Goal: Task Accomplishment & Management: Manage account settings

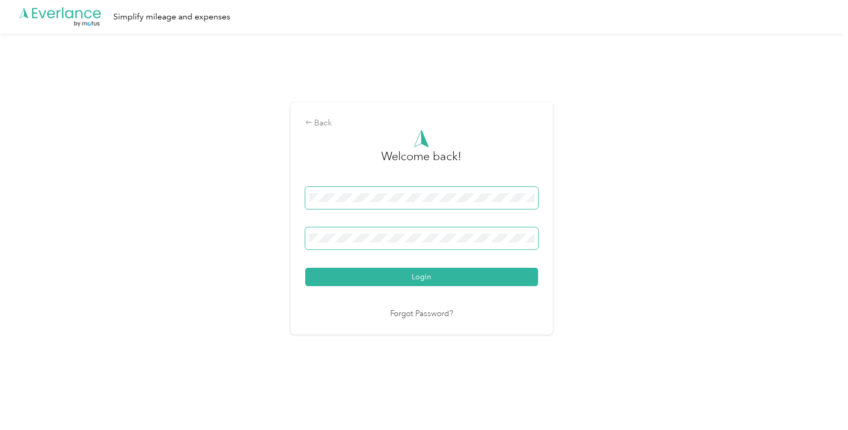
click at [305, 267] on button "Login" at bounding box center [421, 276] width 233 height 18
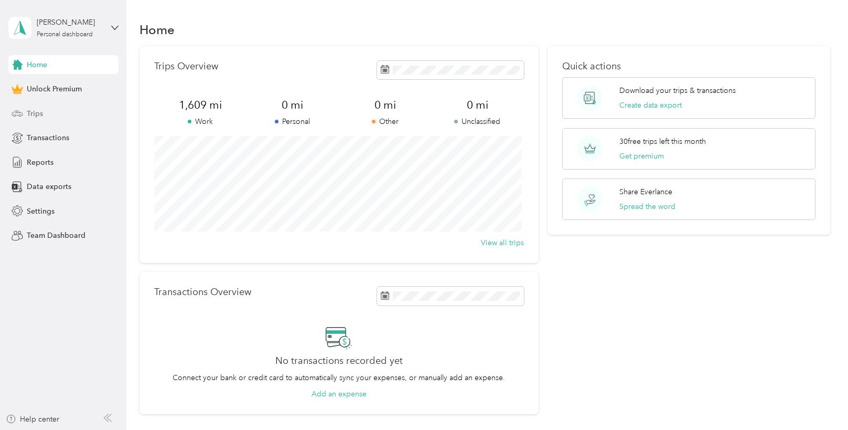
click at [49, 117] on div "Trips" at bounding box center [63, 113] width 110 height 19
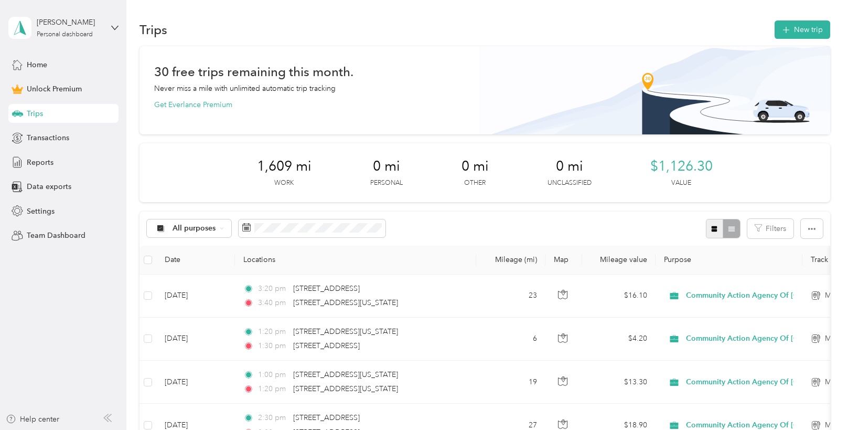
click at [716, 235] on button "button" at bounding box center [715, 228] width 18 height 19
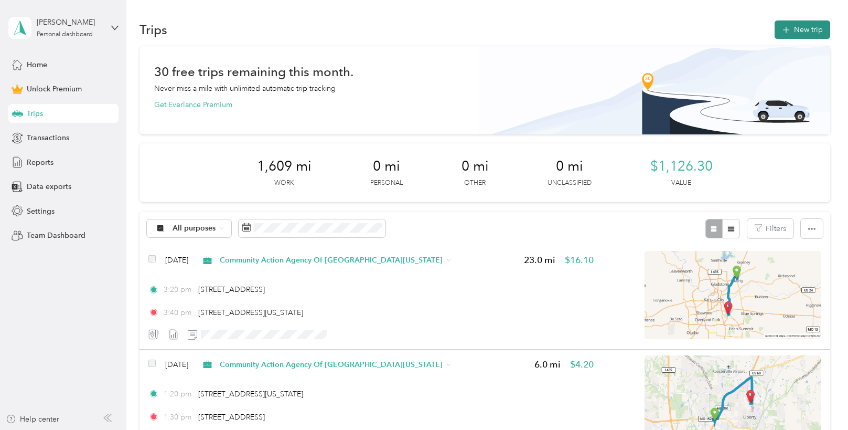
click at [783, 25] on icon "button" at bounding box center [786, 30] width 12 height 12
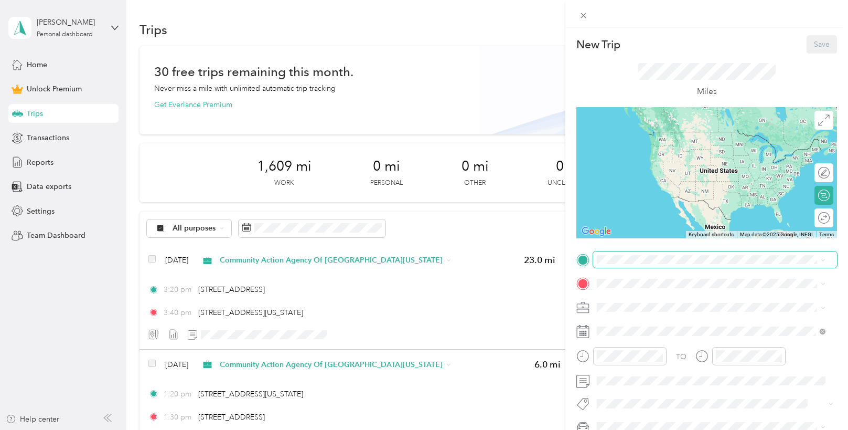
click at [638, 265] on span at bounding box center [715, 259] width 244 height 17
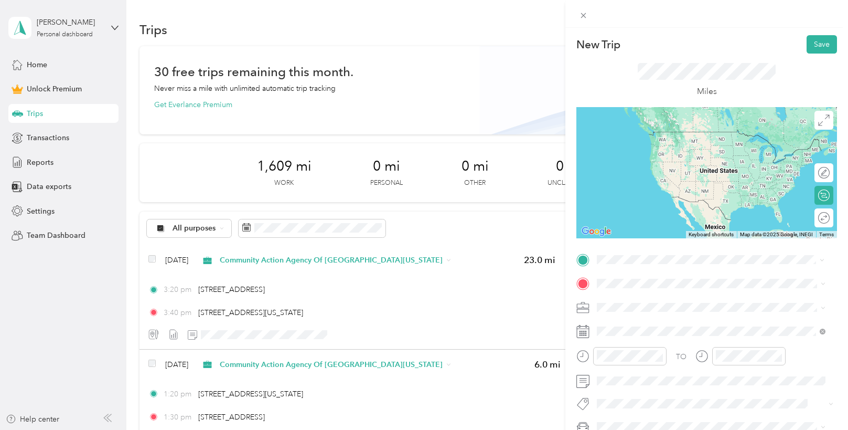
click at [640, 291] on div "[STREET_ADDRESS][US_STATE][US_STATE]" at bounding box center [711, 298] width 221 height 14
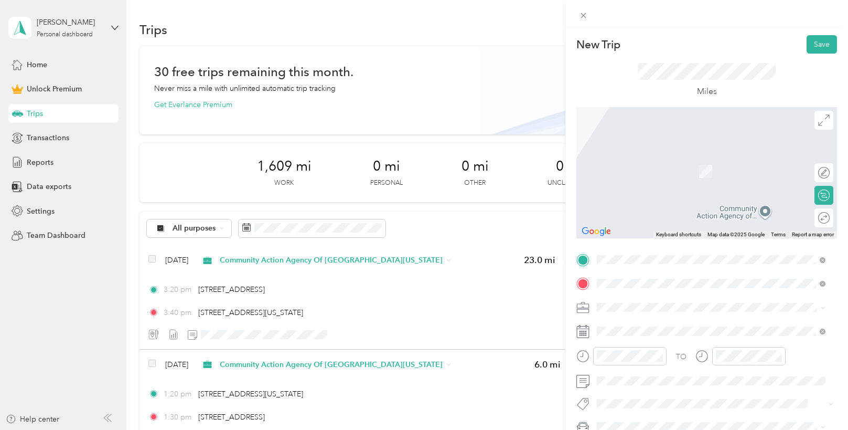
click at [653, 317] on span "[STREET_ADDRESS][PERSON_NAME][US_STATE][US_STATE]" at bounding box center [717, 320] width 201 height 9
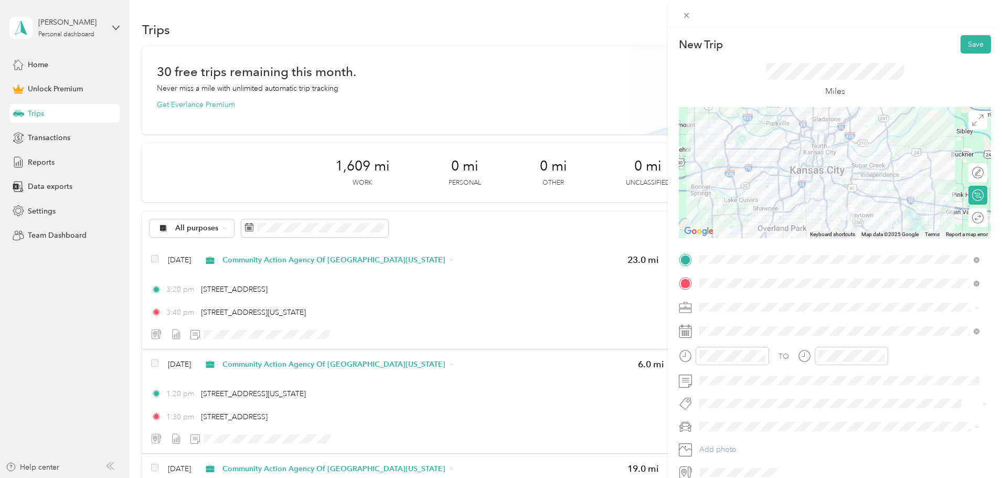
click at [750, 361] on span "Community Action Agency Of [GEOGRAPHIC_DATA][US_STATE]" at bounding box center [811, 362] width 216 height 9
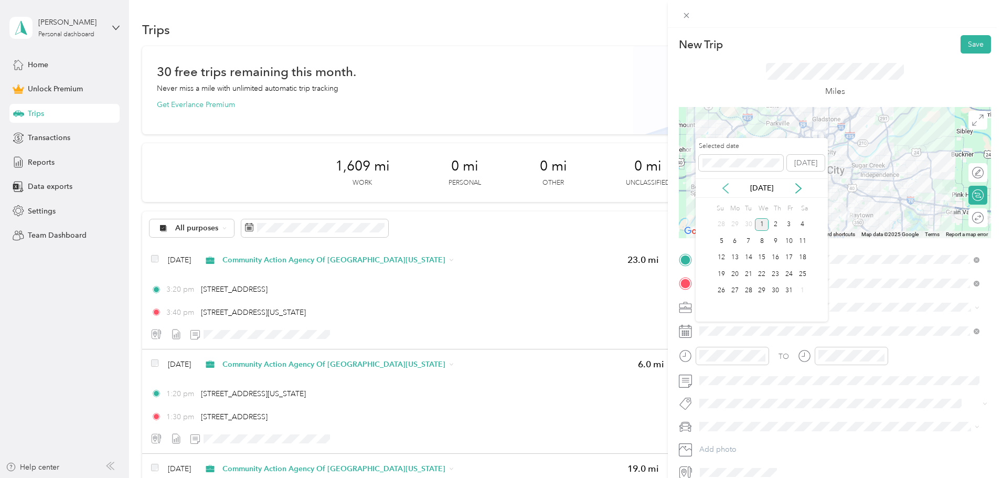
click at [727, 187] on icon at bounding box center [725, 188] width 10 height 10
click at [762, 222] on div "3" at bounding box center [762, 224] width 14 height 13
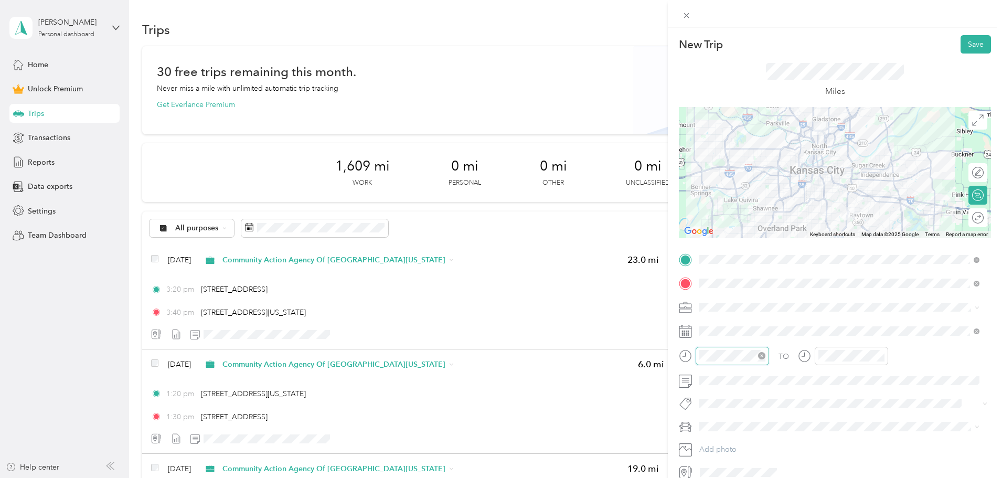
scroll to position [768, 0]
click at [711, 273] on div "08" at bounding box center [710, 270] width 25 height 15
click at [741, 309] on div "10" at bounding box center [739, 310] width 25 height 15
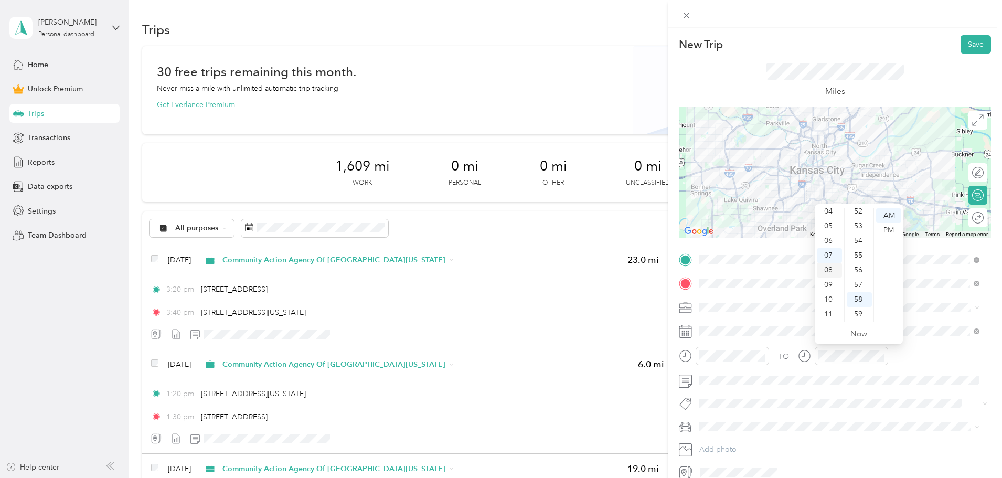
click at [830, 266] on div "08" at bounding box center [829, 270] width 25 height 15
click at [848, 254] on div "30" at bounding box center [858, 255] width 25 height 15
click at [848, 43] on button "Save" at bounding box center [975, 44] width 30 height 18
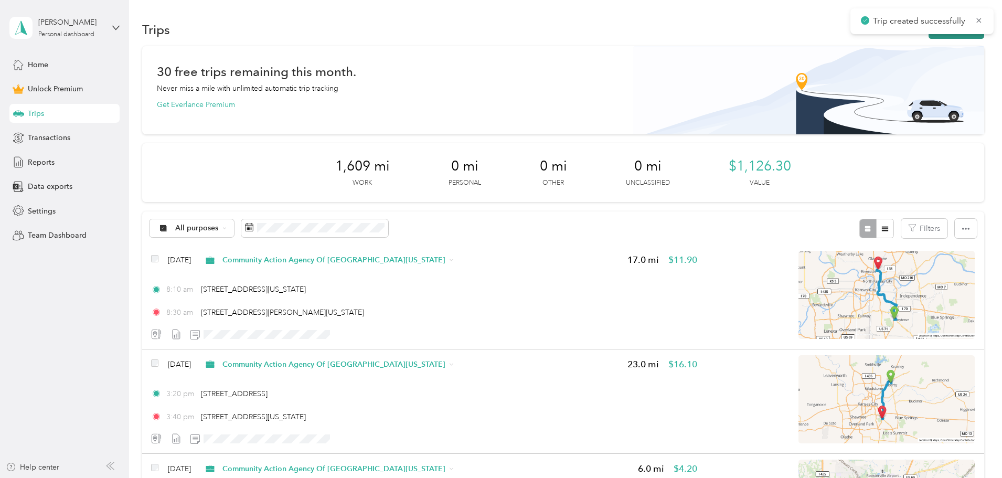
click at [848, 36] on button "New trip" at bounding box center [956, 29] width 56 height 18
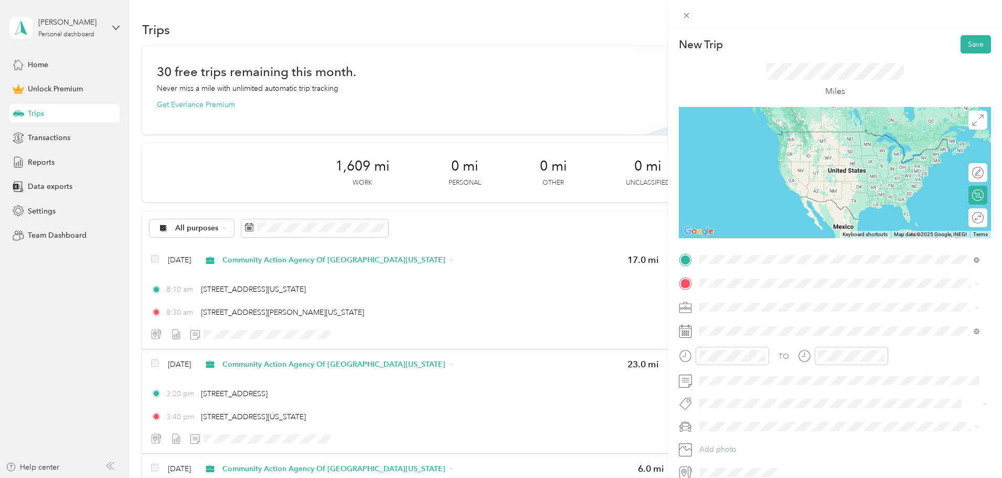
click at [753, 297] on span "[STREET_ADDRESS][PERSON_NAME][US_STATE][US_STATE]" at bounding box center [819, 297] width 201 height 9
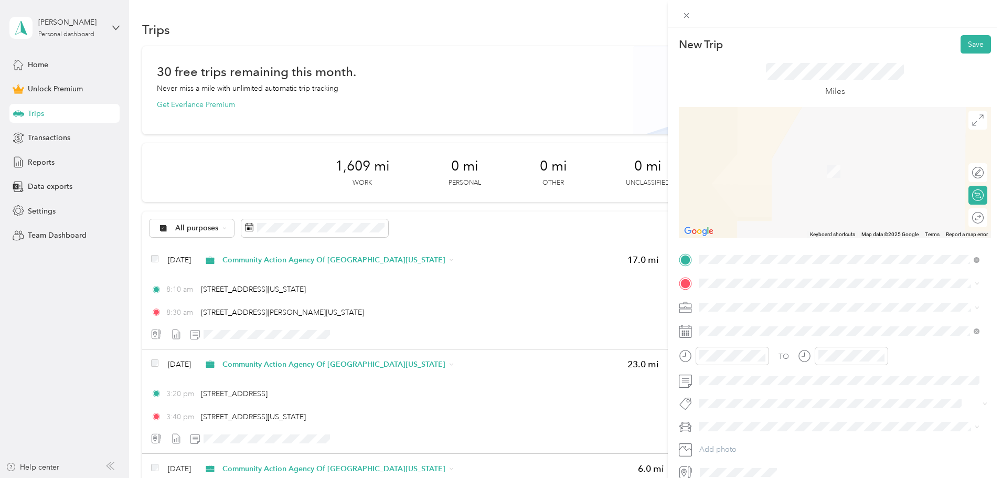
click at [732, 318] on span "[STREET_ADDRESS][PERSON_NAME][US_STATE][US_STATE]" at bounding box center [819, 319] width 201 height 9
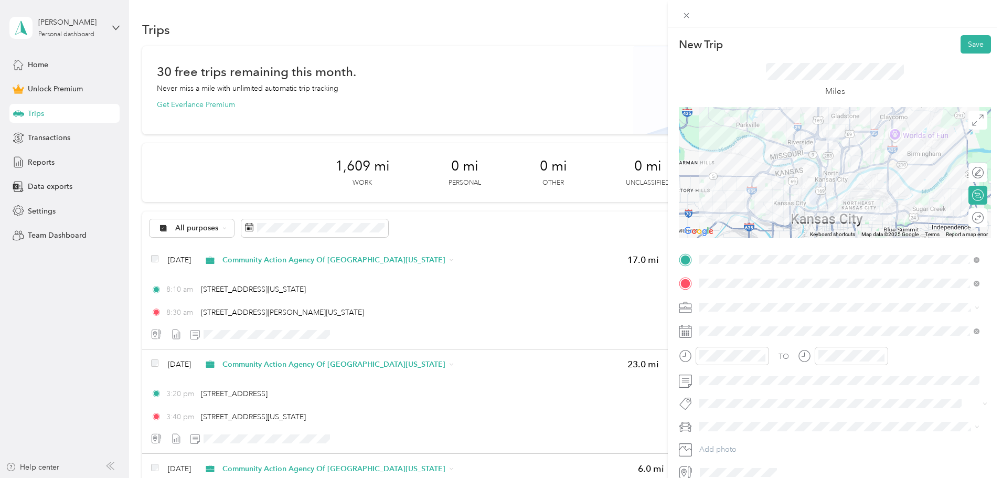
click at [733, 359] on span "Community Action Agency Of [GEOGRAPHIC_DATA][US_STATE]" at bounding box center [811, 358] width 216 height 9
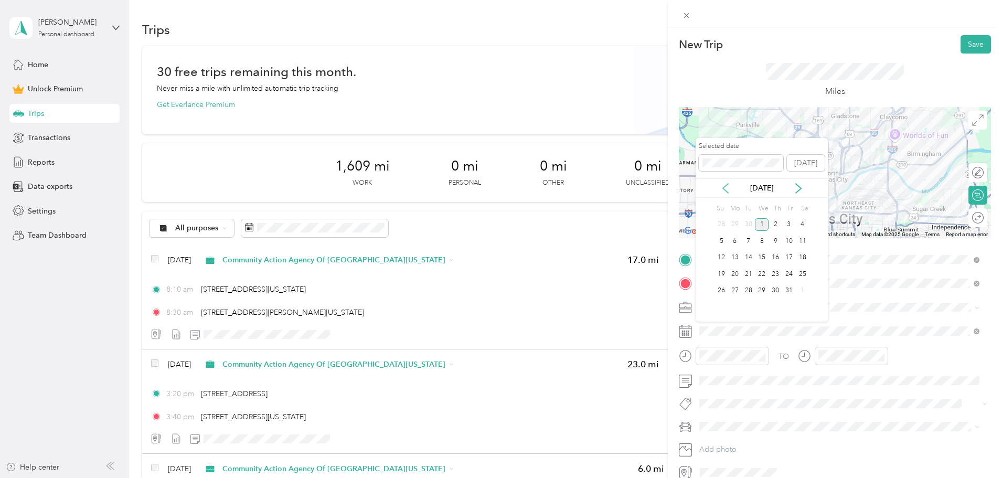
click at [722, 189] on icon at bounding box center [725, 188] width 10 height 10
click at [759, 225] on div "3" at bounding box center [762, 224] width 14 height 13
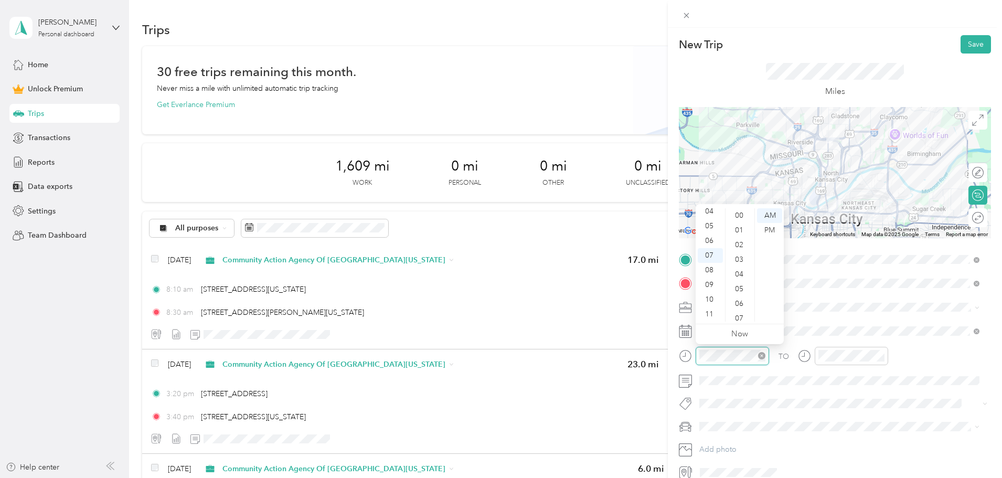
scroll to position [768, 0]
click at [709, 285] on div "09" at bounding box center [710, 284] width 25 height 15
click at [744, 274] on div "10" at bounding box center [739, 276] width 25 height 15
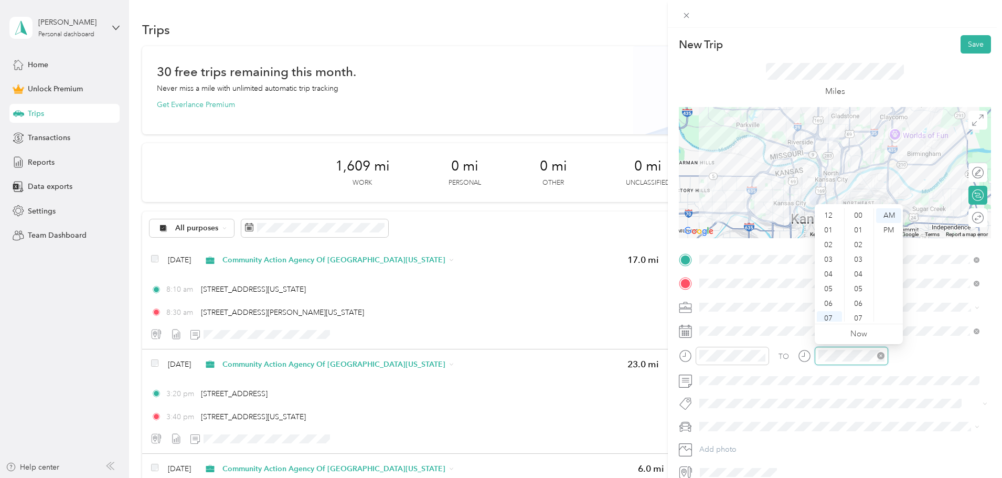
scroll to position [63, 0]
click at [830, 284] on div "09" at bounding box center [829, 284] width 25 height 15
click at [848, 229] on div "50" at bounding box center [858, 234] width 25 height 15
click at [848, 83] on div "Miles" at bounding box center [835, 79] width 312 height 53
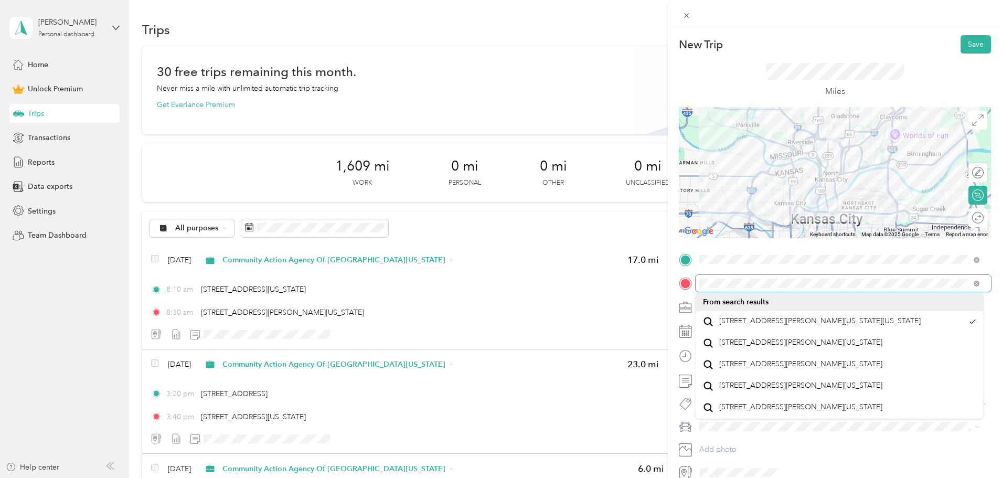
click at [714, 429] on div "New Trip Save This trip cannot be edited because it is either under review, app…" at bounding box center [498, 478] width 996 height 0
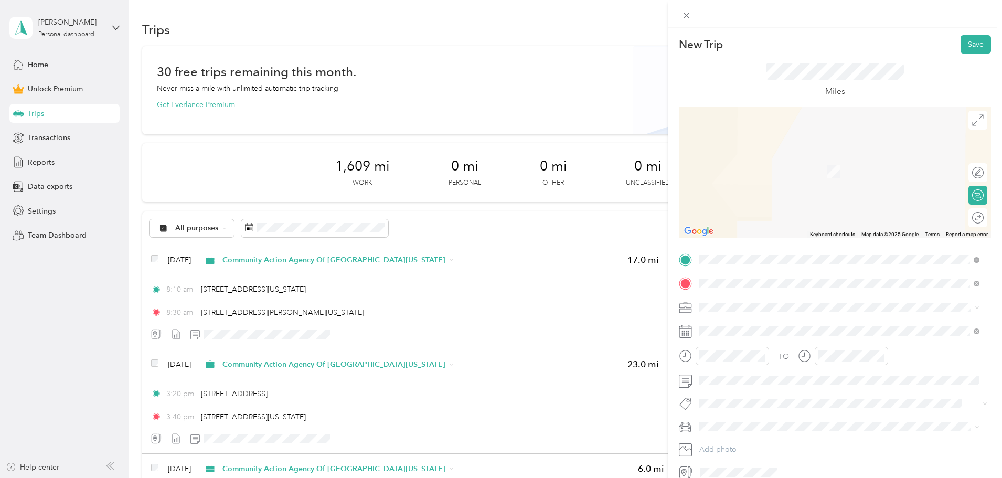
click at [744, 329] on div "[STREET_ADDRESS][US_STATE]" at bounding box center [839, 322] width 273 height 14
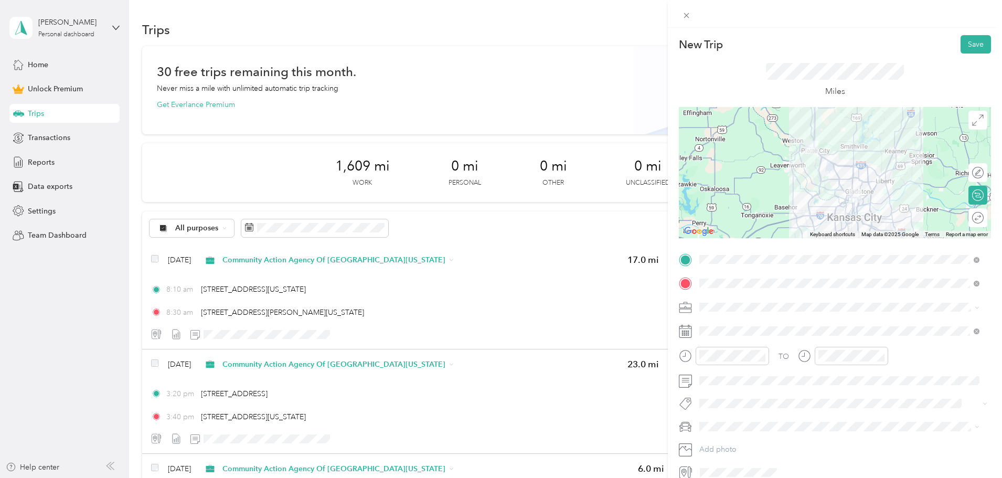
click at [848, 78] on div "Miles" at bounding box center [835, 79] width 312 height 53
click at [848, 45] on button "Save" at bounding box center [975, 44] width 30 height 18
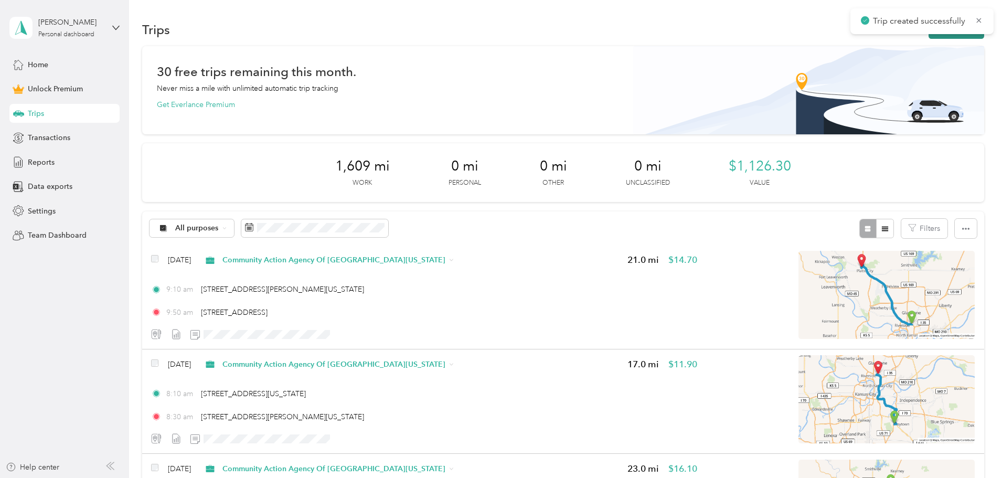
click at [848, 38] on button "New trip" at bounding box center [956, 29] width 56 height 18
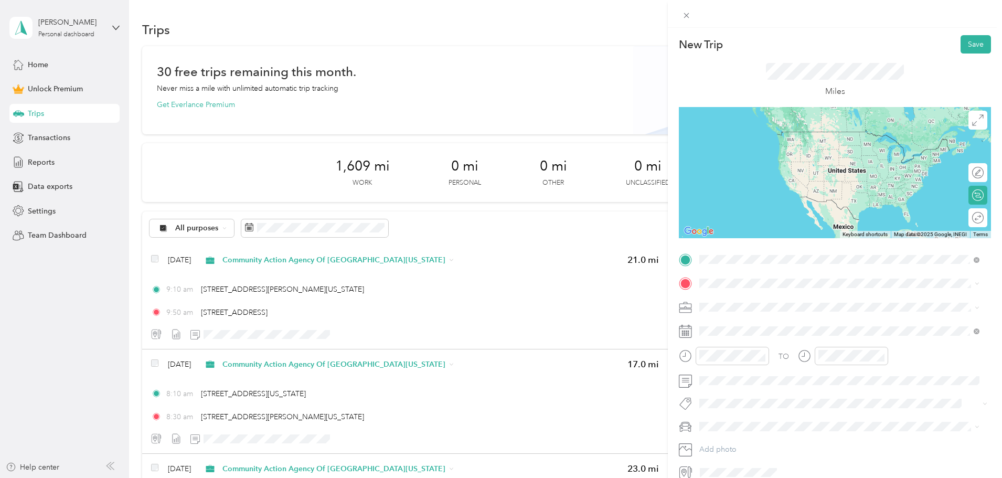
click at [776, 301] on span "[STREET_ADDRESS][US_STATE][US_STATE]" at bounding box center [790, 297] width 143 height 9
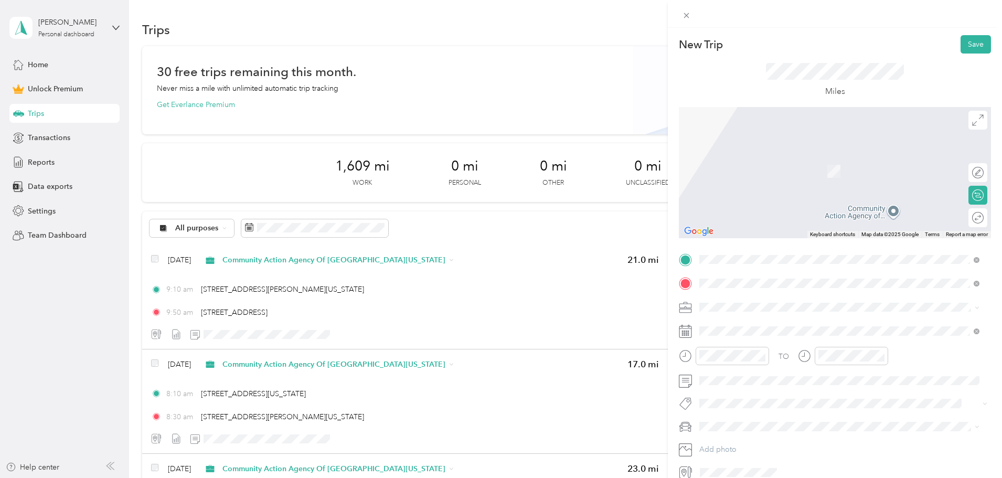
click at [750, 312] on li "[STREET_ADDRESS][PERSON_NAME][US_STATE]" at bounding box center [838, 322] width 287 height 22
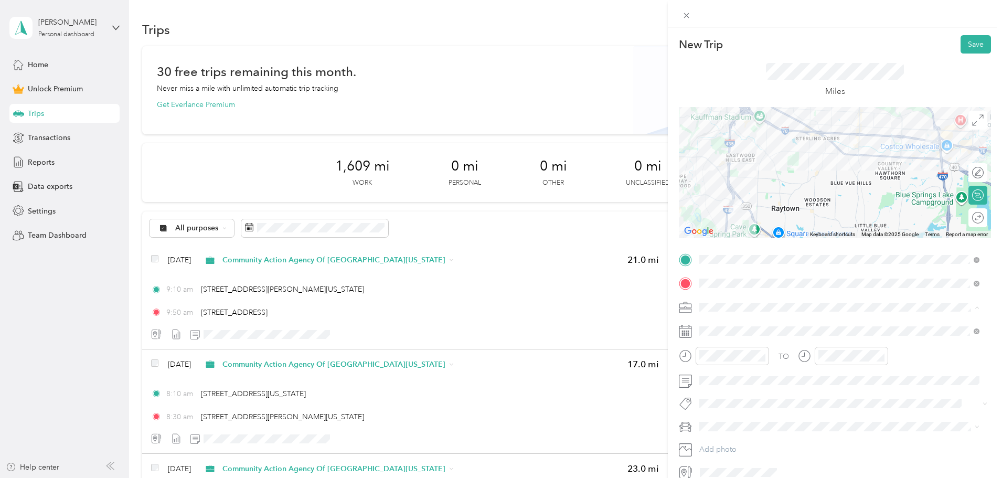
click at [754, 357] on div "Community Action Agency Of [GEOGRAPHIC_DATA][US_STATE]" at bounding box center [839, 362] width 273 height 11
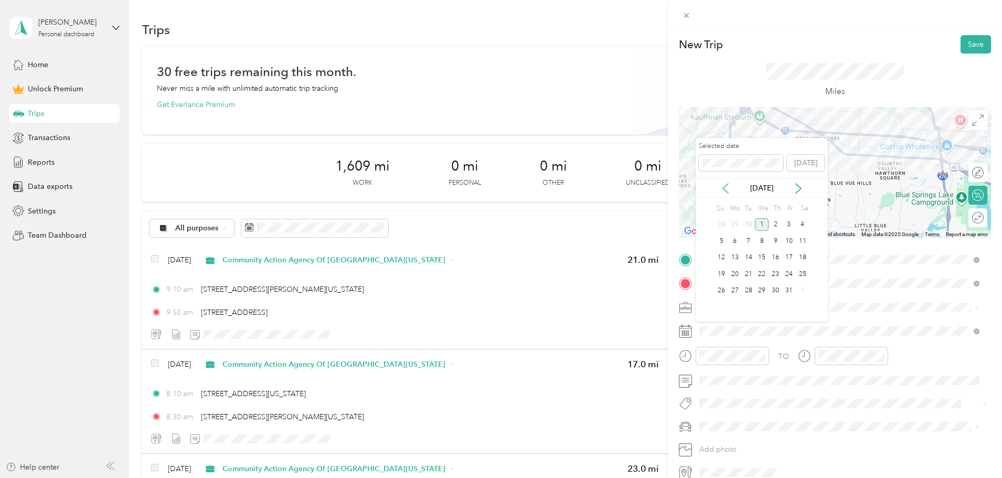
click at [721, 186] on icon at bounding box center [725, 188] width 10 height 10
click at [735, 237] on div "8" at bounding box center [735, 240] width 14 height 13
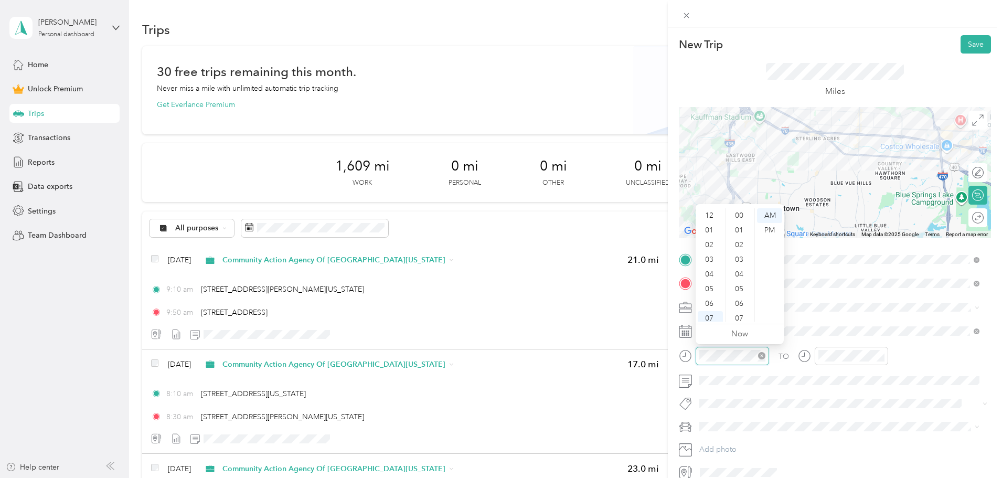
scroll to position [63, 0]
click at [712, 273] on div "08" at bounding box center [710, 270] width 25 height 15
click at [746, 244] on div "40" at bounding box center [739, 245] width 25 height 15
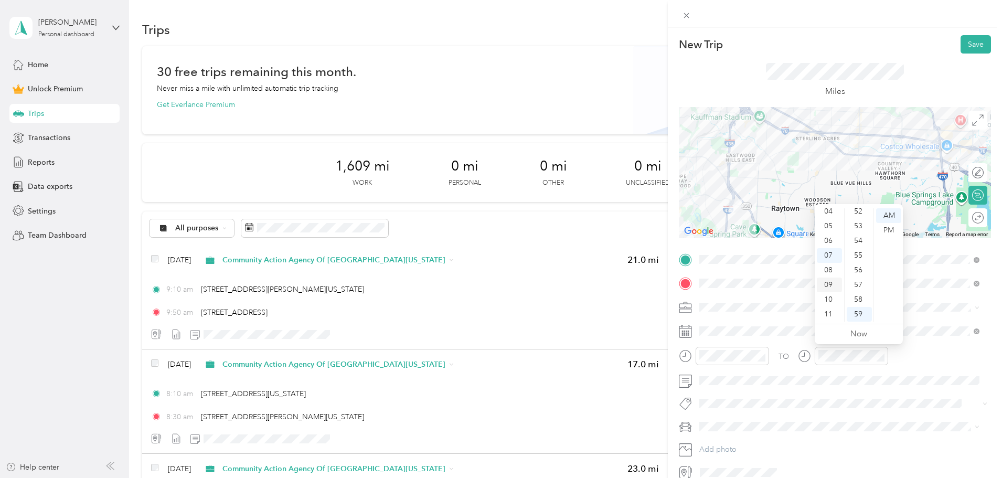
click at [827, 286] on div "09" at bounding box center [829, 284] width 25 height 15
click at [848, 216] on div "00" at bounding box center [858, 215] width 25 height 15
click at [848, 70] on div "Miles" at bounding box center [835, 79] width 312 height 53
click at [848, 41] on button "Save" at bounding box center [975, 44] width 30 height 18
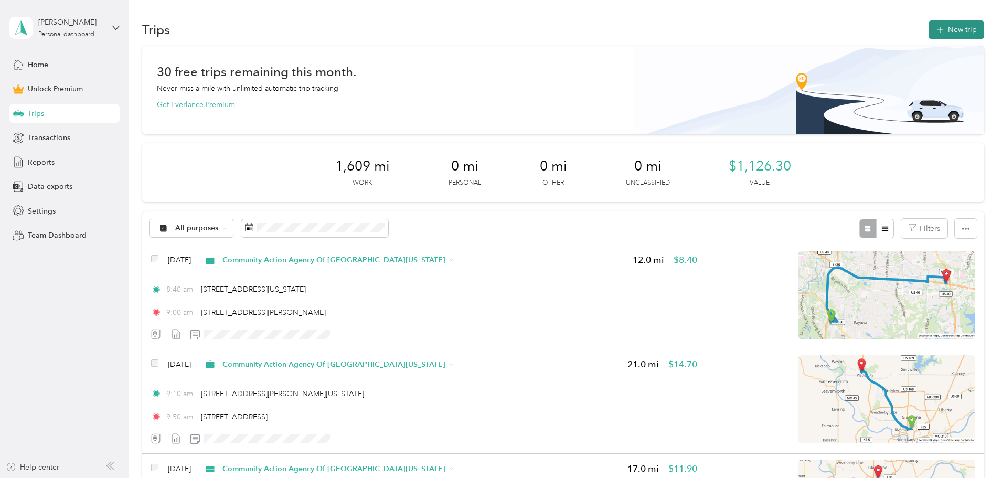
click at [848, 31] on button "New trip" at bounding box center [956, 29] width 56 height 18
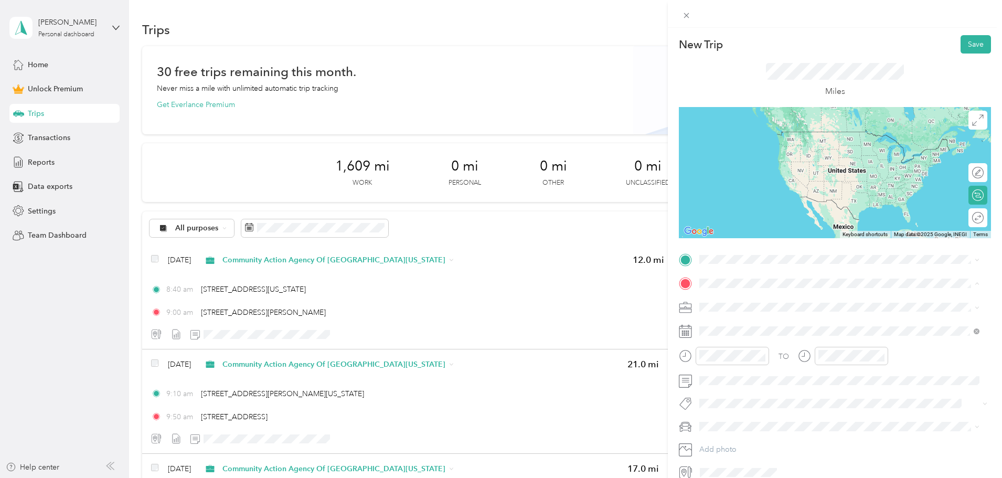
click at [699, 91] on div "Miles" at bounding box center [835, 79] width 312 height 53
click at [757, 295] on span "[STREET_ADDRESS][PERSON_NAME][US_STATE]" at bounding box center [800, 297] width 163 height 9
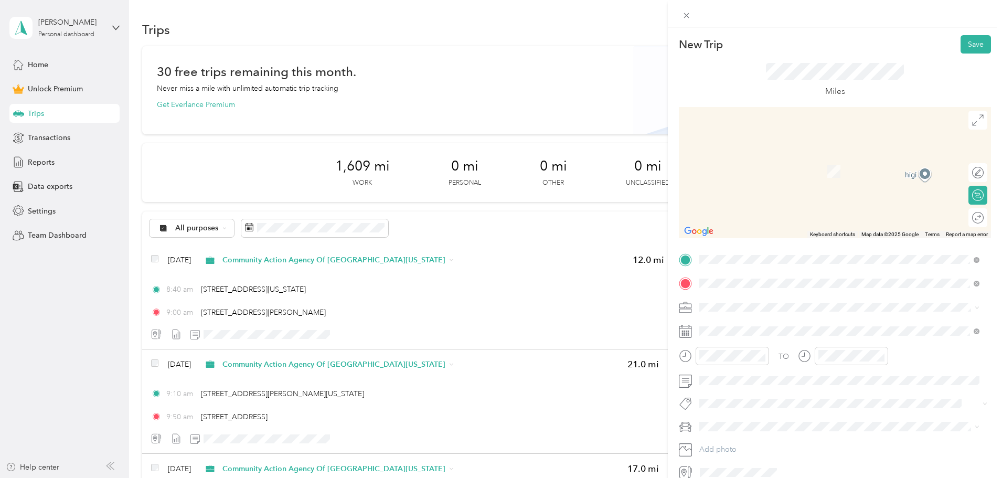
click at [760, 318] on span "[STREET_ADDRESS][US_STATE][US_STATE]" at bounding box center [790, 320] width 143 height 9
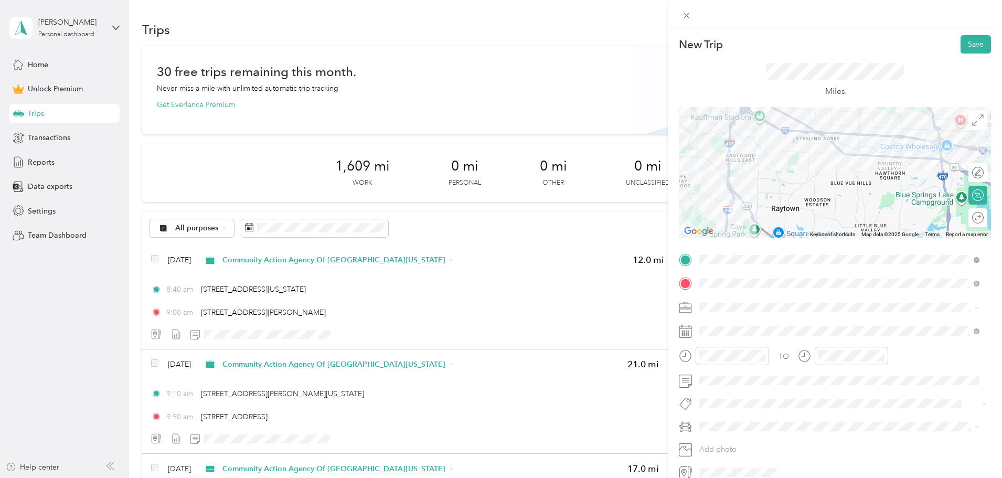
click at [848, 83] on div "Miles" at bounding box center [835, 79] width 312 height 53
click at [749, 356] on li "Community Action Agency Of [GEOGRAPHIC_DATA][US_STATE]" at bounding box center [838, 362] width 287 height 18
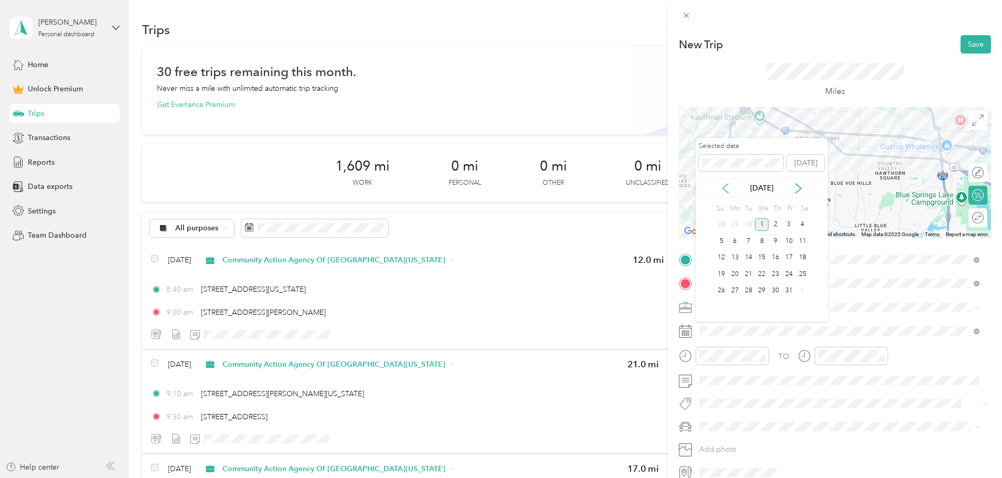
click at [724, 186] on icon at bounding box center [725, 188] width 10 height 10
click at [737, 242] on div "8" at bounding box center [735, 240] width 14 height 13
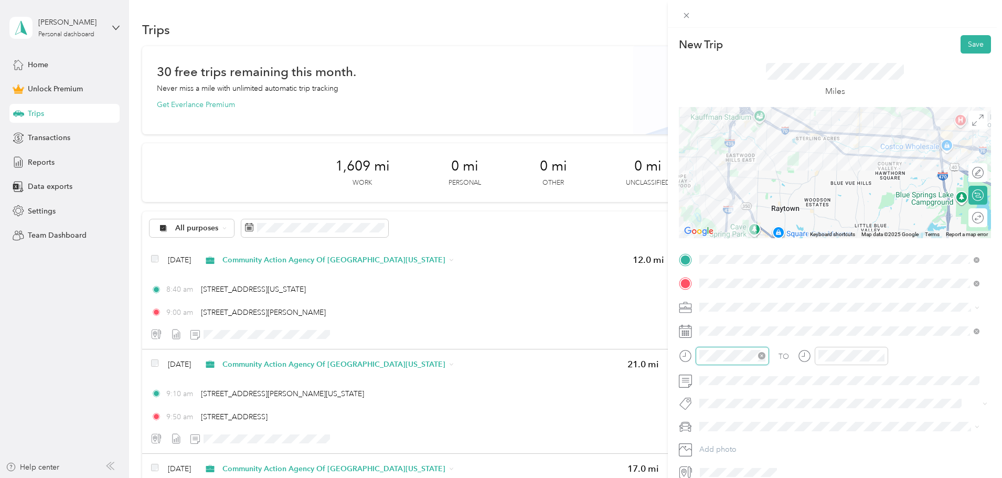
scroll to position [63, 0]
click at [707, 300] on div "10" at bounding box center [710, 299] width 25 height 15
click at [735, 293] on div "30" at bounding box center [739, 289] width 25 height 15
click at [831, 301] on div "10" at bounding box center [829, 299] width 25 height 15
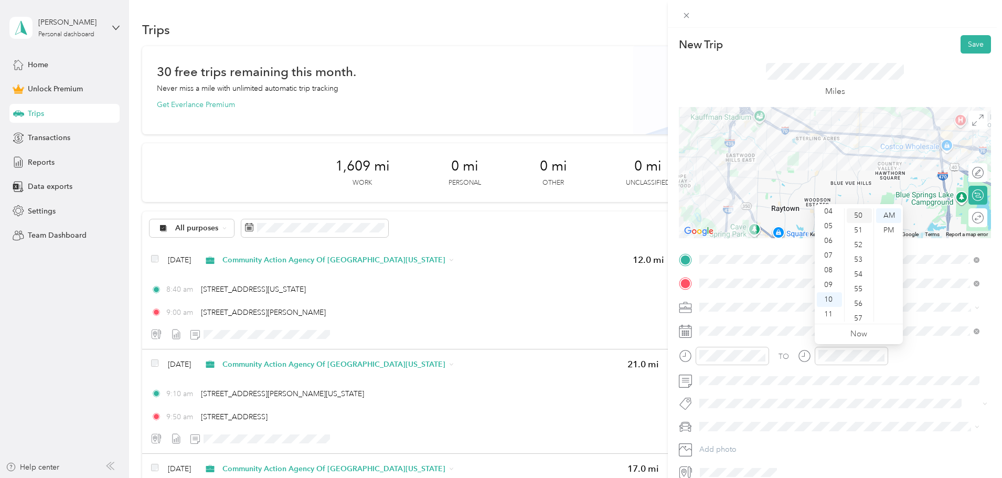
click at [848, 219] on div "50" at bounding box center [858, 215] width 25 height 15
click at [848, 357] on div "TO" at bounding box center [835, 360] width 312 height 26
click at [848, 46] on button "Save" at bounding box center [975, 44] width 30 height 18
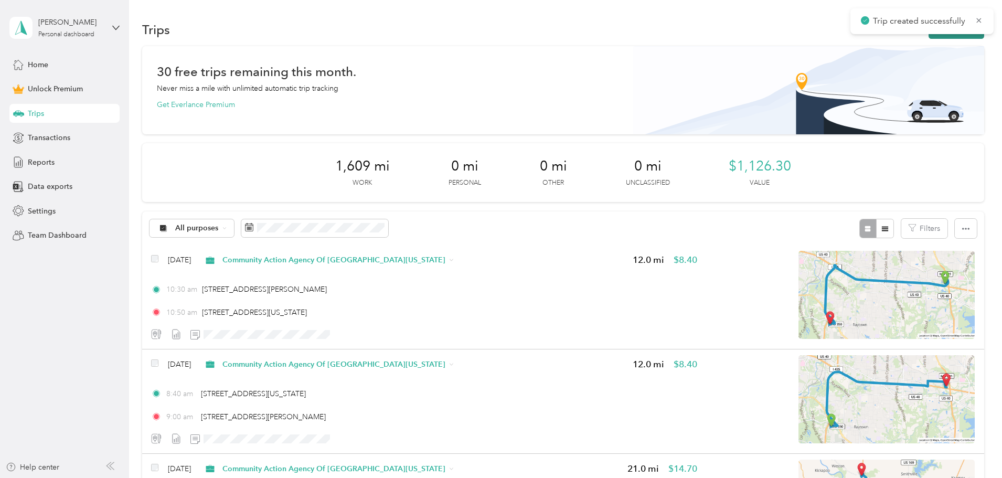
click at [848, 37] on button "New trip" at bounding box center [956, 29] width 56 height 18
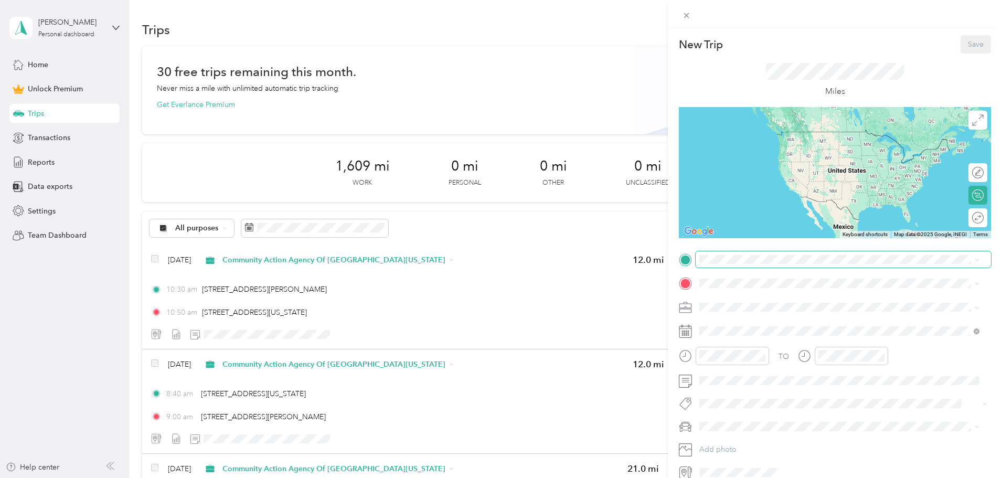
click at [770, 264] on span at bounding box center [842, 259] width 295 height 17
click at [778, 301] on span "[STREET_ADDRESS][US_STATE][US_STATE]" at bounding box center [790, 297] width 143 height 9
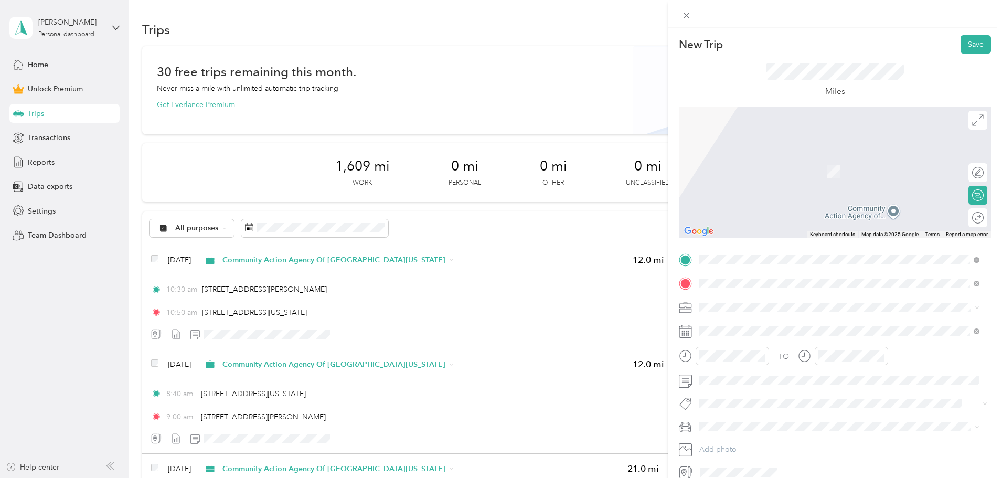
click at [774, 318] on span "[STREET_ADDRESS][US_STATE]" at bounding box center [771, 320] width 105 height 9
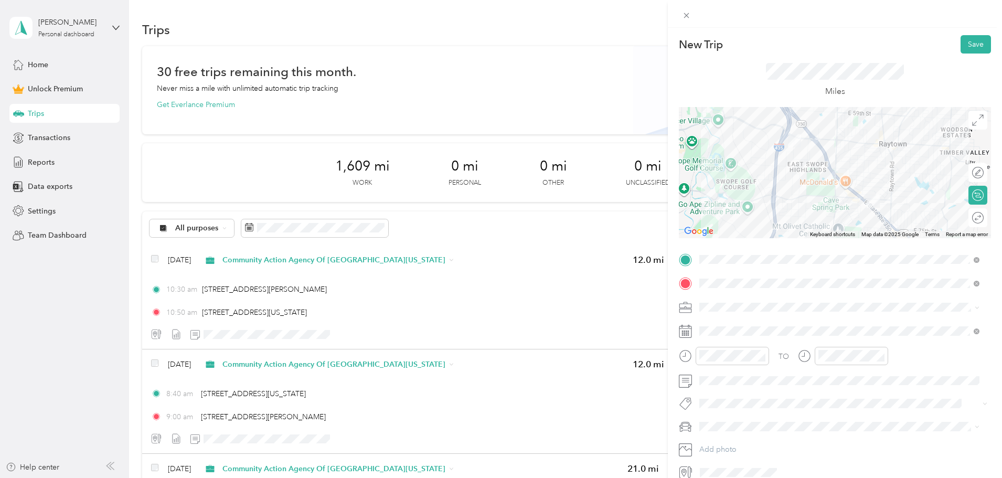
click at [848, 79] on form "New Trip Save This trip cannot be edited because it is either under review, app…" at bounding box center [835, 257] width 334 height 445
click at [741, 359] on span "Community Action Agency Of [GEOGRAPHIC_DATA][US_STATE]" at bounding box center [811, 362] width 216 height 9
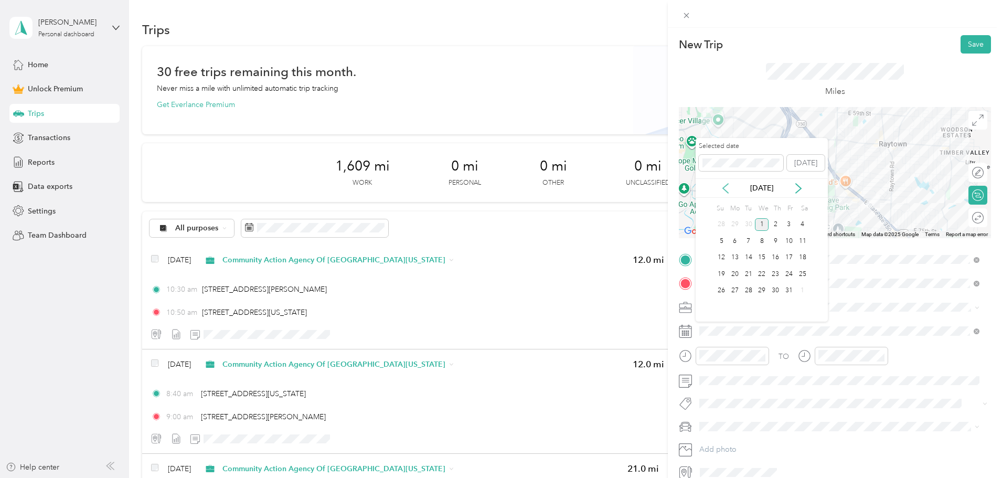
click at [725, 184] on icon at bounding box center [725, 188] width 10 height 10
click at [765, 238] on div "10" at bounding box center [762, 240] width 14 height 13
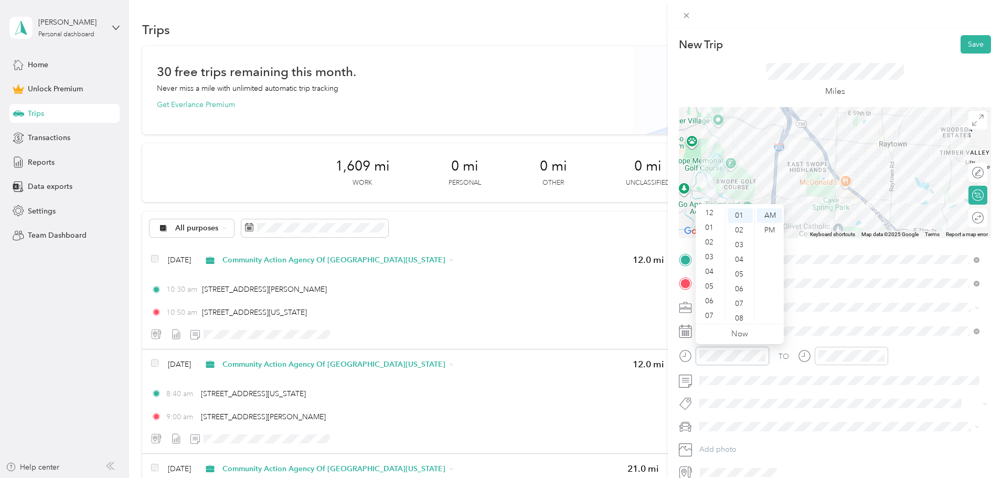
scroll to position [0, 0]
click at [707, 263] on div "03" at bounding box center [710, 259] width 25 height 15
click at [740, 211] on div "00" at bounding box center [739, 215] width 25 height 15
click at [774, 228] on div "PM" at bounding box center [769, 230] width 25 height 15
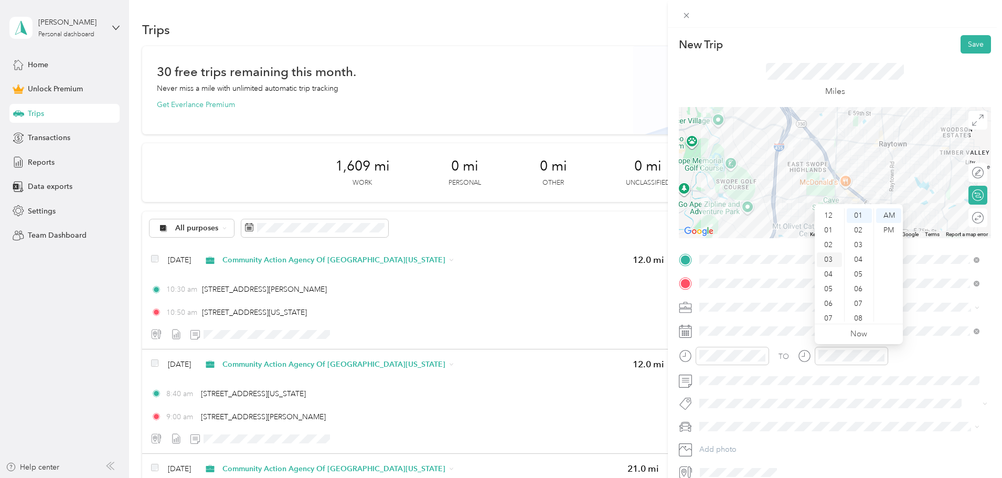
click at [830, 263] on div "03" at bounding box center [829, 259] width 25 height 15
click at [848, 297] on div "10" at bounding box center [858, 295] width 25 height 15
click at [848, 228] on div "PM" at bounding box center [888, 230] width 25 height 15
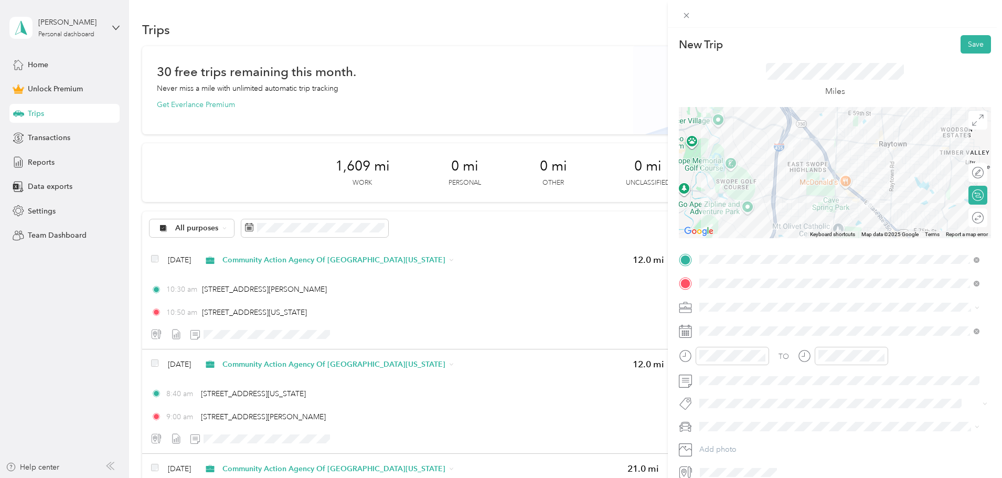
click at [848, 360] on div "TO" at bounding box center [835, 360] width 312 height 26
click at [848, 50] on button "Save" at bounding box center [975, 44] width 30 height 18
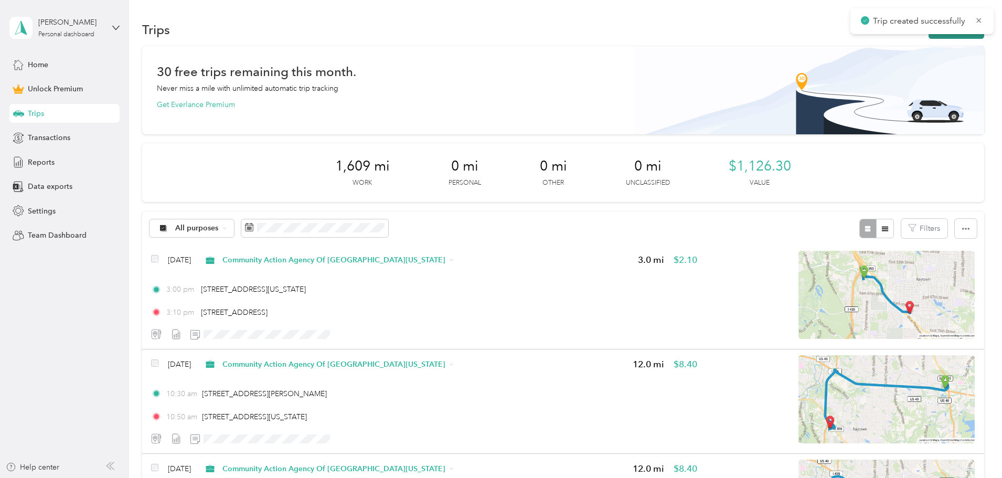
click at [848, 38] on button "New trip" at bounding box center [956, 29] width 56 height 18
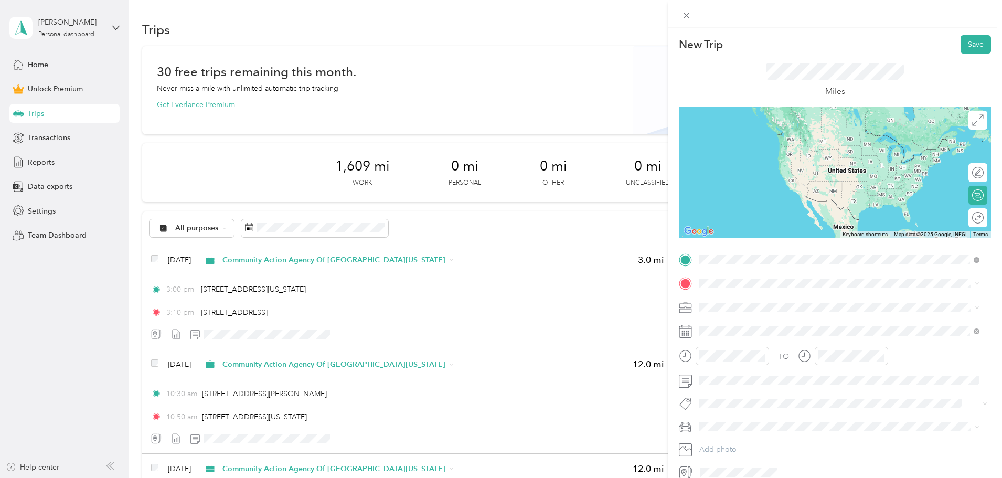
click at [773, 299] on span "[STREET_ADDRESS][US_STATE]" at bounding box center [771, 297] width 105 height 9
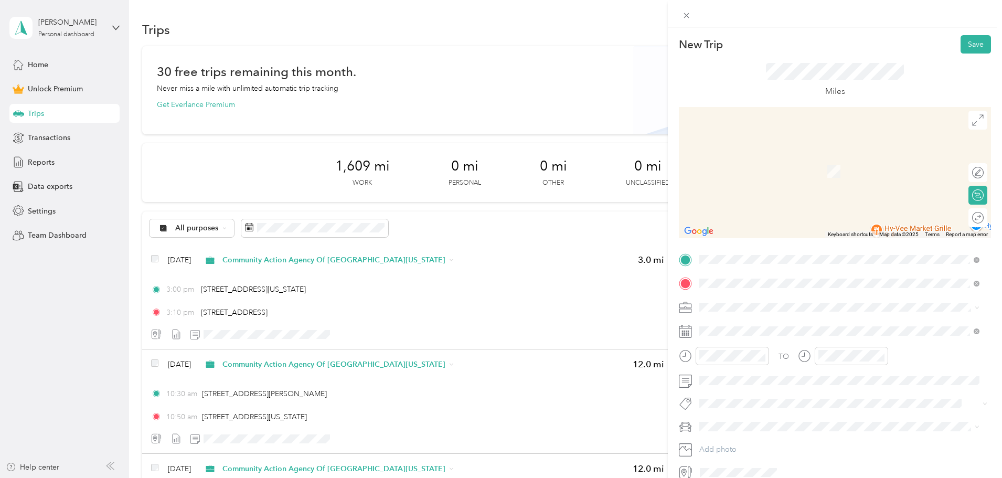
click at [756, 326] on span "[STREET_ADDRESS][US_STATE][US_STATE]" at bounding box center [790, 320] width 143 height 9
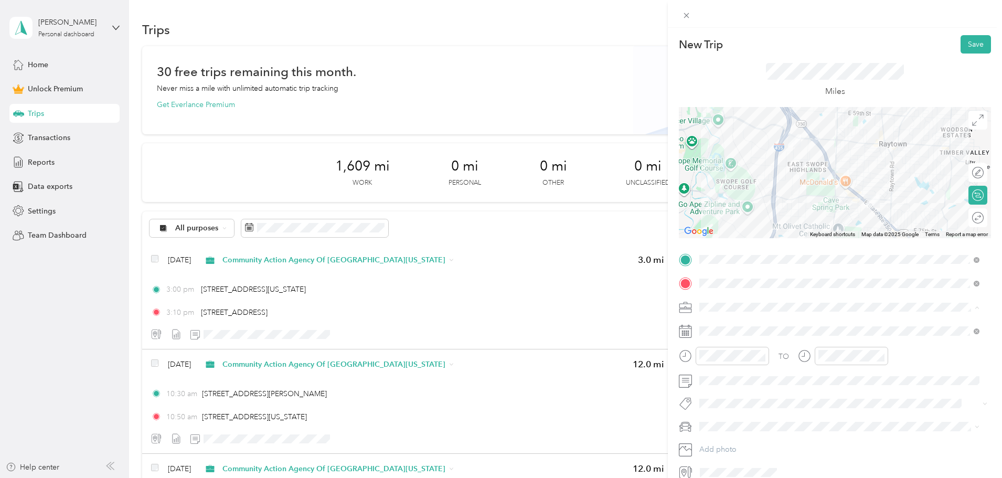
click at [751, 356] on li "Community Action Agency Of [GEOGRAPHIC_DATA][US_STATE]" at bounding box center [838, 362] width 287 height 18
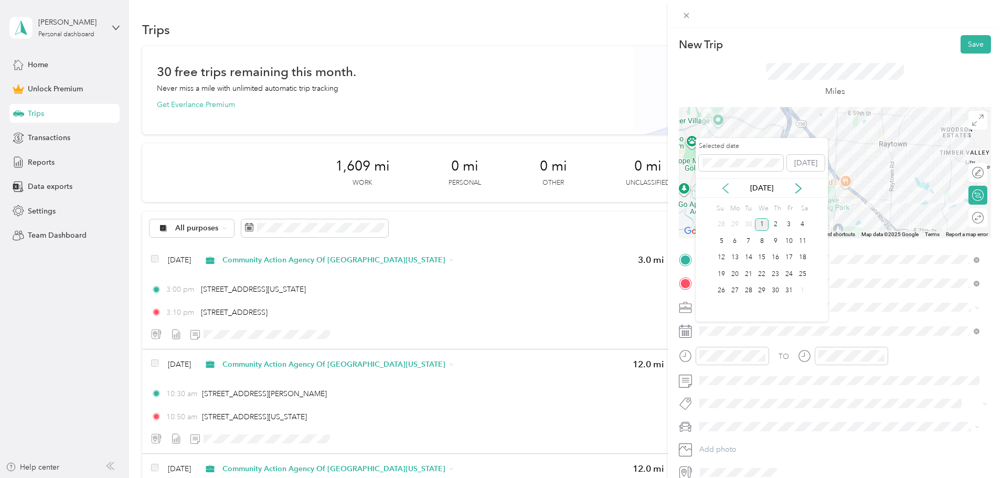
click at [729, 186] on icon at bounding box center [725, 188] width 10 height 10
click at [763, 241] on div "10" at bounding box center [762, 240] width 14 height 13
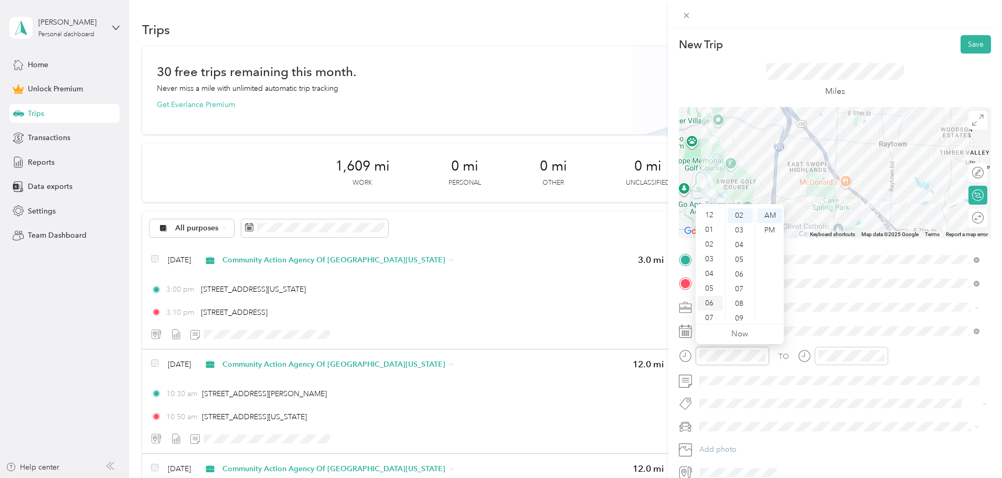
scroll to position [0, 0]
click at [716, 258] on div "03" at bounding box center [710, 259] width 25 height 15
click at [741, 278] on div "35" at bounding box center [739, 280] width 25 height 15
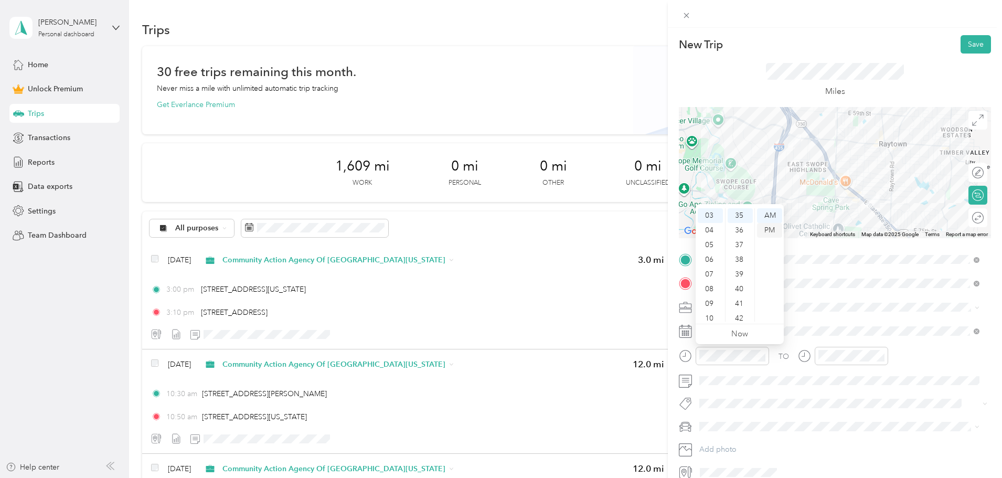
click at [769, 233] on div "PM" at bounding box center [769, 230] width 25 height 15
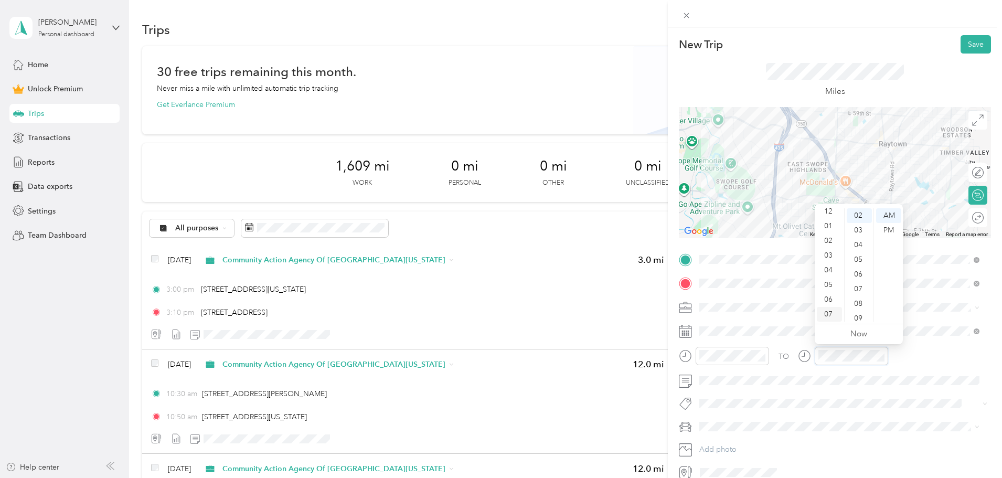
scroll to position [0, 0]
click at [833, 255] on div "03" at bounding box center [829, 259] width 25 height 15
click at [848, 287] on div "43" at bounding box center [858, 293] width 25 height 15
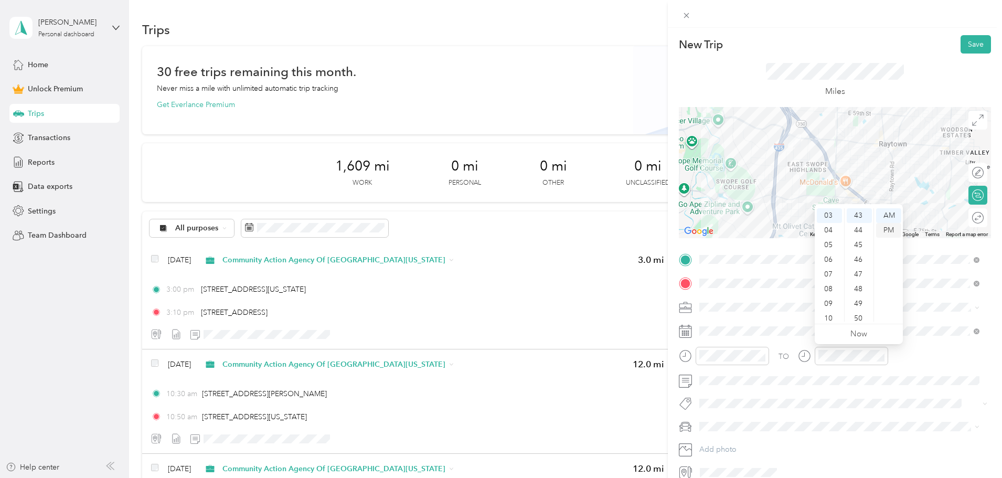
click at [848, 226] on div "PM" at bounding box center [888, 230] width 25 height 15
click at [848, 76] on div "Miles" at bounding box center [835, 79] width 312 height 53
click at [848, 46] on button "Save" at bounding box center [975, 44] width 30 height 18
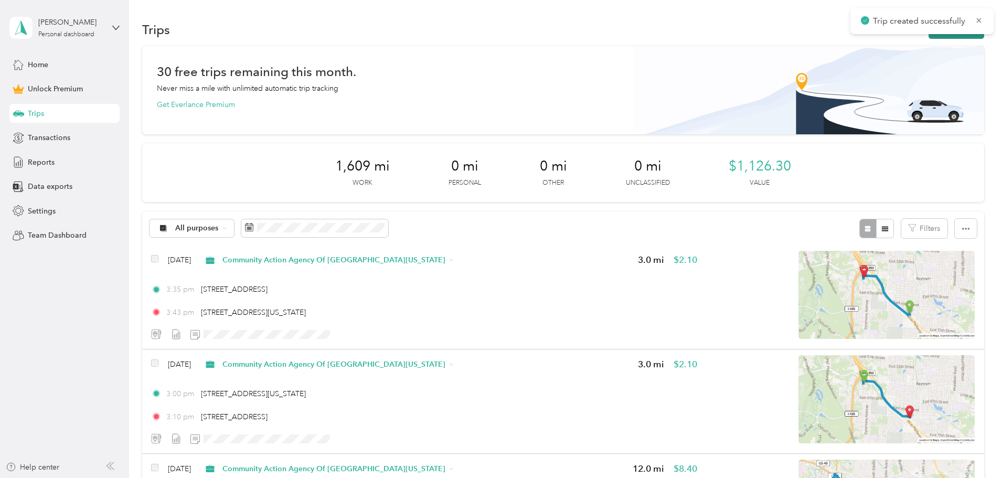
click at [848, 37] on button "New trip" at bounding box center [956, 29] width 56 height 18
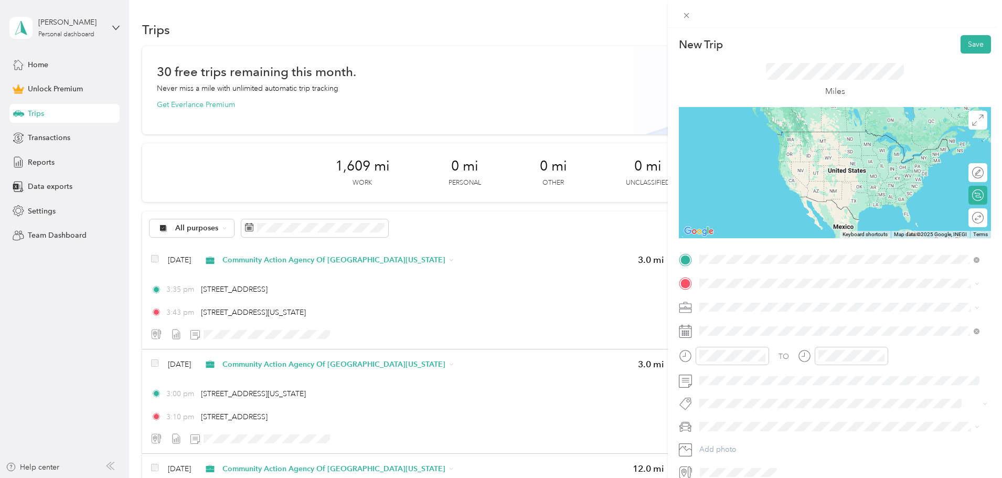
click at [744, 301] on span "[STREET_ADDRESS][US_STATE][US_STATE]" at bounding box center [790, 297] width 143 height 9
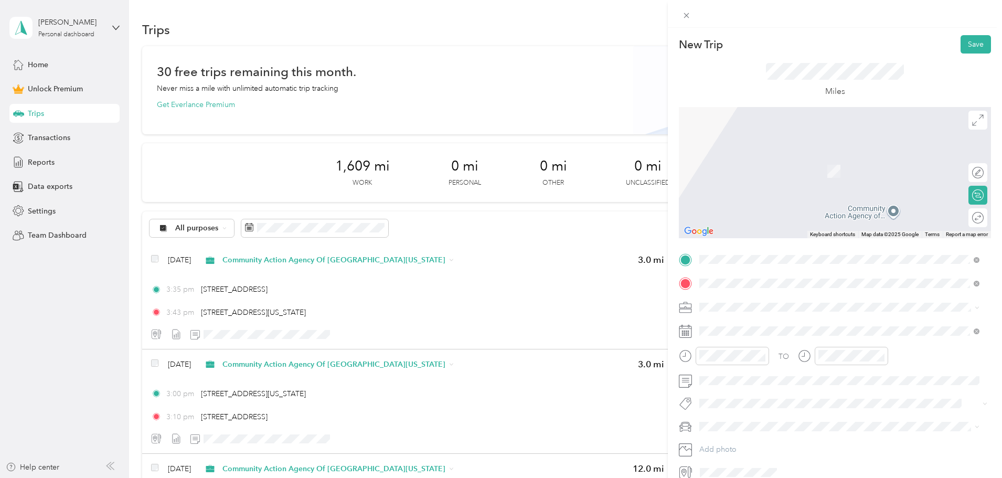
click at [738, 318] on span "18800 Corporal [PERSON_NAME][GEOGRAPHIC_DATA], [US_STATE][GEOGRAPHIC_DATA], [GE…" at bounding box center [847, 325] width 256 height 18
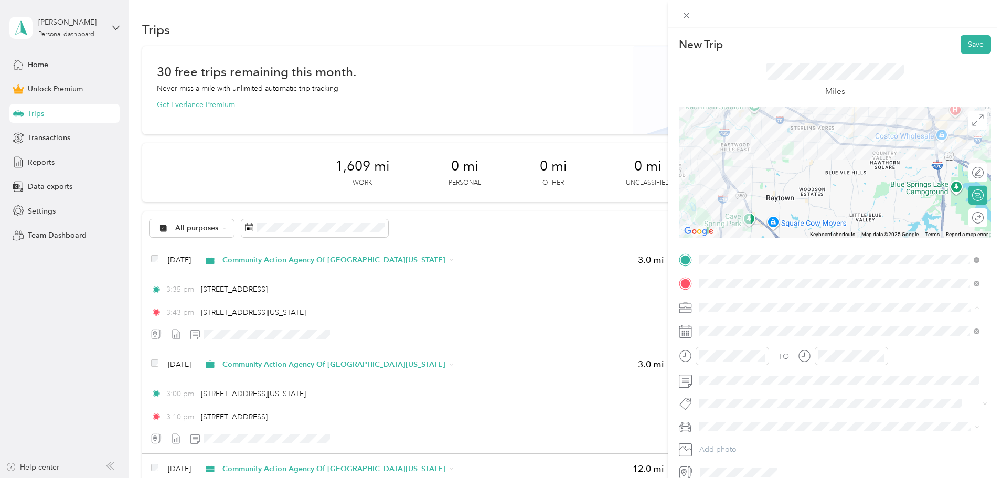
click at [746, 356] on li "Community Action Agency Of [GEOGRAPHIC_DATA][US_STATE]" at bounding box center [838, 362] width 287 height 18
click at [848, 70] on div "Miles" at bounding box center [835, 79] width 312 height 53
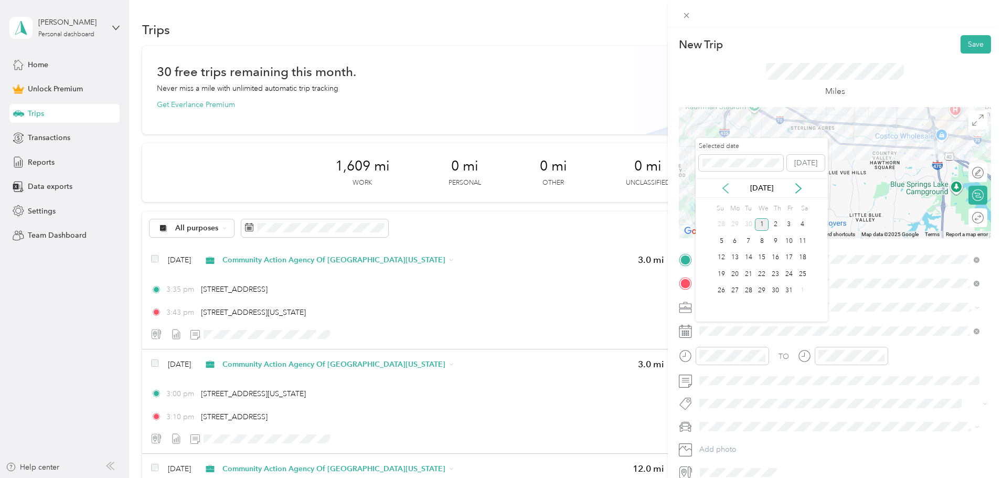
click at [730, 188] on icon at bounding box center [725, 188] width 10 height 10
click at [780, 237] on div "11" at bounding box center [775, 240] width 14 height 13
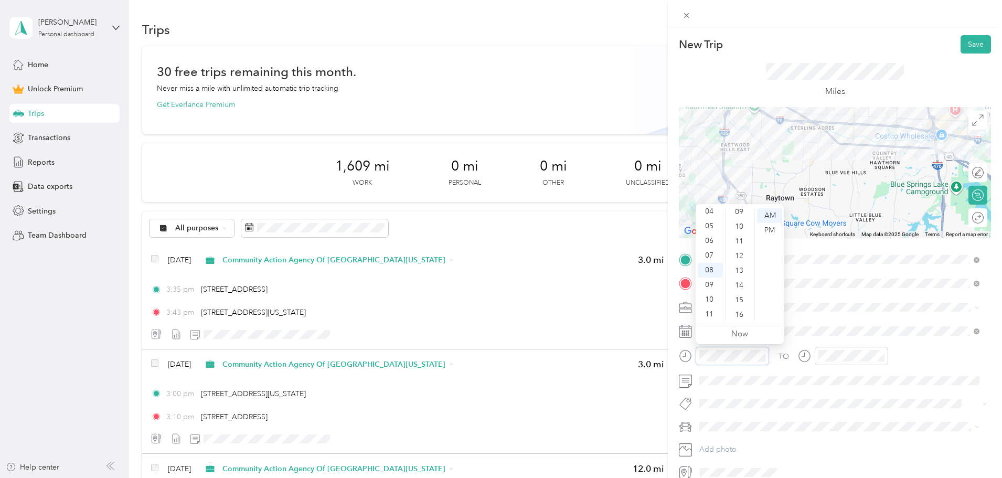
scroll to position [149, 0]
click at [738, 263] on div "10" at bounding box center [739, 266] width 25 height 15
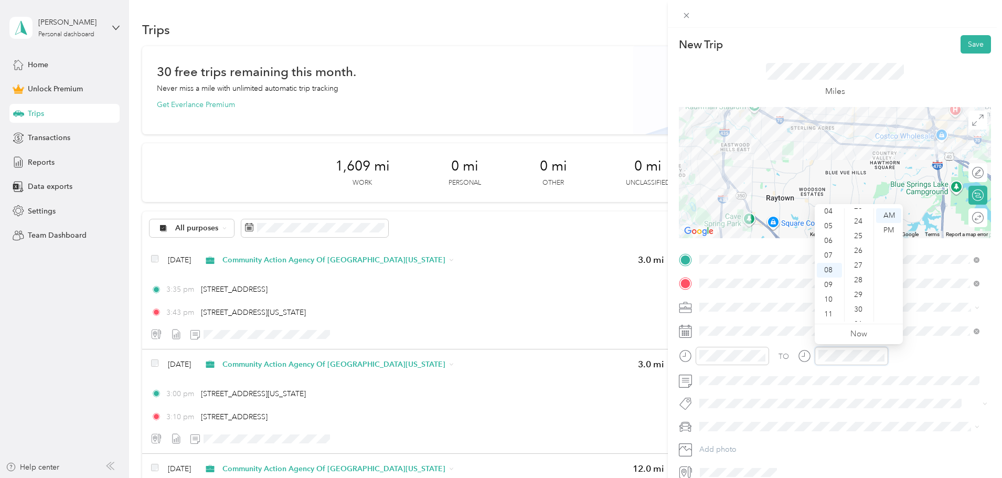
scroll to position [359, 0]
click at [848, 299] on div "30" at bounding box center [858, 297] width 25 height 15
drag, startPoint x: 935, startPoint y: 77, endPoint x: 940, endPoint y: 72, distance: 7.4
click at [848, 77] on div "Miles" at bounding box center [835, 79] width 312 height 53
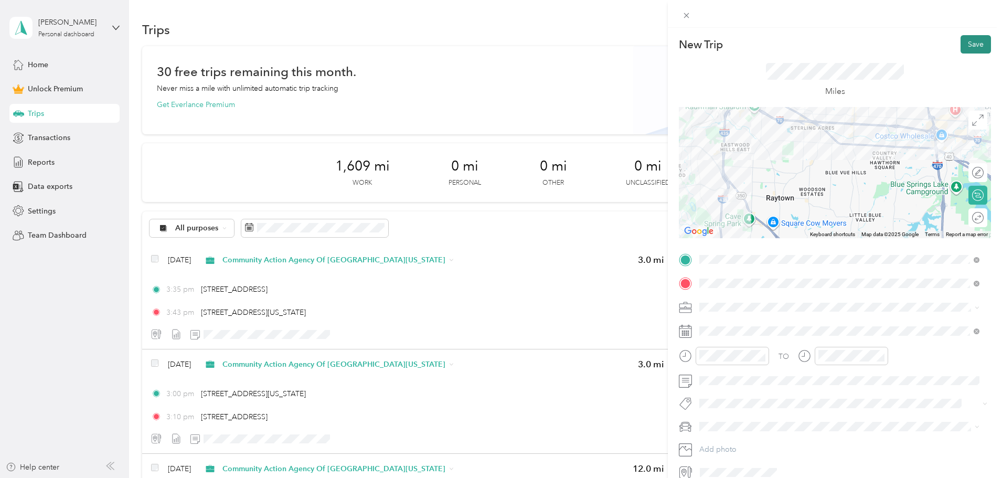
click at [848, 46] on button "Save" at bounding box center [975, 44] width 30 height 18
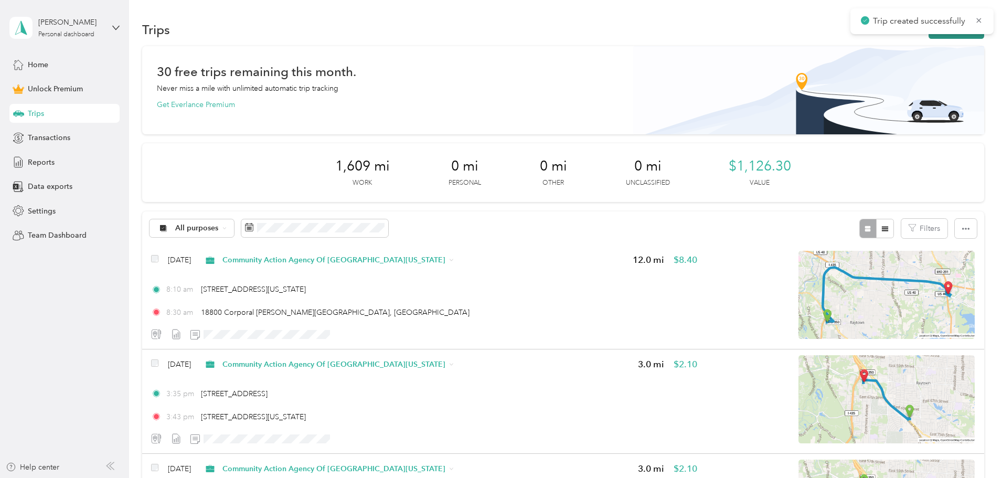
click at [848, 38] on button "New trip" at bounding box center [956, 29] width 56 height 18
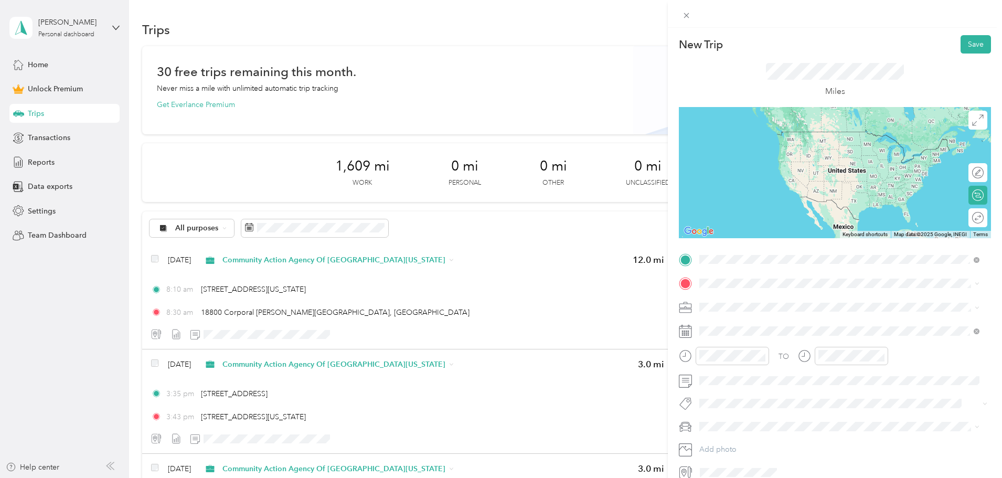
click at [771, 326] on span "18800 Corporal [PERSON_NAME][GEOGRAPHIC_DATA], [US_STATE][GEOGRAPHIC_DATA], [GE…" at bounding box center [847, 323] width 256 height 18
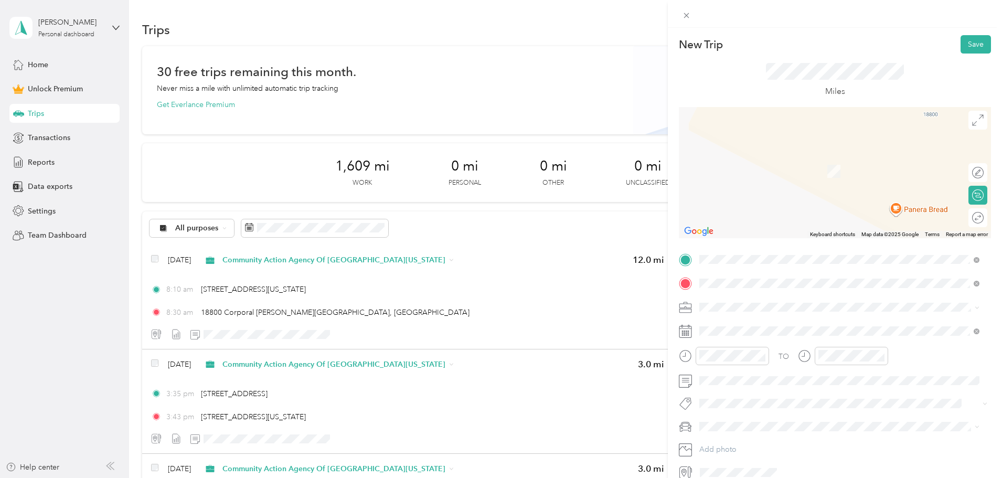
click at [780, 318] on span "[STREET_ADDRESS][US_STATE][US_STATE]" at bounding box center [790, 320] width 143 height 9
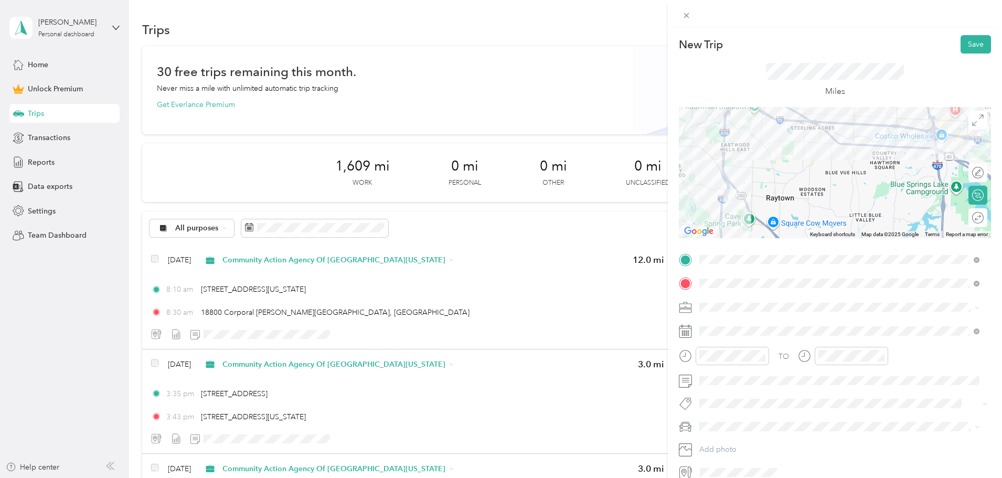
click at [848, 57] on div "Miles" at bounding box center [835, 79] width 312 height 53
click at [734, 360] on span "Community Action Agency Of [GEOGRAPHIC_DATA][US_STATE]" at bounding box center [811, 362] width 216 height 9
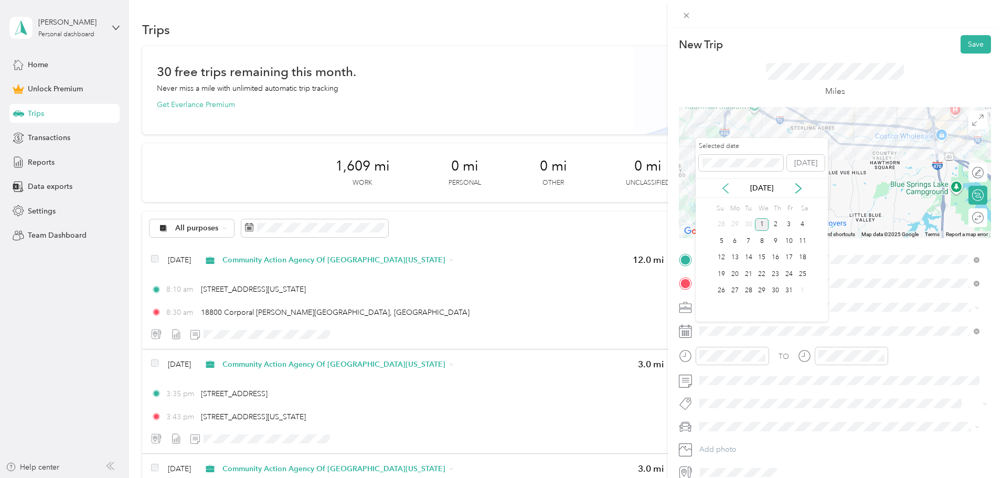
click at [727, 190] on icon at bounding box center [725, 188] width 10 height 10
click at [772, 240] on div "11" at bounding box center [775, 240] width 14 height 13
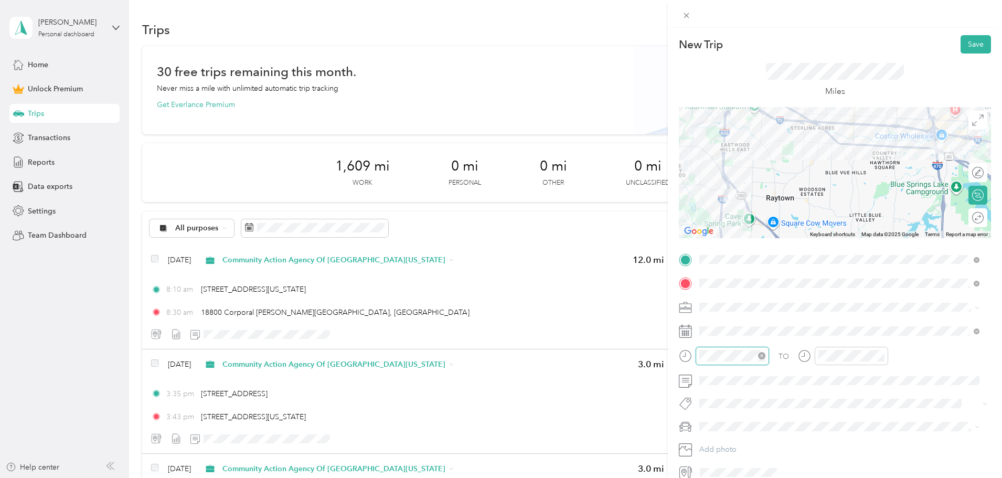
scroll to position [59, 0]
click at [739, 269] on div "40" at bounding box center [739, 272] width 25 height 15
click at [835, 282] on div "09" at bounding box center [829, 284] width 25 height 15
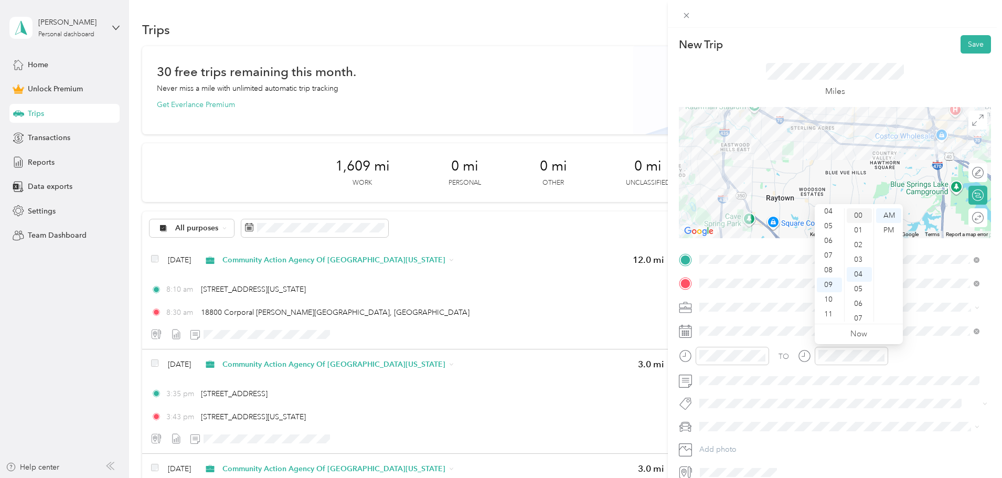
click at [848, 217] on div "00" at bounding box center [858, 215] width 25 height 15
click at [848, 70] on div "Miles" at bounding box center [835, 79] width 312 height 53
click at [848, 37] on button "Save" at bounding box center [975, 44] width 30 height 18
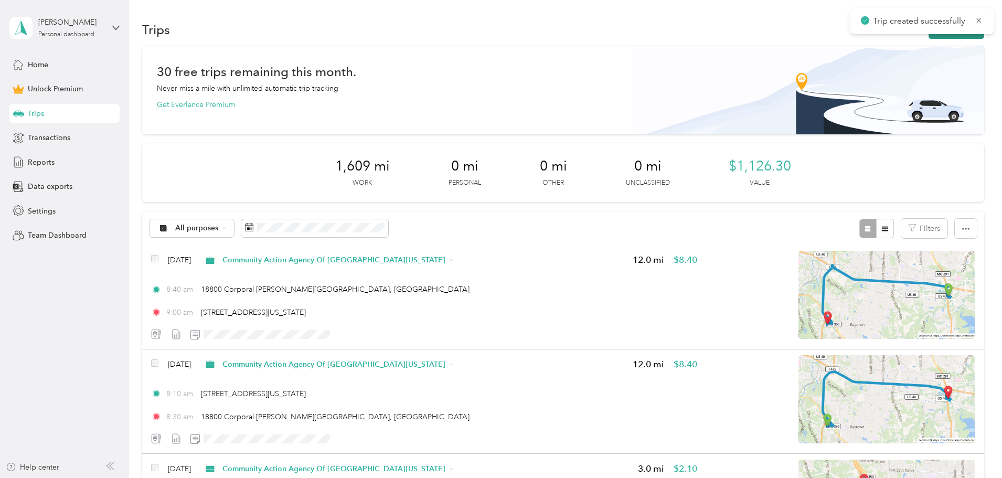
click at [848, 38] on button "New trip" at bounding box center [956, 29] width 56 height 18
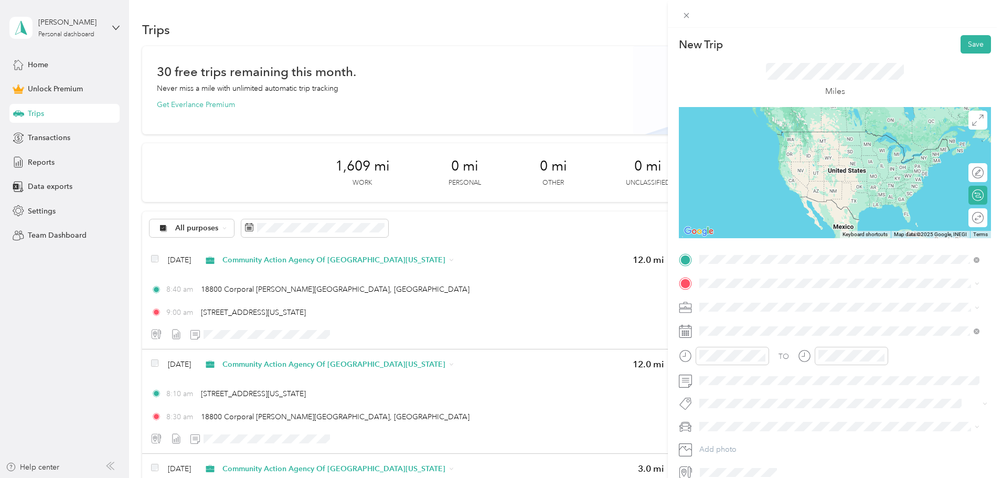
click at [733, 293] on span "[STREET_ADDRESS][US_STATE][US_STATE]" at bounding box center [790, 297] width 143 height 9
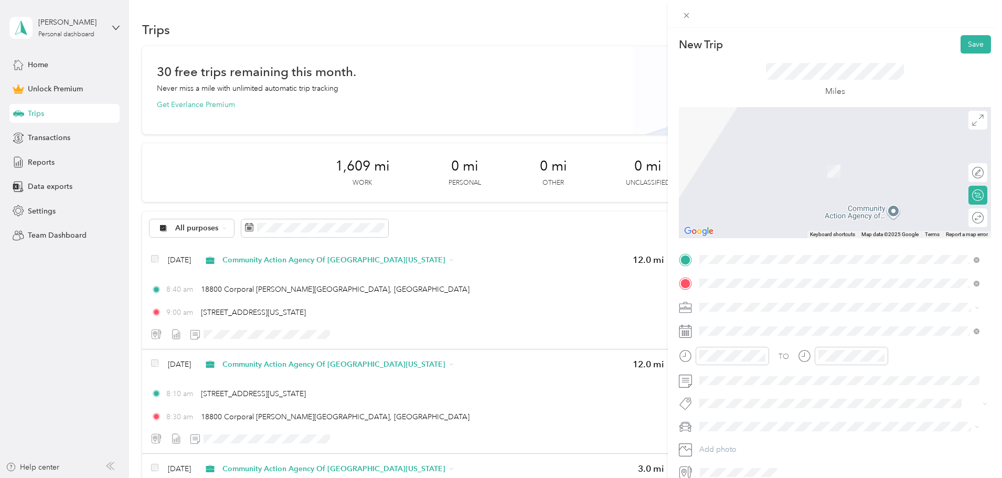
click at [749, 322] on span "[STREET_ADDRESS][US_STATE][US_STATE]" at bounding box center [790, 320] width 143 height 9
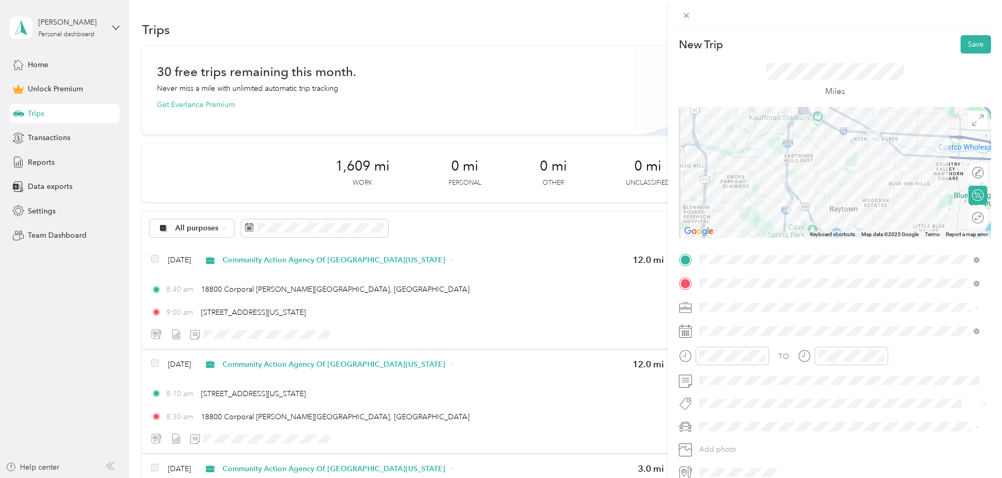
click at [741, 361] on span "Community Action Agency Of [GEOGRAPHIC_DATA][US_STATE]" at bounding box center [811, 359] width 216 height 9
click at [848, 83] on div "Miles" at bounding box center [835, 79] width 312 height 53
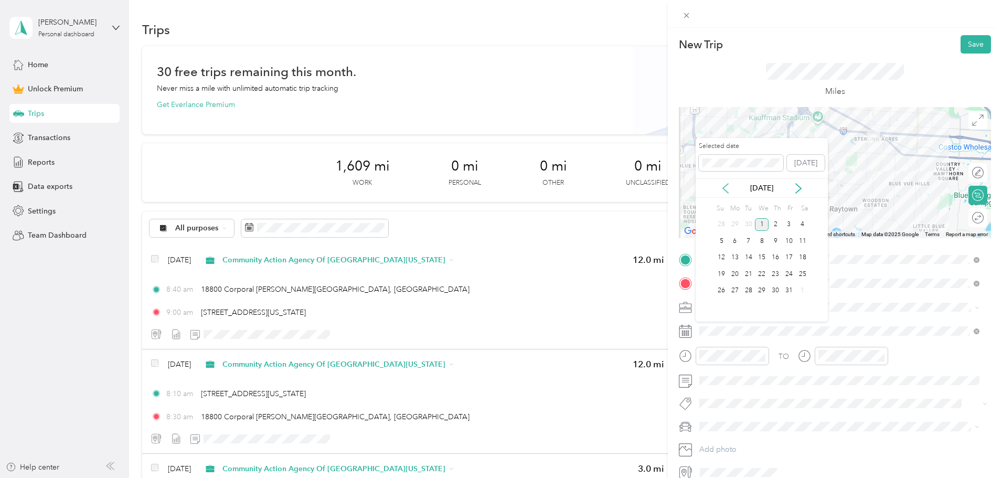
click at [727, 187] on icon at bounding box center [725, 188] width 10 height 10
click at [778, 244] on div "11" at bounding box center [775, 240] width 14 height 13
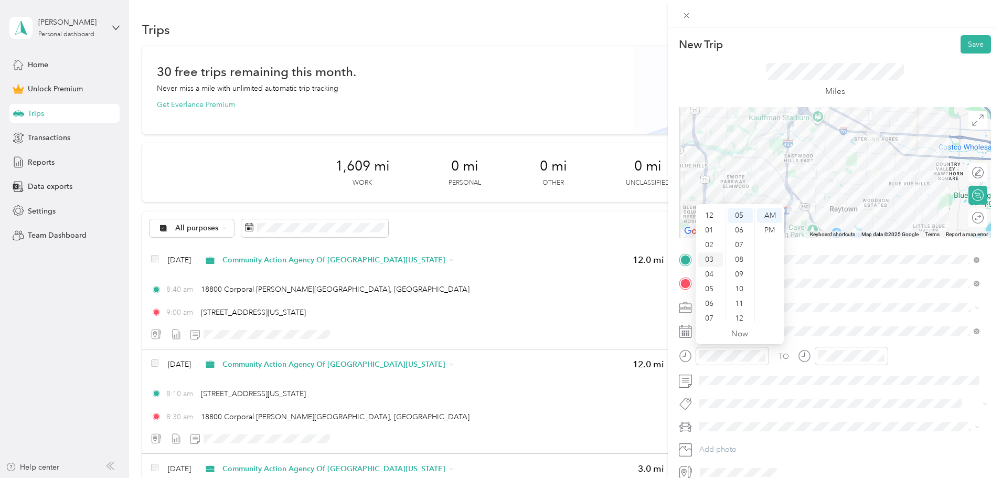
click at [715, 255] on div "03" at bounding box center [710, 259] width 25 height 15
click at [741, 211] on div "00" at bounding box center [739, 215] width 25 height 15
click at [776, 229] on div "PM" at bounding box center [769, 230] width 25 height 15
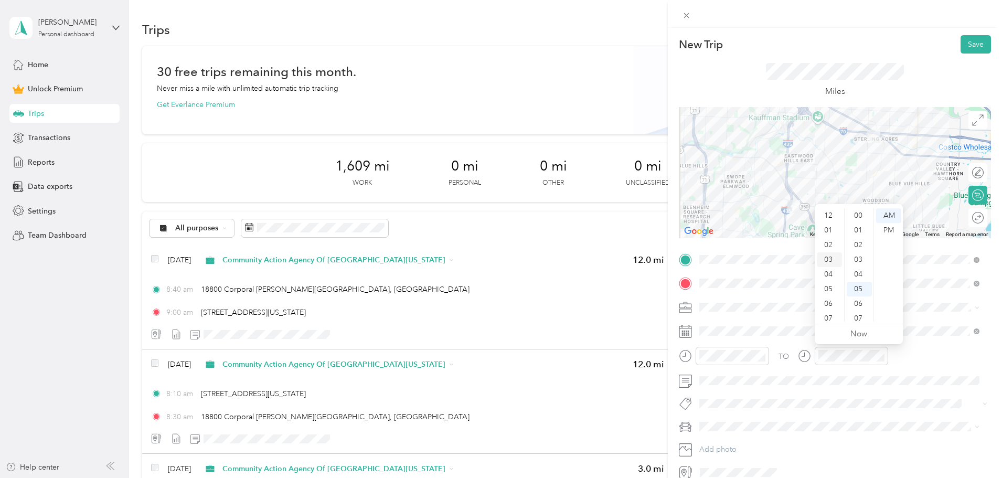
click at [833, 260] on div "03" at bounding box center [829, 259] width 25 height 15
click at [848, 260] on div "10" at bounding box center [858, 257] width 25 height 15
click at [848, 230] on div "PM" at bounding box center [888, 230] width 25 height 15
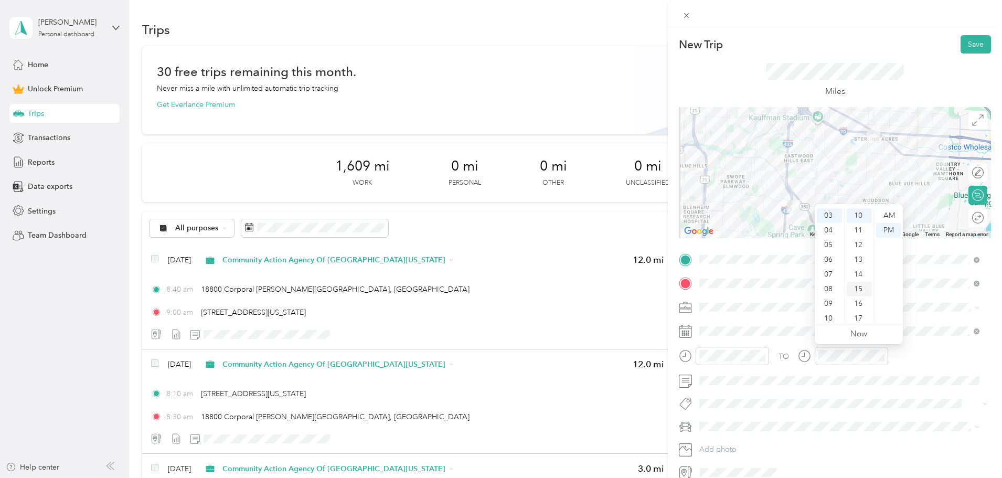
click at [848, 288] on div "15" at bounding box center [858, 289] width 25 height 15
click at [848, 84] on div "Miles" at bounding box center [835, 79] width 312 height 53
click at [848, 44] on button "Save" at bounding box center [975, 44] width 30 height 18
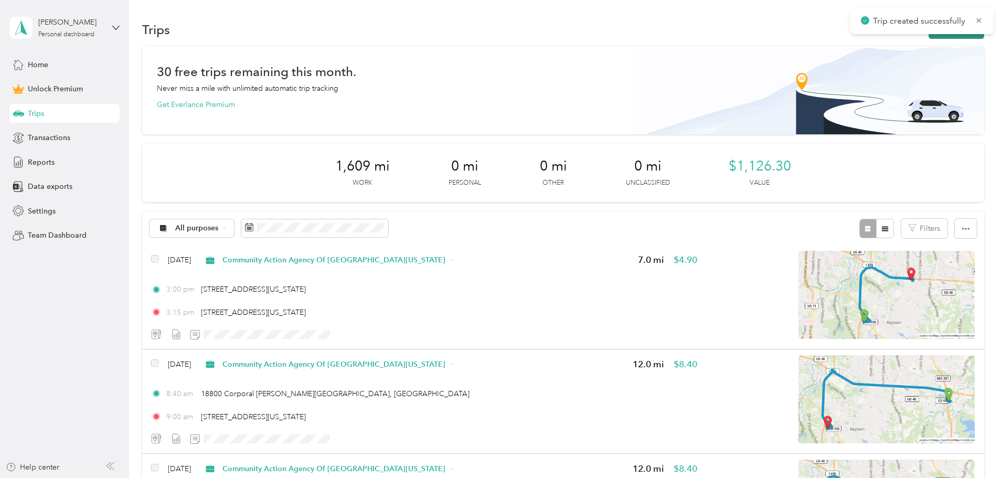
click at [848, 38] on button "New trip" at bounding box center [956, 29] width 56 height 18
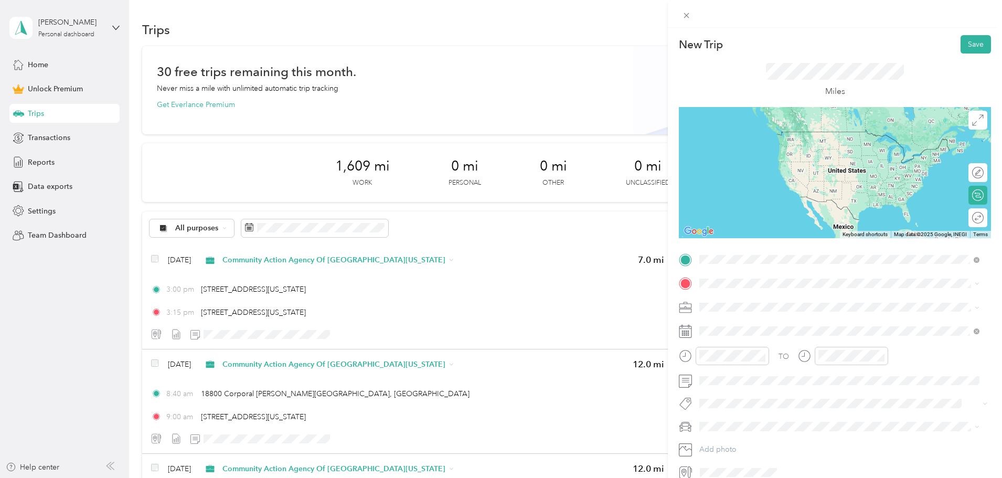
click at [748, 300] on span "[STREET_ADDRESS][US_STATE][US_STATE]" at bounding box center [790, 297] width 143 height 9
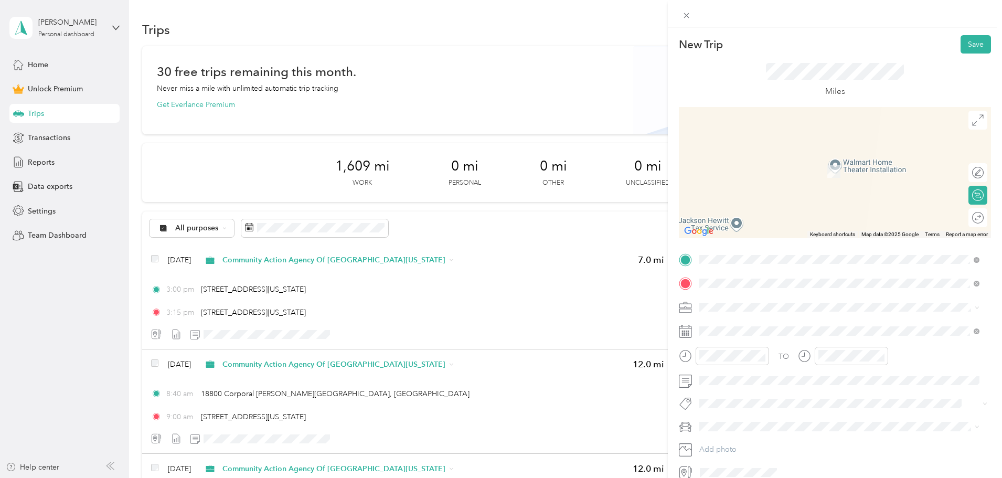
click at [738, 317] on span "[STREET_ADDRESS][US_STATE][US_STATE]" at bounding box center [790, 320] width 143 height 9
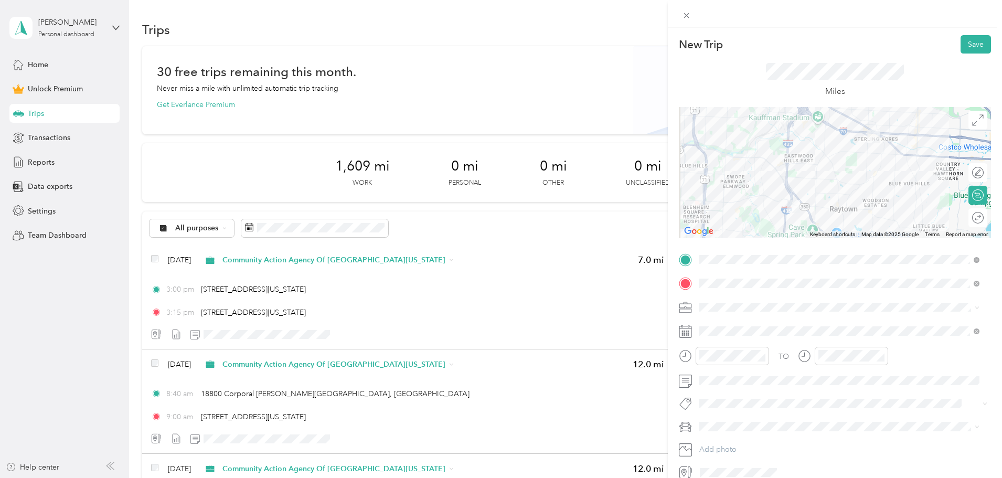
click at [741, 357] on div "Community Action Agency Of [GEOGRAPHIC_DATA][US_STATE]" at bounding box center [839, 361] width 273 height 11
click at [848, 81] on div "Miles" at bounding box center [835, 79] width 312 height 53
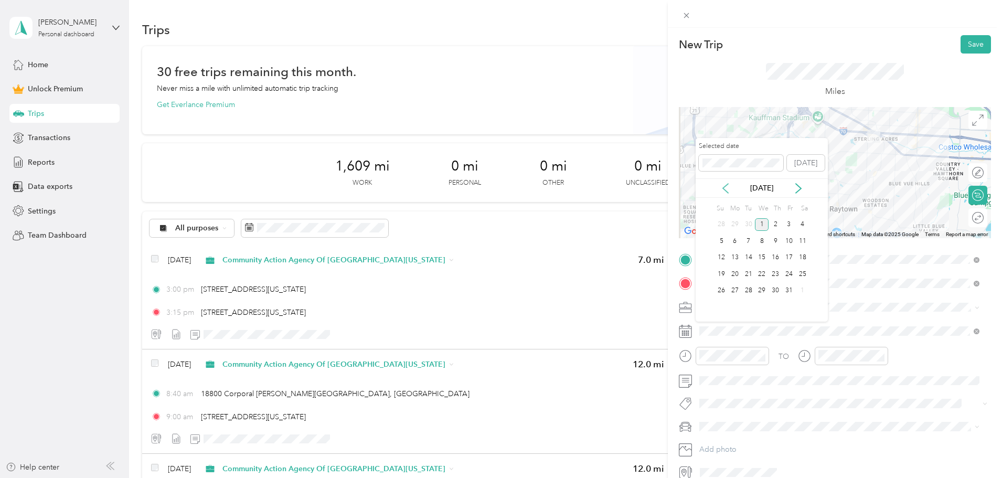
click at [723, 185] on icon at bounding box center [725, 188] width 10 height 10
click at [776, 242] on div "11" at bounding box center [775, 240] width 14 height 13
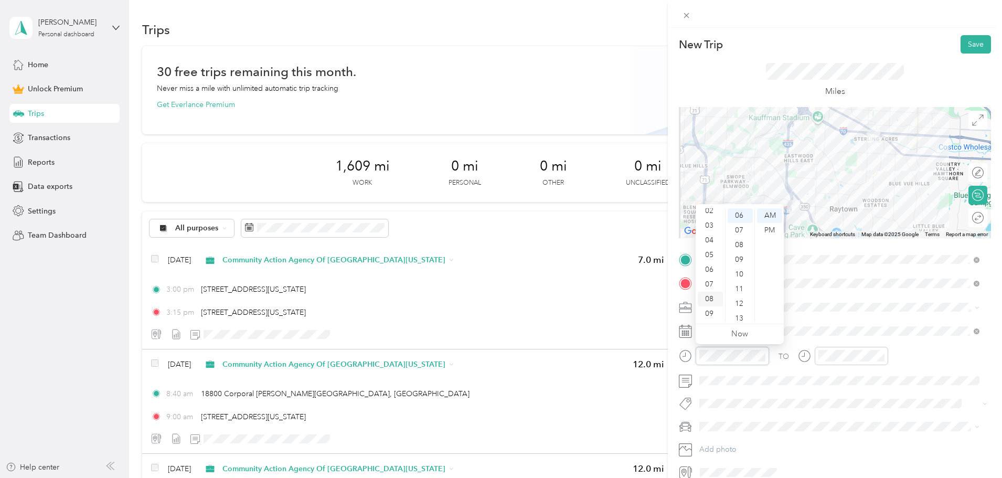
scroll to position [10, 0]
click at [709, 245] on div "03" at bounding box center [710, 249] width 25 height 15
click at [738, 312] on div "45" at bounding box center [739, 316] width 25 height 15
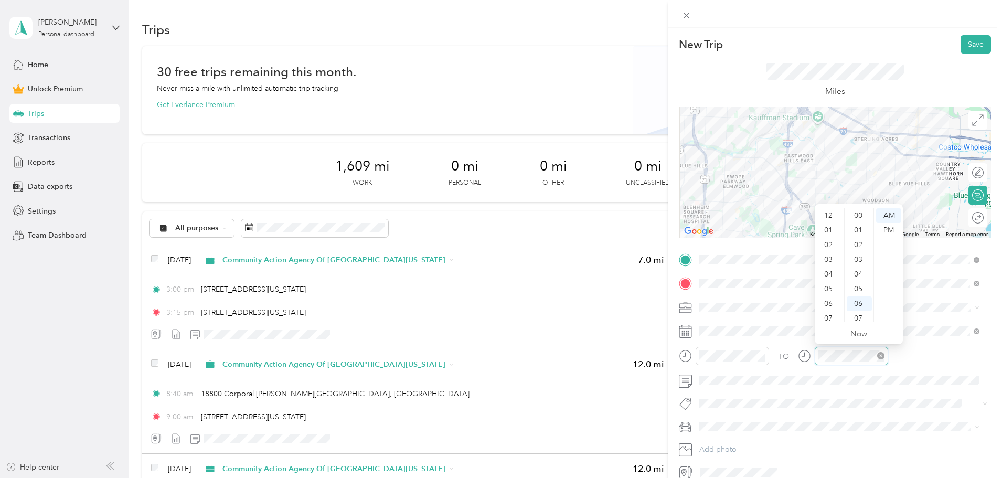
scroll to position [88, 0]
click at [831, 211] on div "04" at bounding box center [829, 211] width 25 height 15
click at [848, 217] on div "00" at bounding box center [858, 215] width 25 height 15
click at [848, 231] on div "PM" at bounding box center [888, 230] width 25 height 15
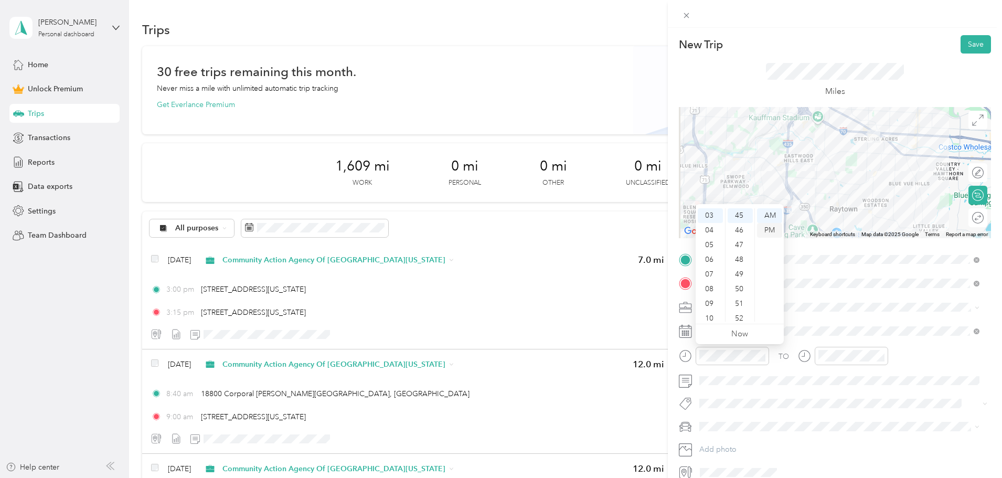
click at [769, 230] on div "PM" at bounding box center [769, 230] width 25 height 15
click at [848, 88] on div "Miles" at bounding box center [835, 79] width 312 height 53
click at [848, 41] on button "Save" at bounding box center [975, 44] width 30 height 18
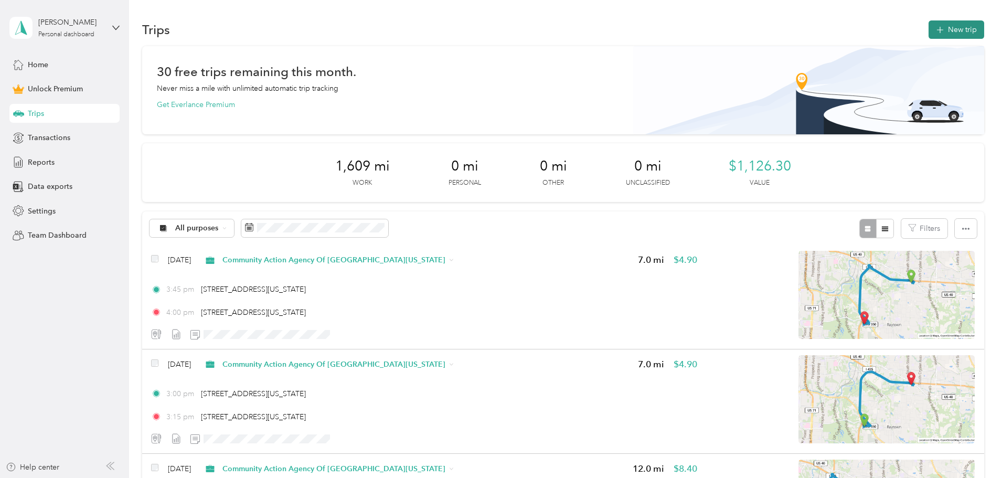
click at [848, 32] on button "New trip" at bounding box center [956, 29] width 56 height 18
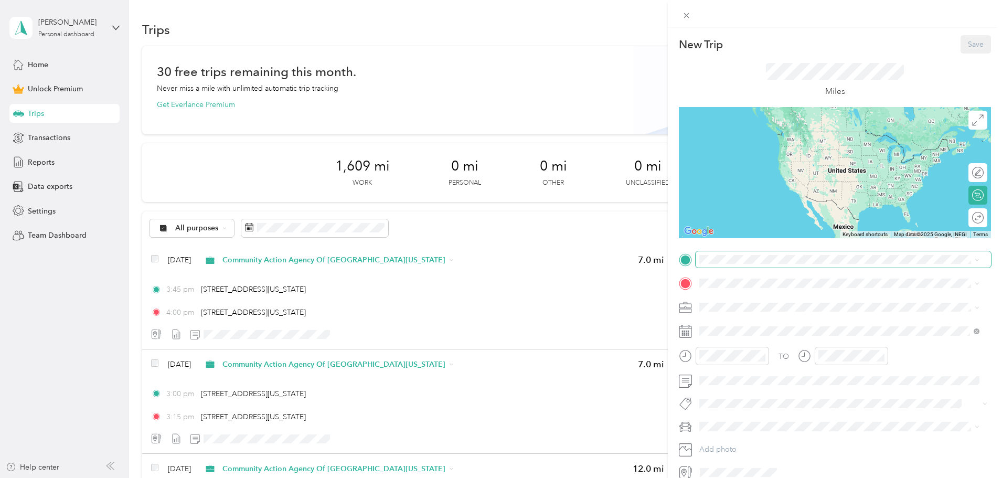
click at [728, 254] on span at bounding box center [842, 259] width 295 height 17
click at [748, 293] on span "[STREET_ADDRESS][US_STATE][US_STATE]" at bounding box center [790, 297] width 143 height 9
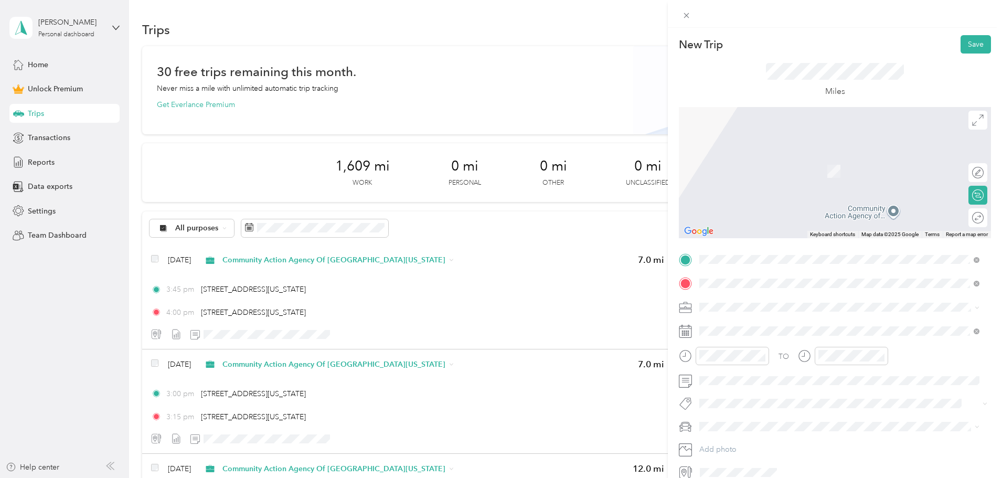
click at [753, 321] on span "[STREET_ADDRESS][PERSON_NAME][US_STATE][US_STATE]" at bounding box center [819, 320] width 201 height 9
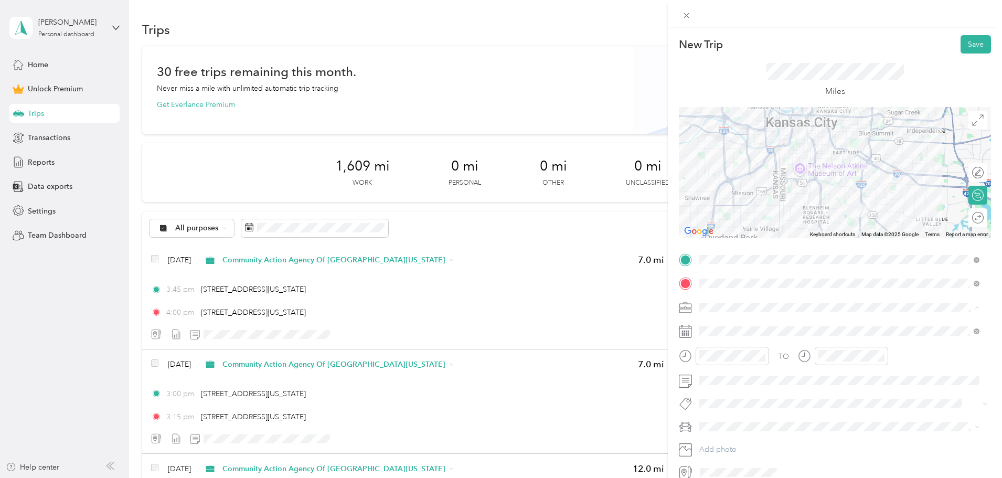
click at [748, 359] on span "Community Action Agency Of [GEOGRAPHIC_DATA][US_STATE]" at bounding box center [811, 362] width 216 height 9
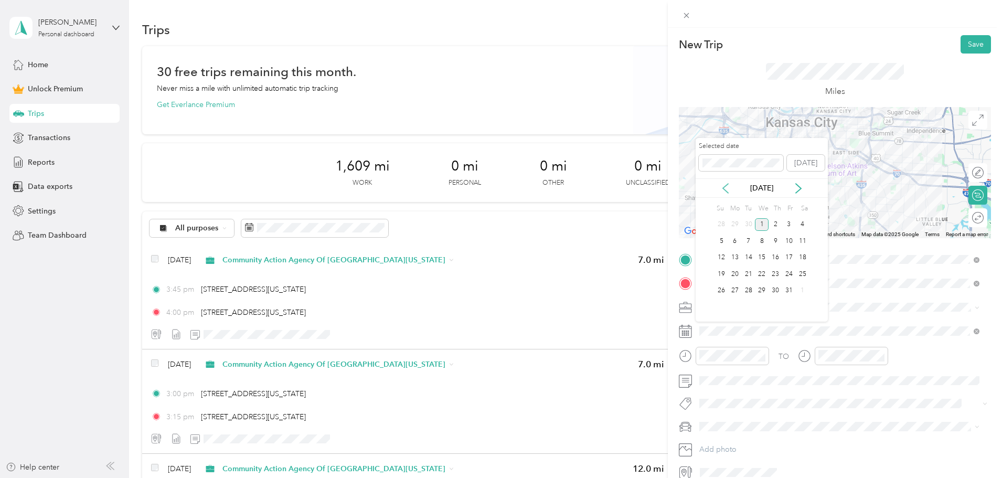
click at [726, 187] on icon at bounding box center [725, 188] width 10 height 10
click at [765, 259] on div "17" at bounding box center [762, 257] width 14 height 13
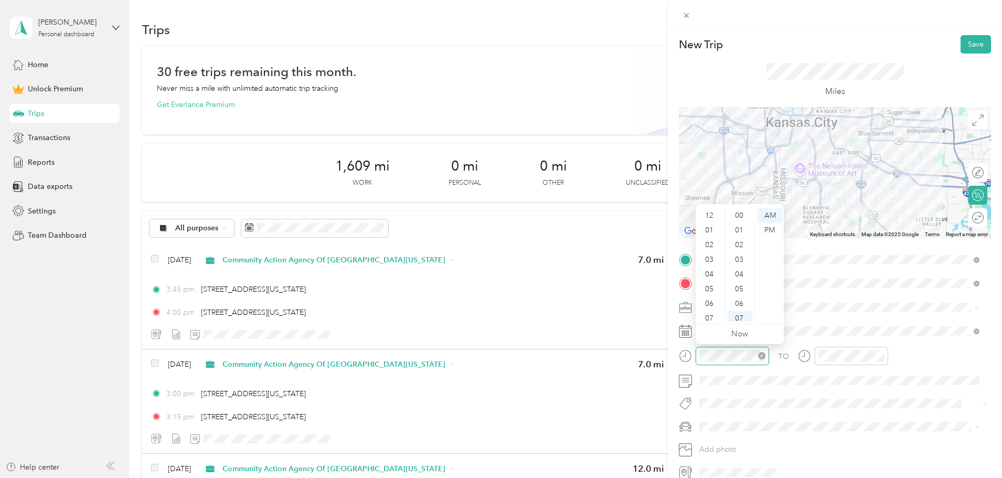
scroll to position [63, 0]
click at [742, 261] on div "10" at bounding box center [739, 259] width 25 height 15
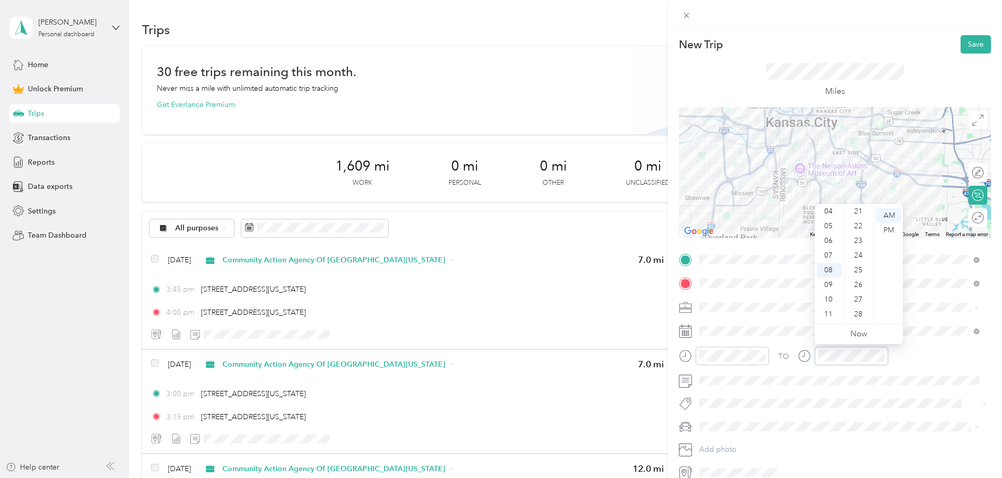
scroll to position [365, 0]
click at [848, 288] on div "30" at bounding box center [858, 291] width 25 height 15
click at [848, 74] on div "Miles" at bounding box center [835, 79] width 312 height 53
click at [848, 38] on button "Save" at bounding box center [975, 44] width 30 height 18
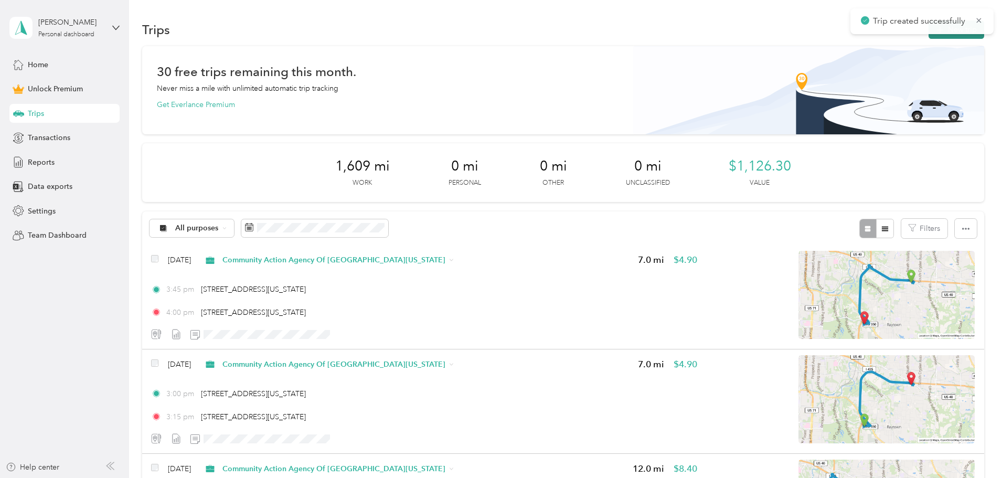
click at [848, 37] on button "New trip" at bounding box center [956, 29] width 56 height 18
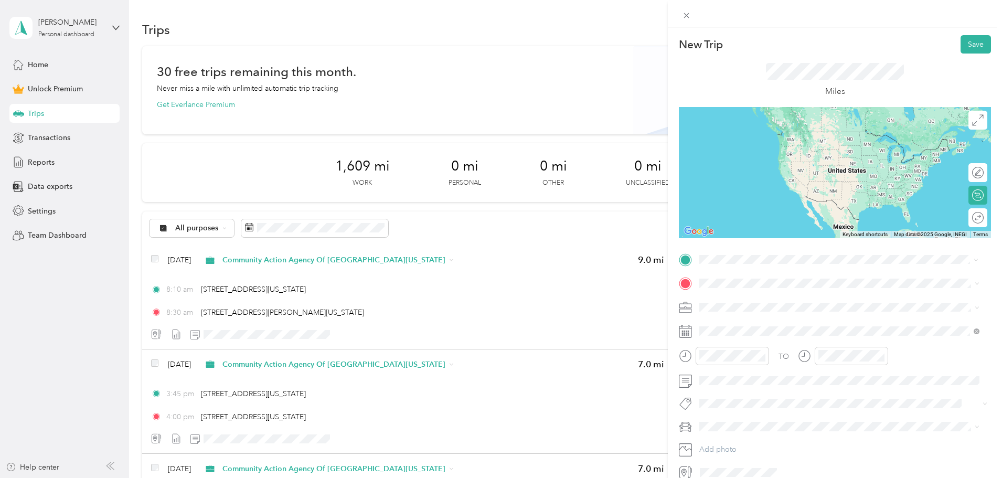
click at [749, 297] on span "[STREET_ADDRESS][PERSON_NAME][US_STATE][US_STATE]" at bounding box center [819, 297] width 201 height 9
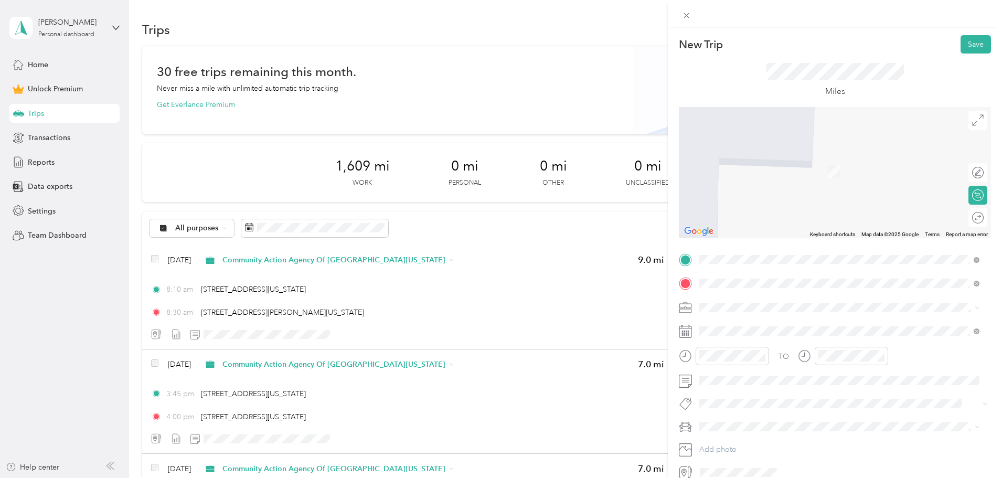
click at [741, 318] on span "[STREET_ADDRESS][US_STATE]" at bounding box center [771, 320] width 105 height 9
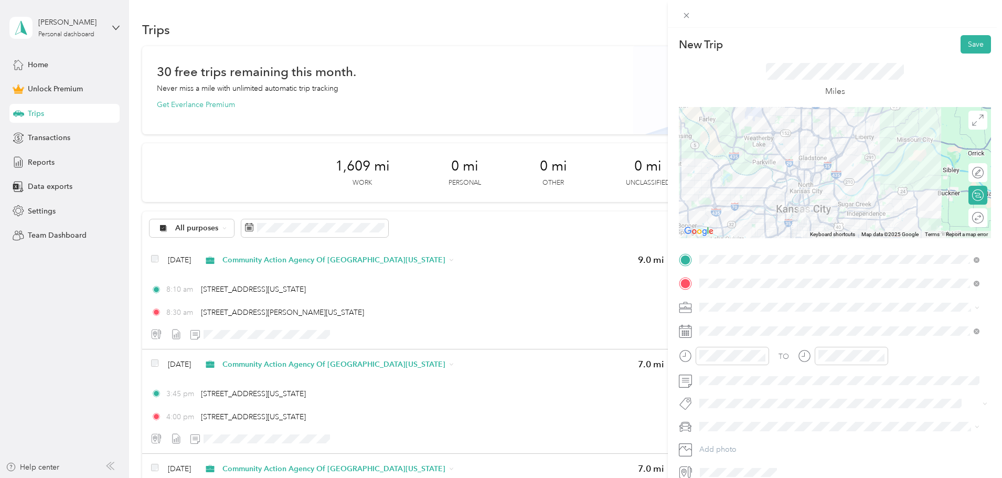
click at [848, 70] on div "Miles" at bounding box center [835, 79] width 312 height 53
click at [726, 356] on li "Community Action Agency Of [GEOGRAPHIC_DATA][US_STATE]" at bounding box center [838, 361] width 287 height 18
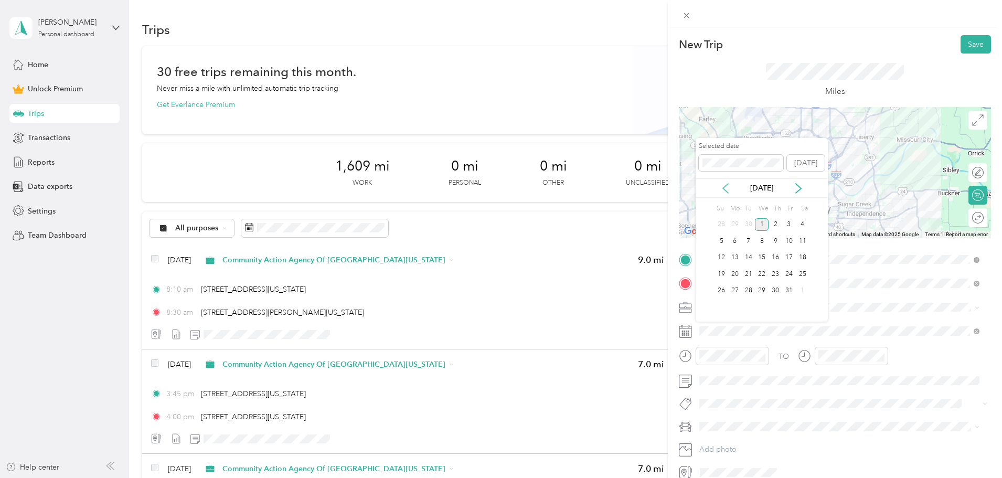
click at [725, 186] on icon at bounding box center [725, 188] width 5 height 9
click at [763, 252] on div "17" at bounding box center [762, 257] width 14 height 13
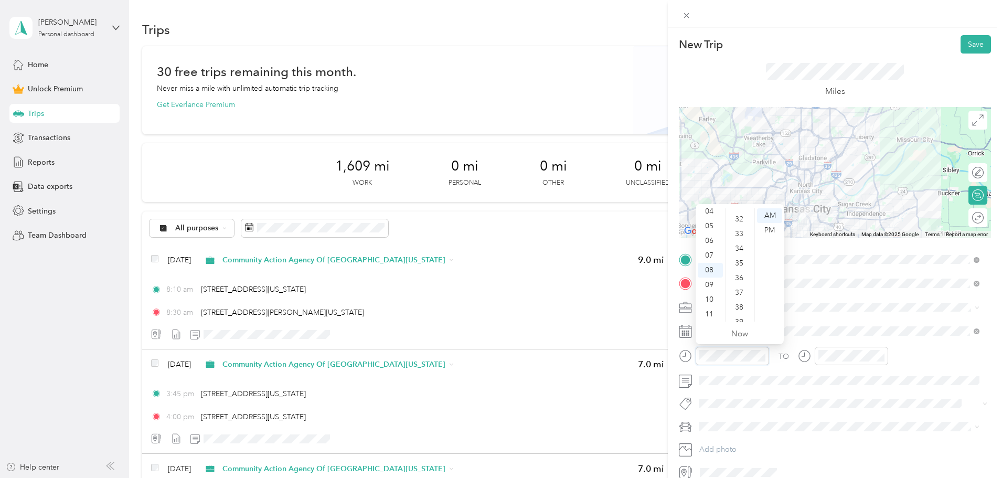
scroll to position [485, 0]
click at [741, 319] on ul "00 01 02 03 04 05 06 07 08 09 10 11 12 13 14 15 16 17 18 19 20 21 22 23 24 25 2…" at bounding box center [739, 264] width 29 height 113
click at [740, 285] on div "40" at bounding box center [739, 284] width 25 height 15
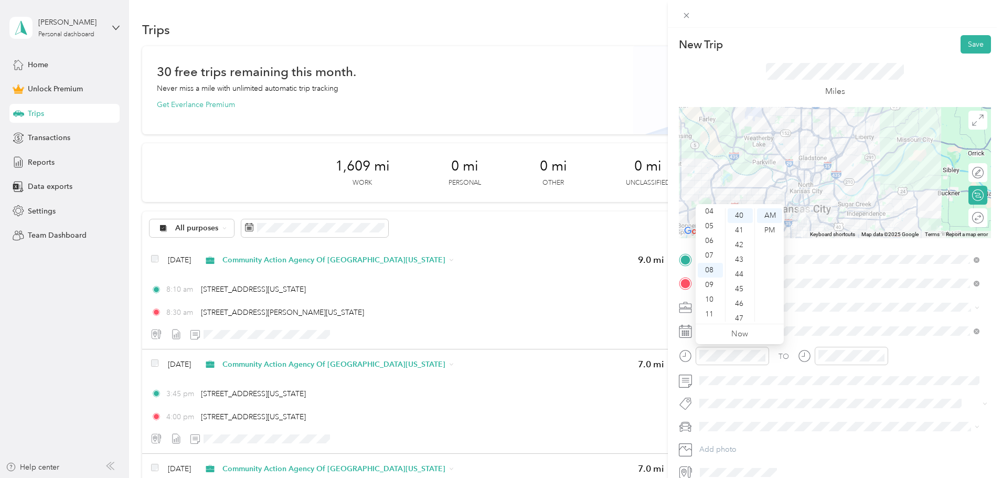
click at [848, 360] on div "TO" at bounding box center [835, 360] width 312 height 26
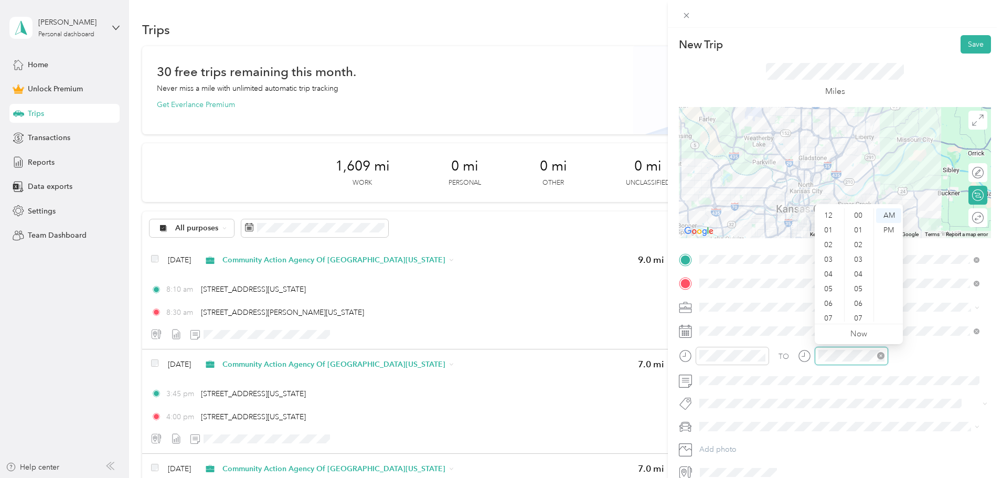
scroll to position [63, 0]
click at [833, 288] on div "09" at bounding box center [829, 284] width 25 height 15
click at [848, 215] on div "00" at bounding box center [858, 215] width 25 height 15
click at [848, 369] on div "TO" at bounding box center [835, 360] width 312 height 26
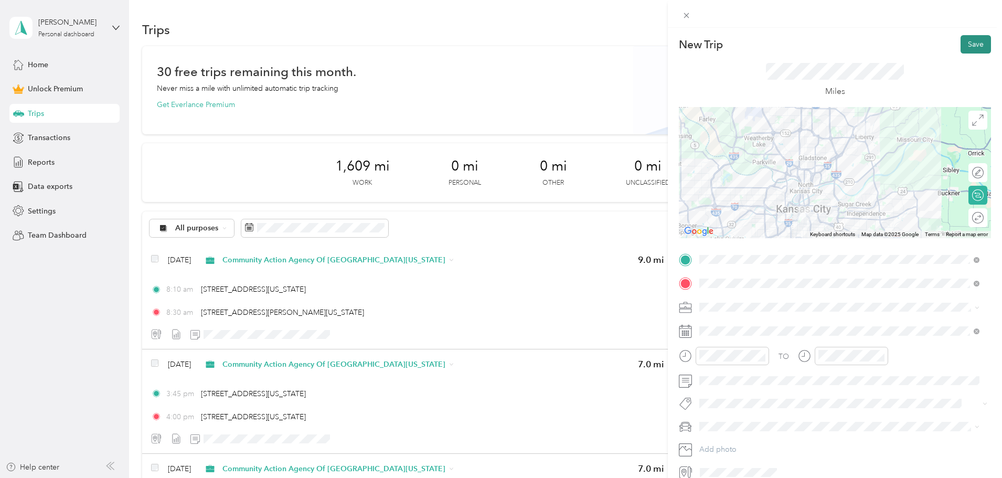
click at [848, 44] on button "Save" at bounding box center [975, 44] width 30 height 18
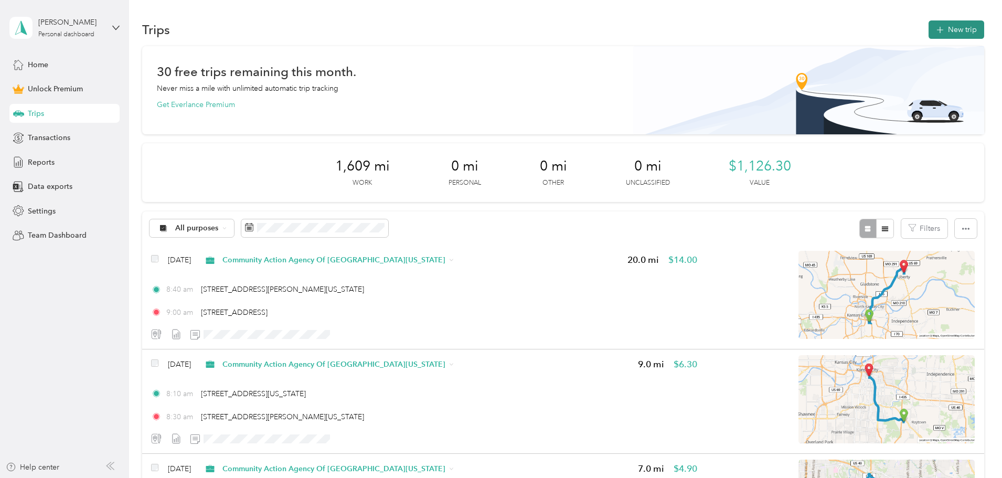
click at [848, 30] on button "New trip" at bounding box center [956, 29] width 56 height 18
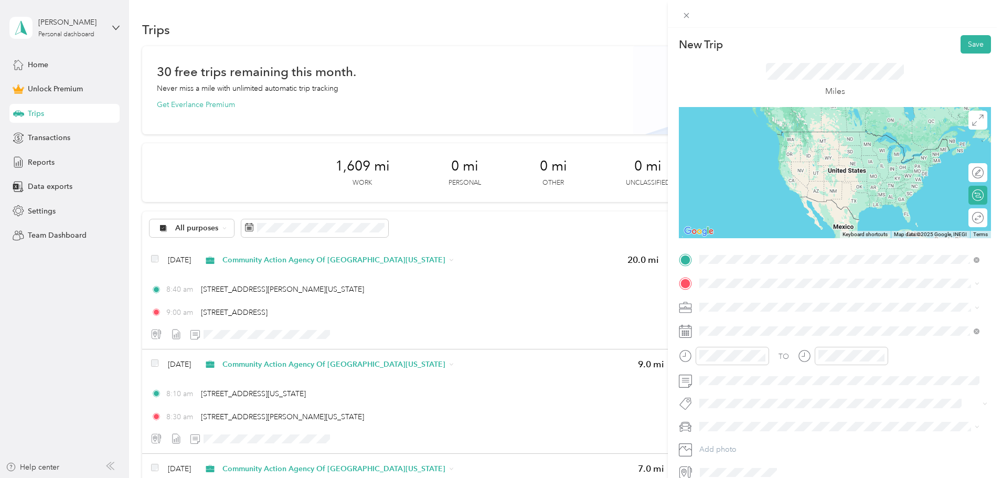
click at [723, 293] on span "[STREET_ADDRESS][US_STATE]" at bounding box center [771, 297] width 105 height 9
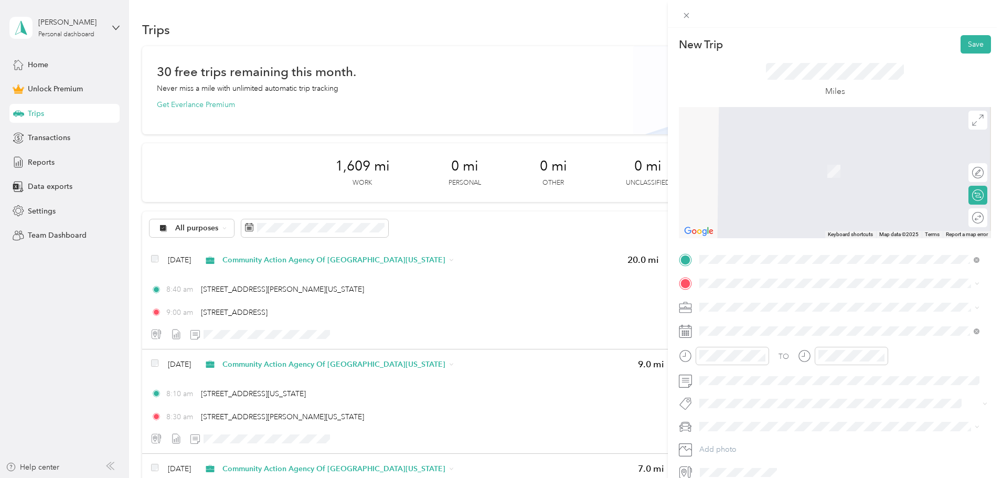
click at [735, 321] on span "[STREET_ADDRESS][PERSON_NAME][US_STATE]" at bounding box center [800, 318] width 163 height 9
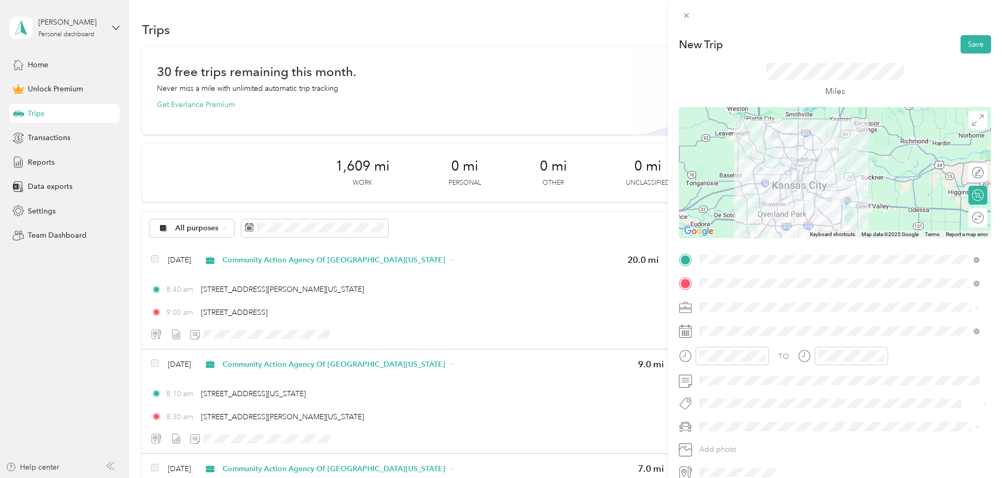
click at [738, 360] on span "Community Action Agency Of [GEOGRAPHIC_DATA][US_STATE]" at bounding box center [811, 362] width 216 height 9
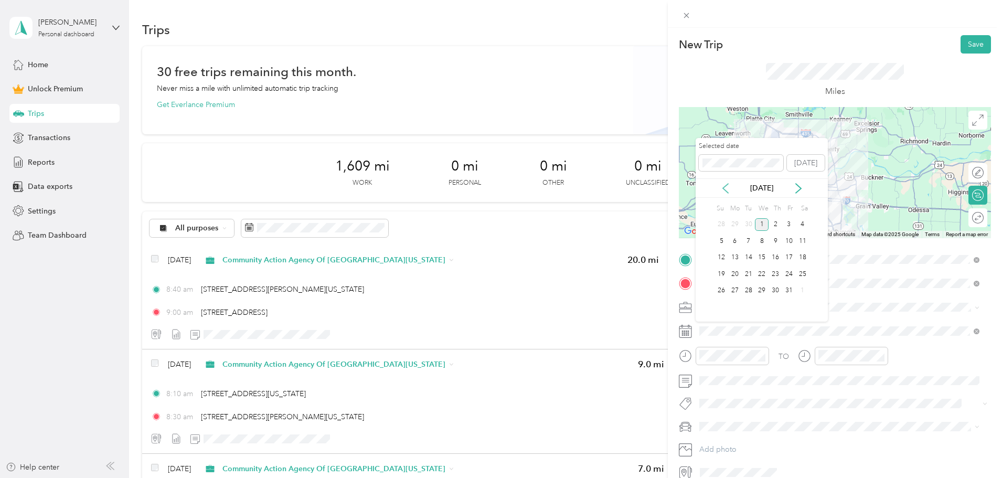
click at [721, 186] on icon at bounding box center [725, 188] width 10 height 10
click at [764, 257] on div "17" at bounding box center [762, 257] width 14 height 13
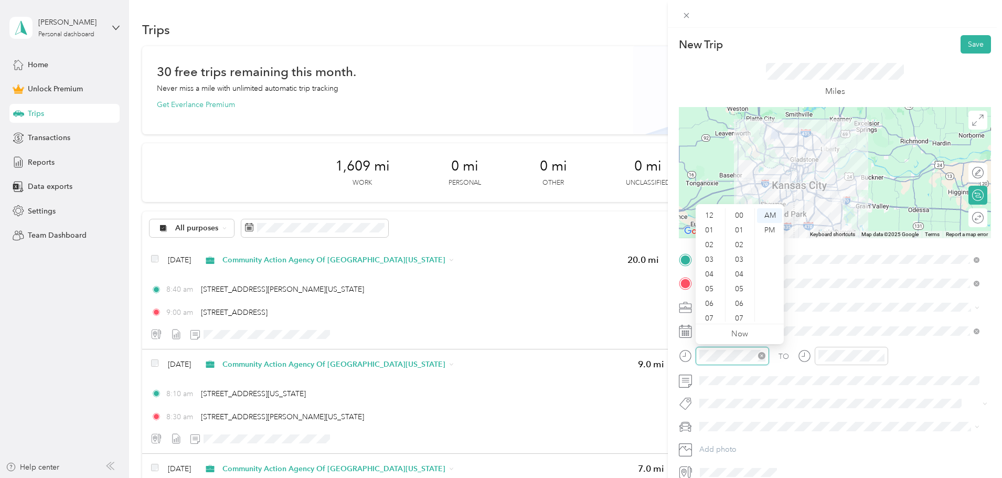
scroll to position [63, 0]
click at [706, 285] on div "09" at bounding box center [710, 284] width 25 height 15
click at [742, 263] on div "30" at bounding box center [739, 261] width 25 height 15
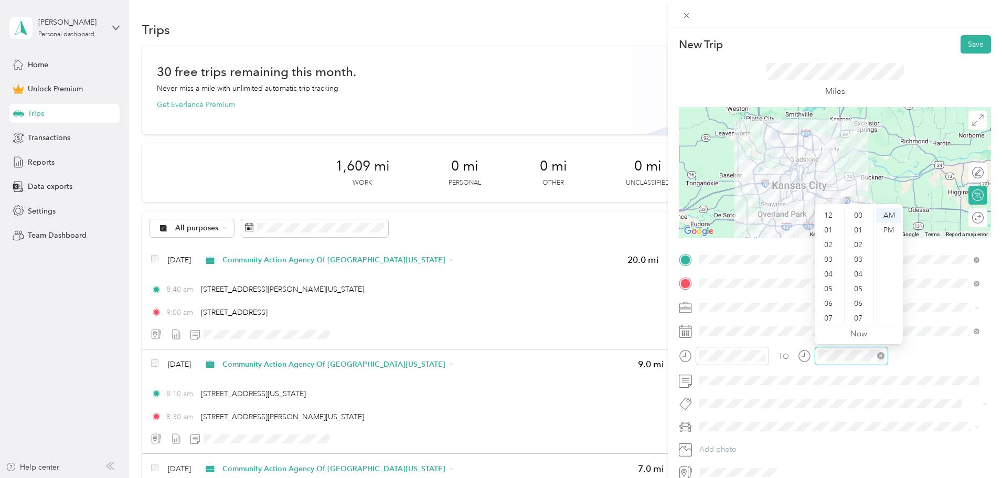
scroll to position [132, 0]
drag, startPoint x: 832, startPoint y: 302, endPoint x: 839, endPoint y: 296, distance: 8.2
click at [832, 302] on div "10" at bounding box center [829, 299] width 25 height 15
click at [848, 212] on div "00" at bounding box center [858, 215] width 25 height 15
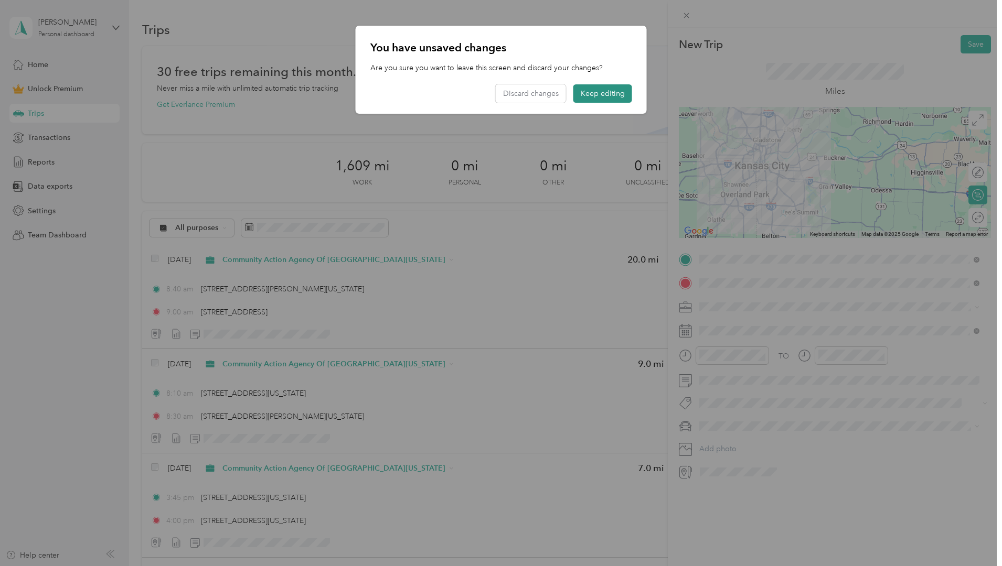
click at [583, 97] on button "Keep editing" at bounding box center [602, 93] width 59 height 18
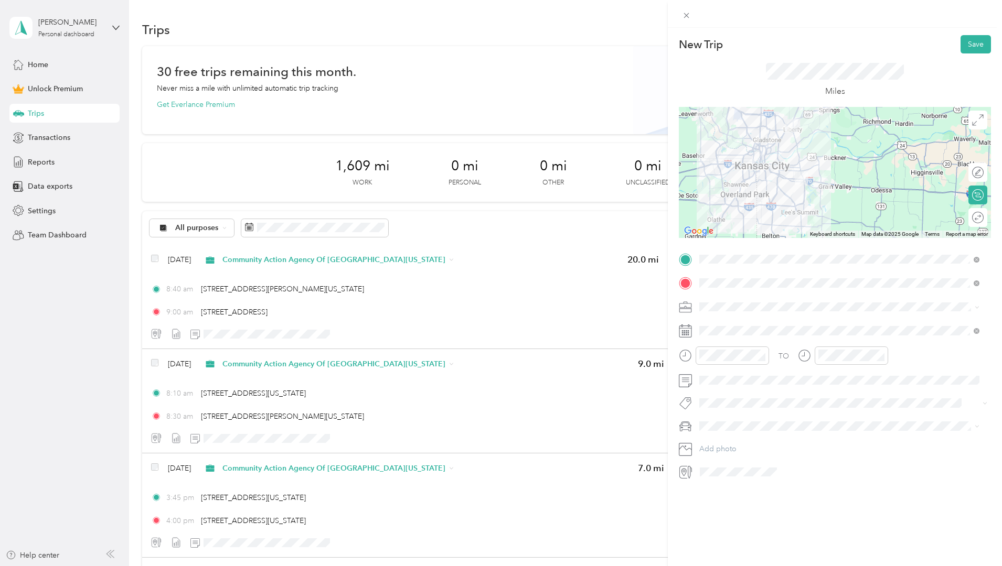
click at [848, 77] on div "Miles" at bounding box center [835, 79] width 312 height 53
click at [848, 44] on button "Save" at bounding box center [975, 44] width 30 height 18
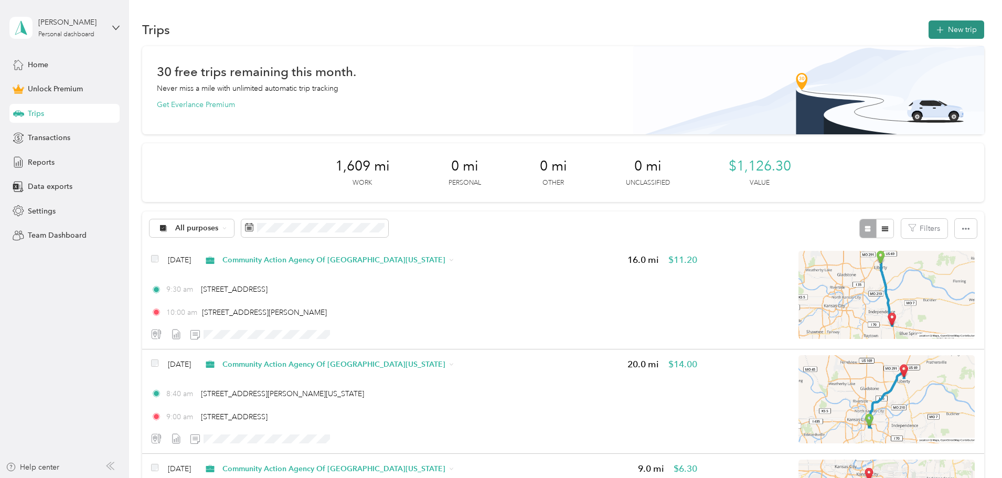
click at [848, 27] on button "New trip" at bounding box center [956, 29] width 56 height 18
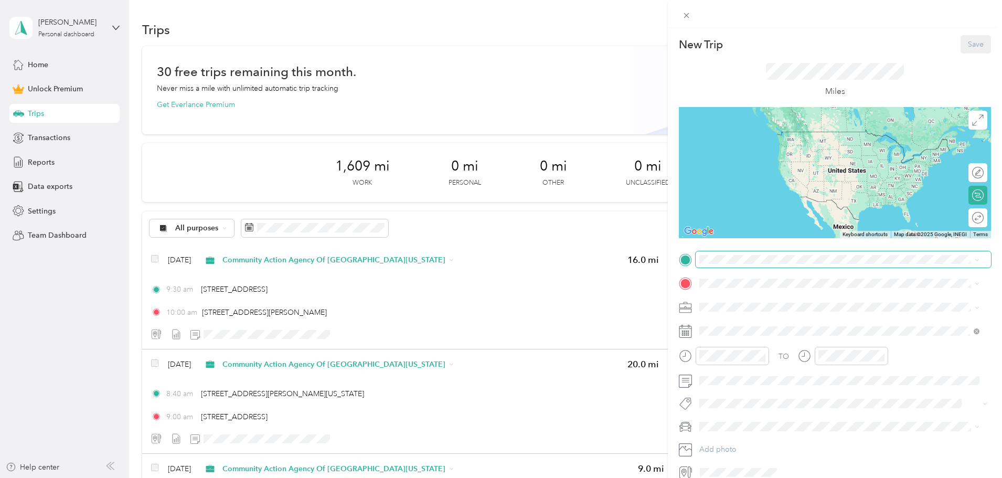
click at [769, 254] on span at bounding box center [842, 259] width 295 height 17
click at [773, 294] on span "[STREET_ADDRESS][PERSON_NAME][US_STATE]" at bounding box center [800, 297] width 163 height 9
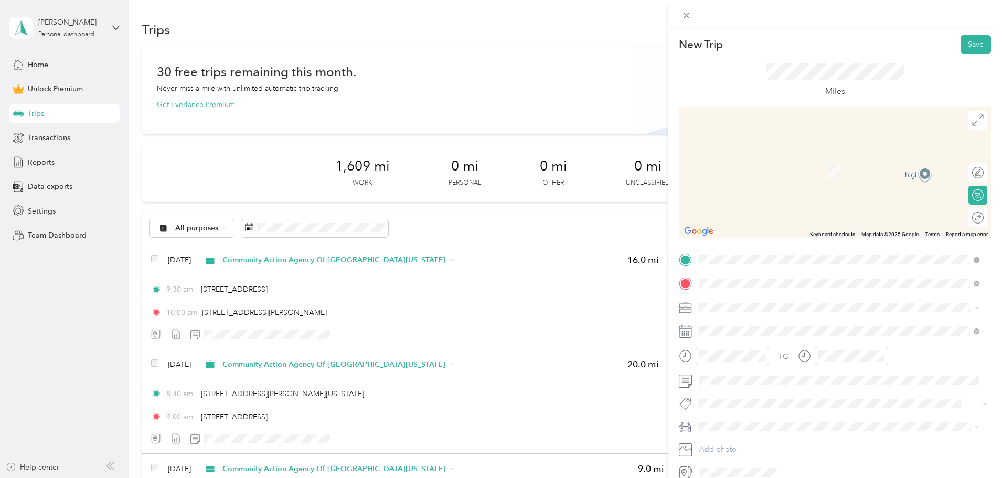
click at [759, 326] on span "[STREET_ADDRESS][US_STATE]" at bounding box center [771, 320] width 105 height 9
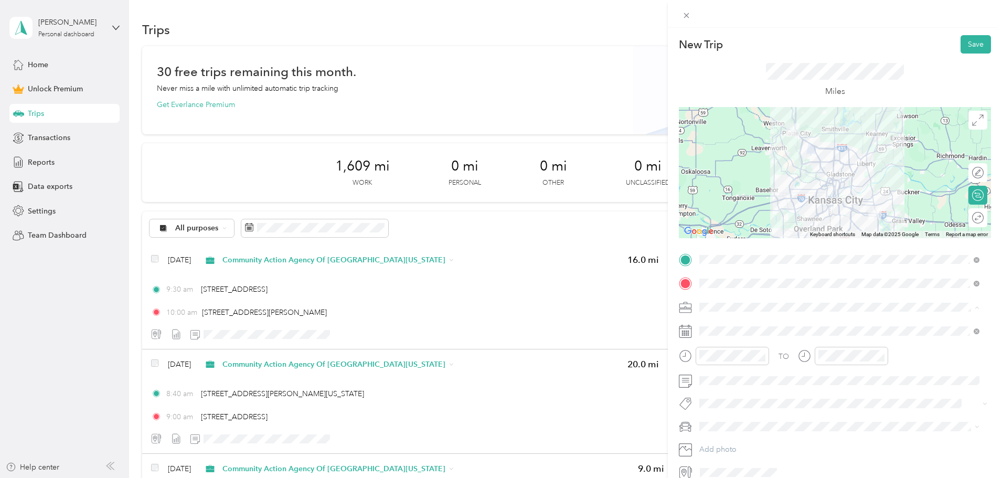
click at [745, 356] on li "Community Action Agency Of [GEOGRAPHIC_DATA][US_STATE]" at bounding box center [838, 362] width 287 height 18
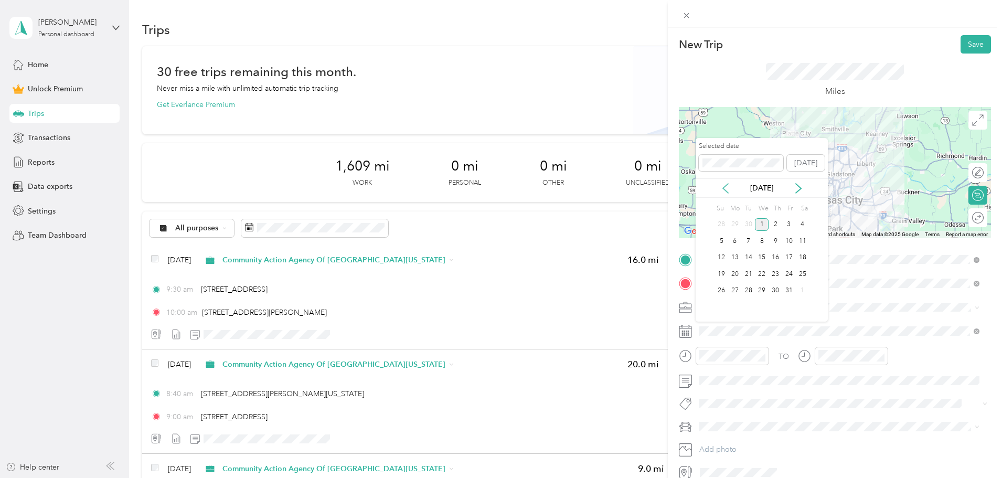
click at [730, 186] on icon at bounding box center [725, 188] width 10 height 10
click at [760, 257] on div "17" at bounding box center [762, 257] width 14 height 13
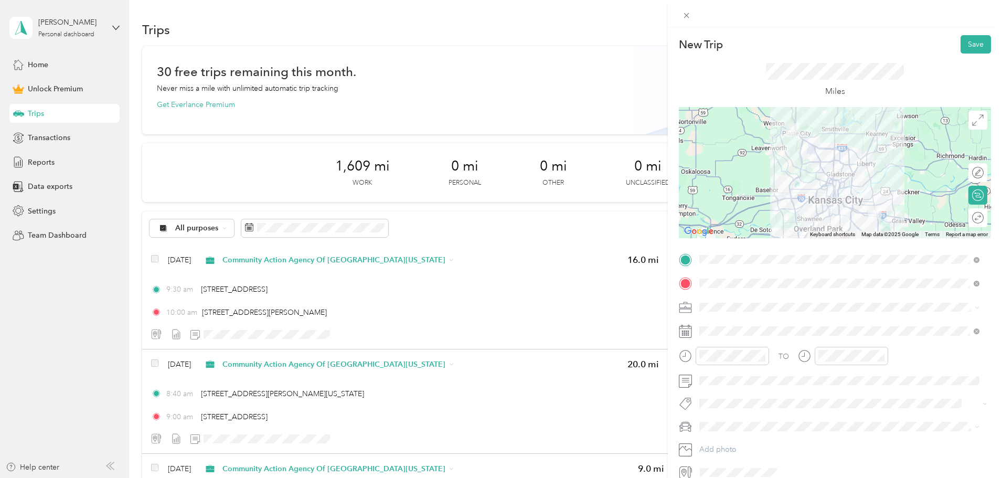
click at [848, 74] on div "Miles" at bounding box center [835, 79] width 312 height 53
click at [716, 227] on div "01" at bounding box center [710, 230] width 25 height 15
click at [737, 216] on div "00" at bounding box center [739, 215] width 25 height 15
click at [774, 232] on div "PM" at bounding box center [769, 230] width 25 height 15
click at [827, 231] on div "01" at bounding box center [829, 230] width 25 height 15
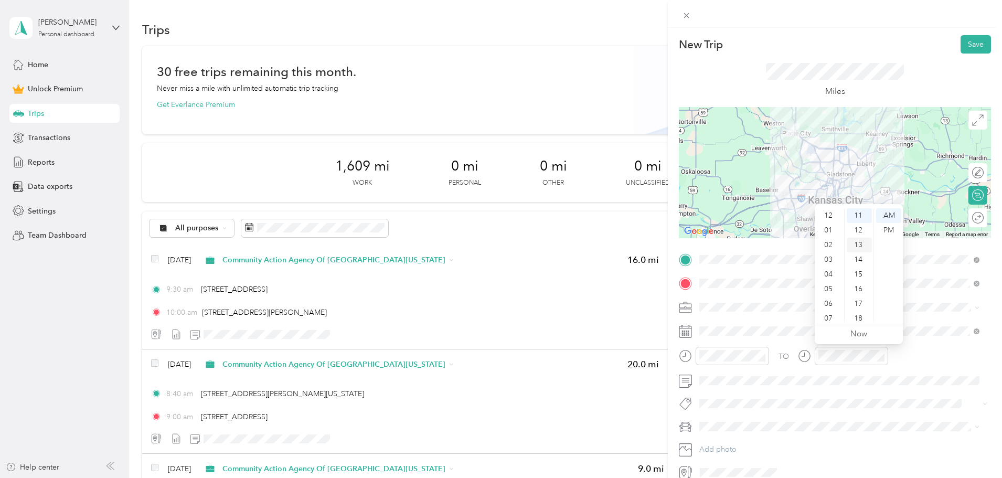
scroll to position [15, 0]
click at [848, 270] on div "40" at bounding box center [858, 274] width 25 height 15
click at [848, 227] on div "PM" at bounding box center [888, 230] width 25 height 15
click at [848, 88] on div "Miles" at bounding box center [835, 79] width 312 height 53
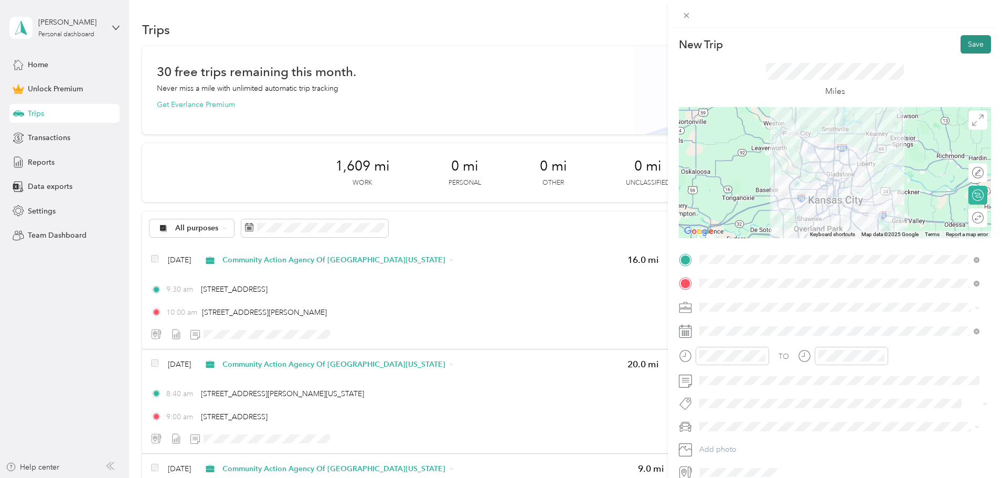
click at [848, 49] on button "Save" at bounding box center [975, 44] width 30 height 18
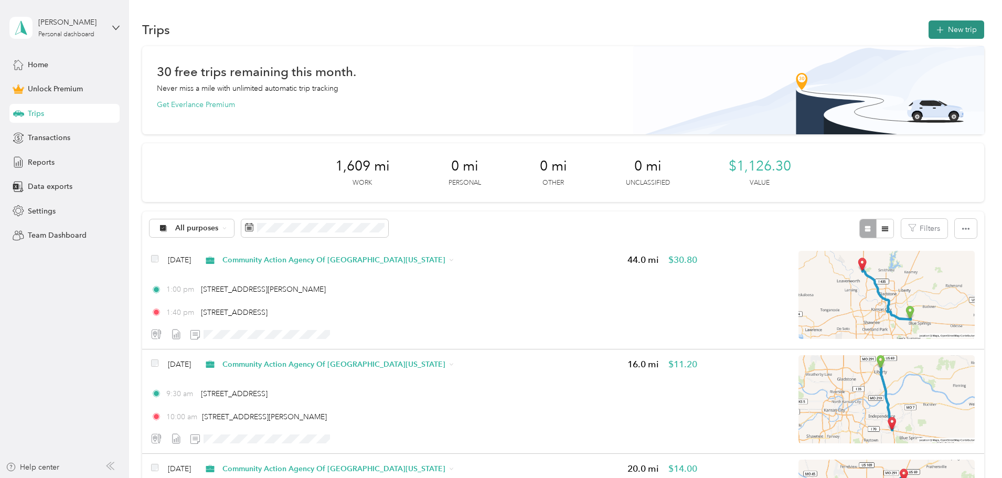
click at [848, 35] on button "New trip" at bounding box center [956, 29] width 56 height 18
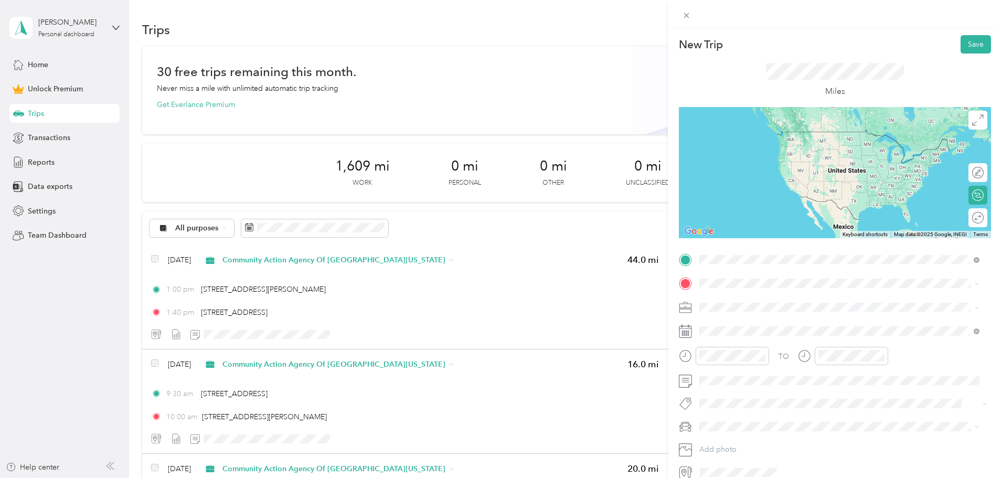
click at [738, 293] on span "[STREET_ADDRESS][US_STATE][US_STATE]" at bounding box center [790, 297] width 143 height 9
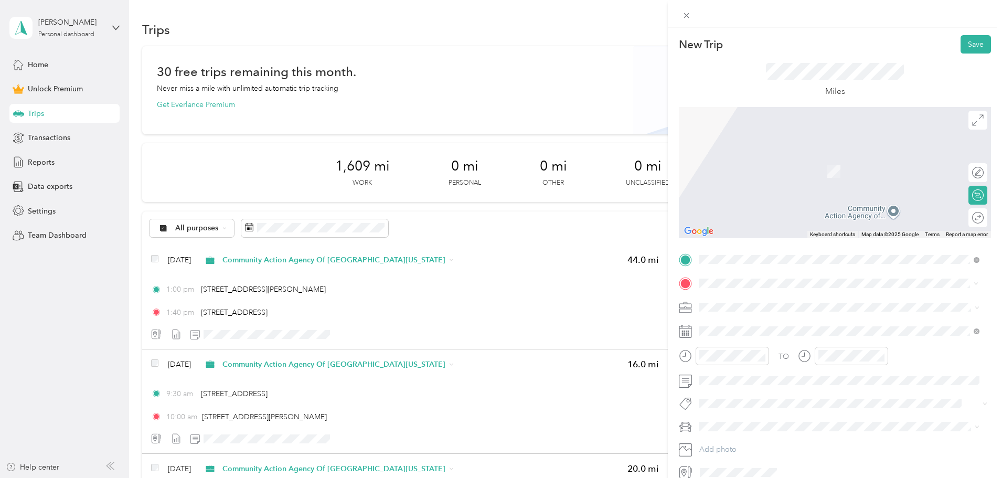
click at [732, 320] on span "[STREET_ADDRESS][US_STATE]" at bounding box center [771, 320] width 105 height 9
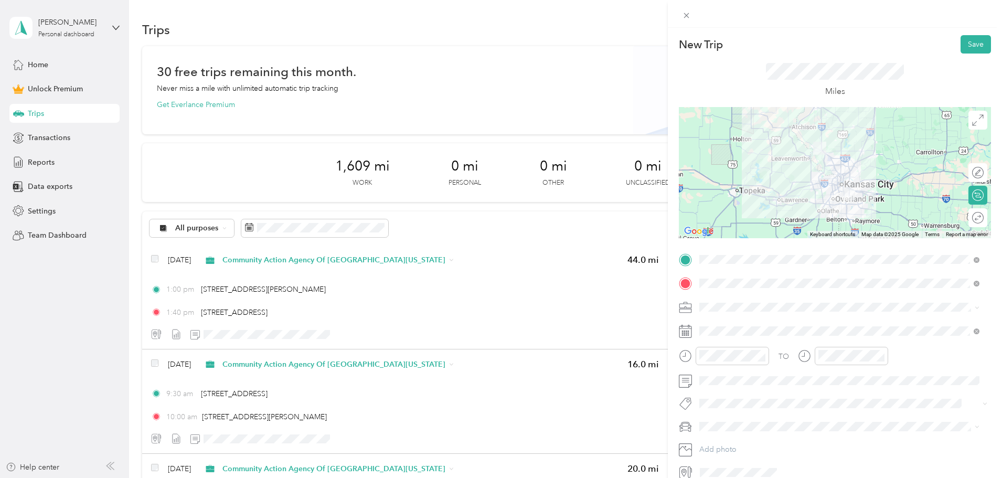
click at [735, 363] on div "Community Action Agency Of [GEOGRAPHIC_DATA][US_STATE]" at bounding box center [839, 358] width 273 height 11
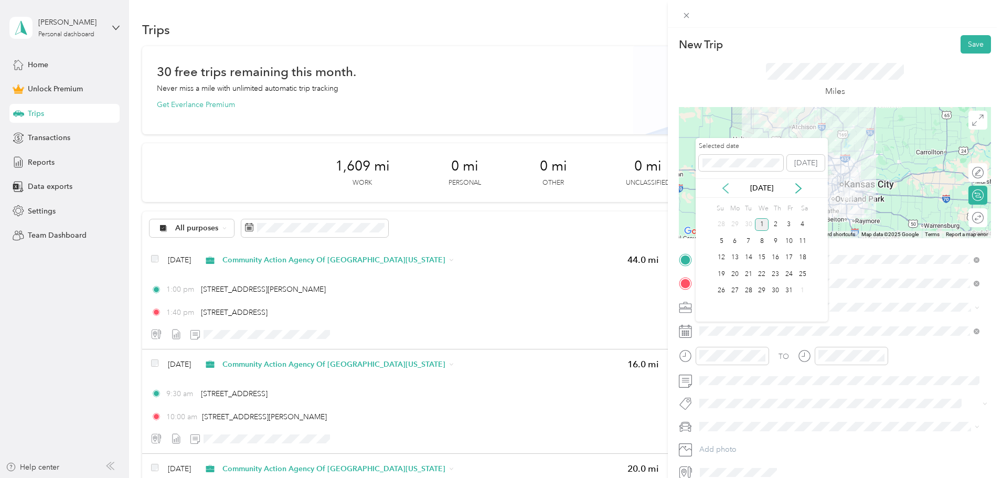
click at [721, 188] on icon at bounding box center [725, 188] width 10 height 10
click at [764, 254] on div "17" at bounding box center [762, 257] width 14 height 13
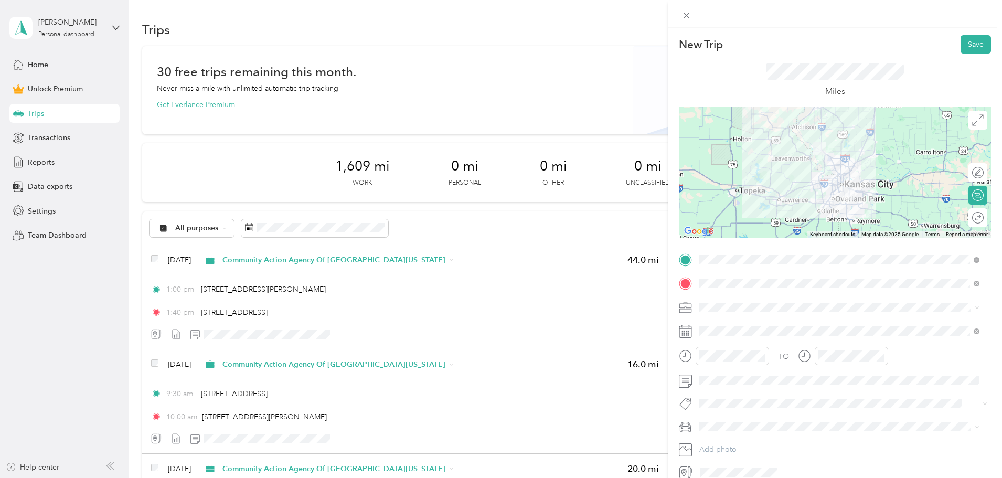
click at [848, 66] on div "Miles" at bounding box center [835, 79] width 312 height 53
click at [711, 325] on span at bounding box center [842, 331] width 295 height 17
click at [719, 336] on span at bounding box center [842, 331] width 295 height 17
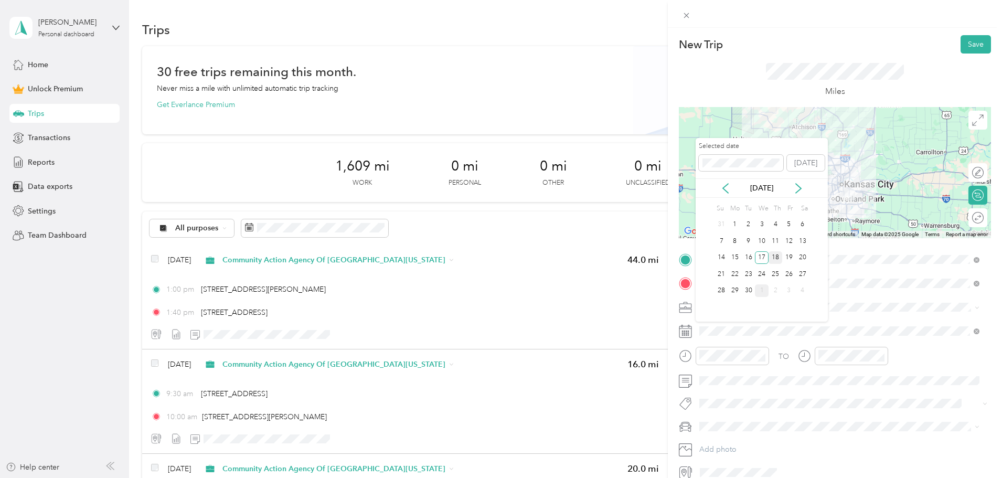
click at [771, 259] on div "18" at bounding box center [775, 257] width 14 height 13
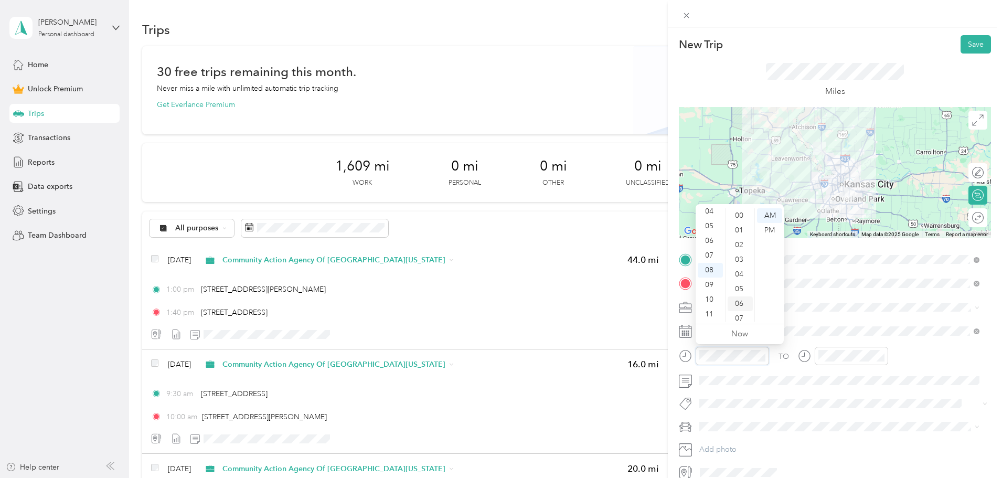
scroll to position [52, 0]
click at [738, 306] on div "10" at bounding box center [739, 310] width 25 height 15
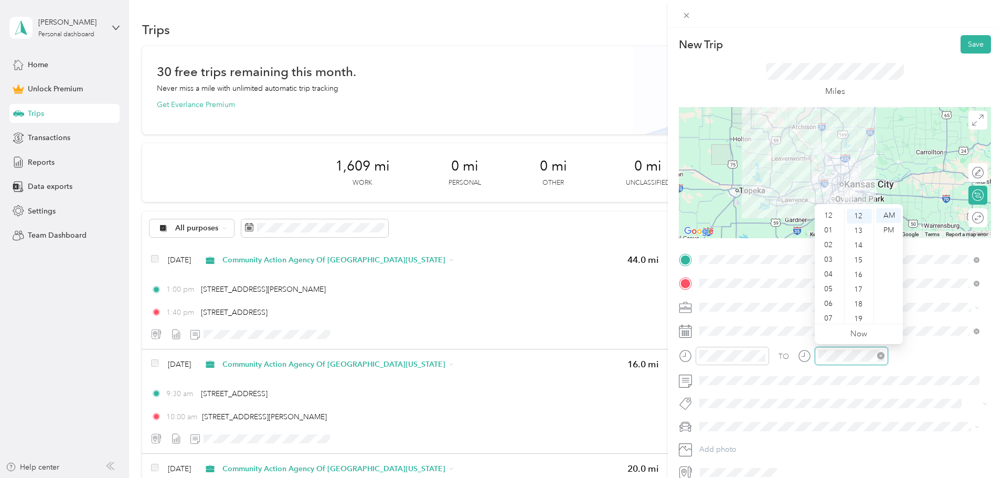
scroll to position [63, 0]
click at [828, 281] on div "09" at bounding box center [829, 284] width 25 height 15
click at [848, 218] on div "00" at bounding box center [858, 215] width 25 height 15
click at [848, 373] on span at bounding box center [842, 380] width 295 height 17
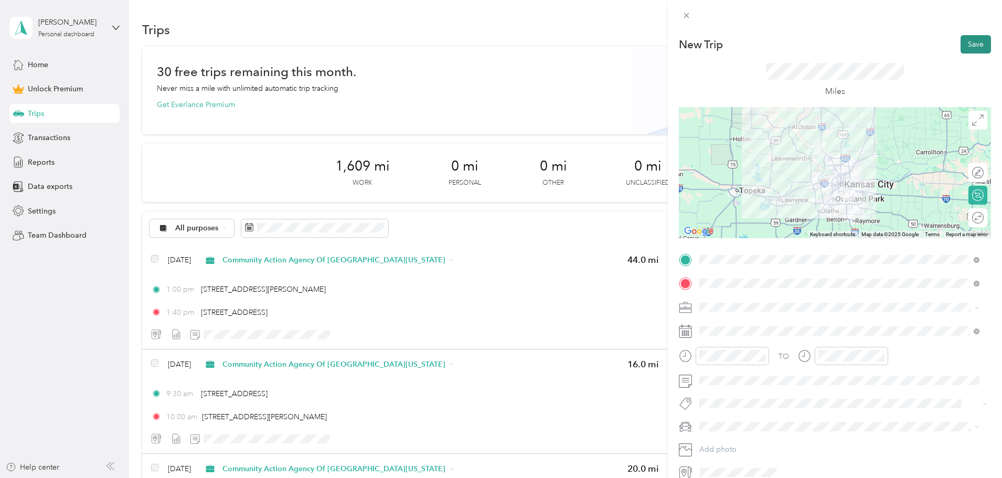
click at [848, 47] on button "Save" at bounding box center [975, 44] width 30 height 18
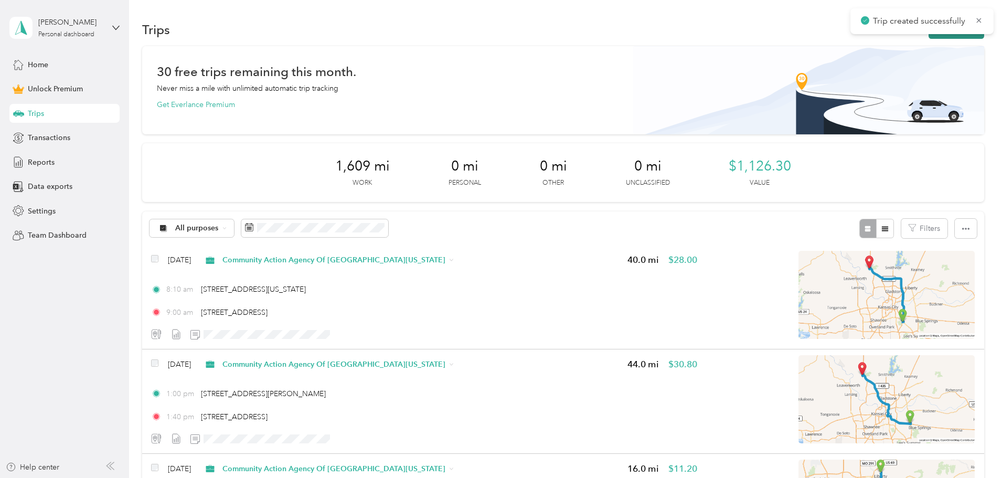
click at [848, 36] on button "New trip" at bounding box center [956, 29] width 56 height 18
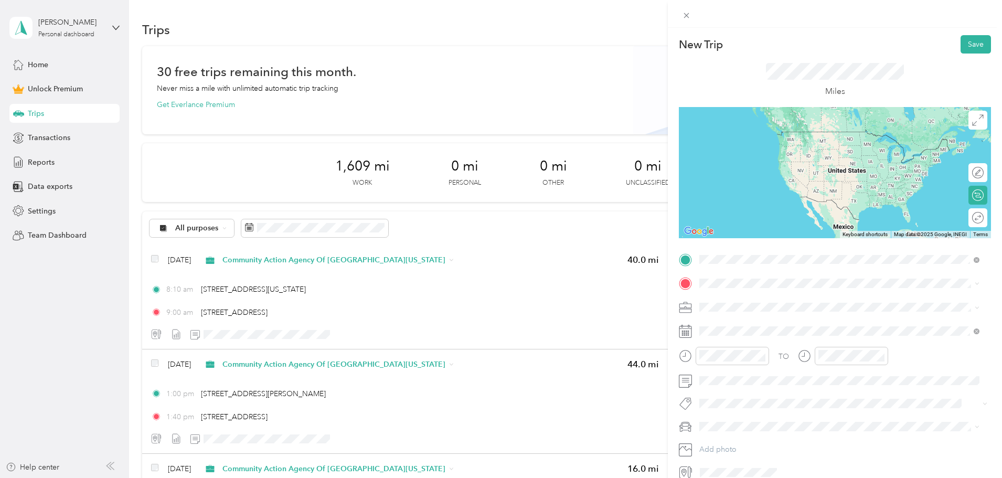
click at [748, 291] on div "[STREET_ADDRESS][US_STATE][US_STATE]" at bounding box center [839, 298] width 273 height 14
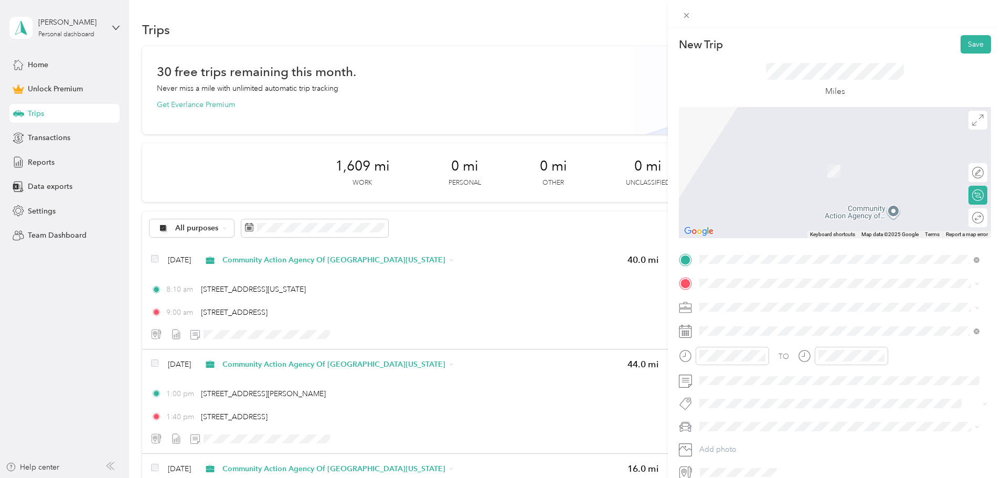
click at [753, 320] on span "[STREET_ADDRESS][US_STATE][US_STATE]" at bounding box center [790, 319] width 143 height 9
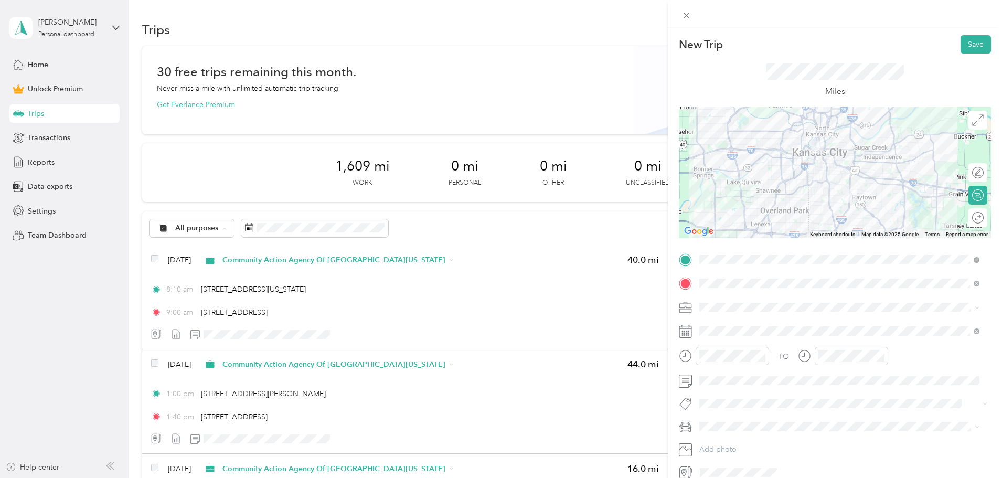
click at [752, 358] on span "Community Action Agency Of [GEOGRAPHIC_DATA][US_STATE]" at bounding box center [811, 360] width 216 height 9
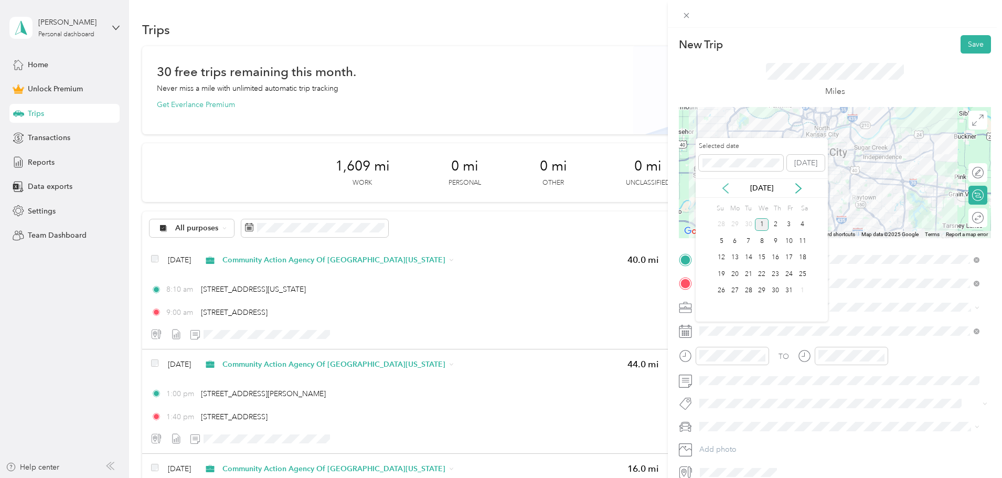
click at [730, 191] on icon at bounding box center [725, 188] width 10 height 10
click at [737, 274] on div "22" at bounding box center [735, 273] width 14 height 13
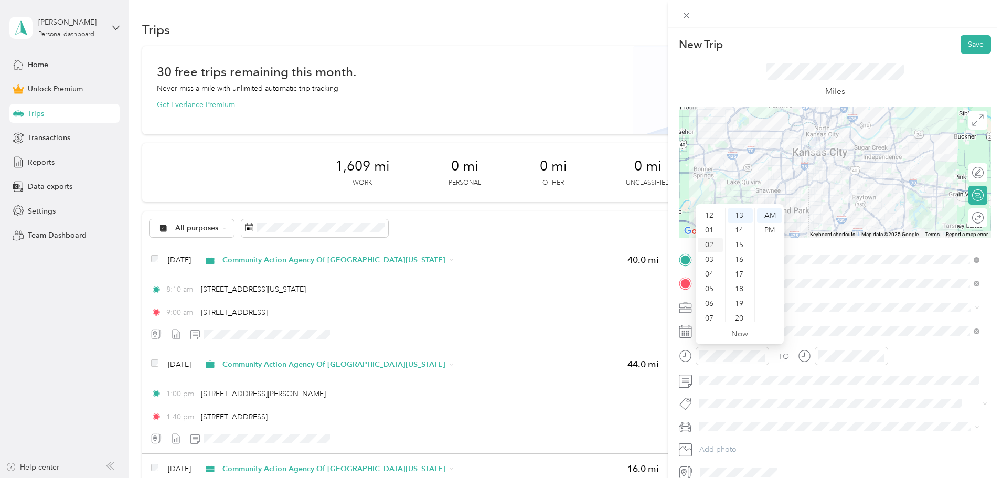
click at [714, 244] on div "02" at bounding box center [710, 245] width 25 height 15
click at [737, 215] on div "00" at bounding box center [739, 215] width 25 height 15
click at [771, 230] on div "PM" at bounding box center [769, 230] width 25 height 15
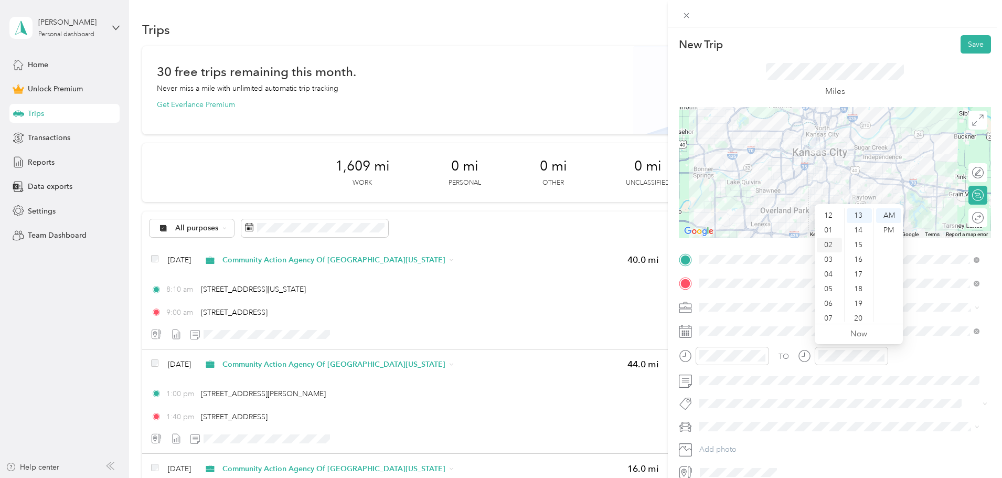
click at [834, 245] on div "02" at bounding box center [829, 245] width 25 height 15
click at [848, 316] on div "20" at bounding box center [858, 318] width 25 height 15
click at [848, 233] on div "PM" at bounding box center [888, 230] width 25 height 15
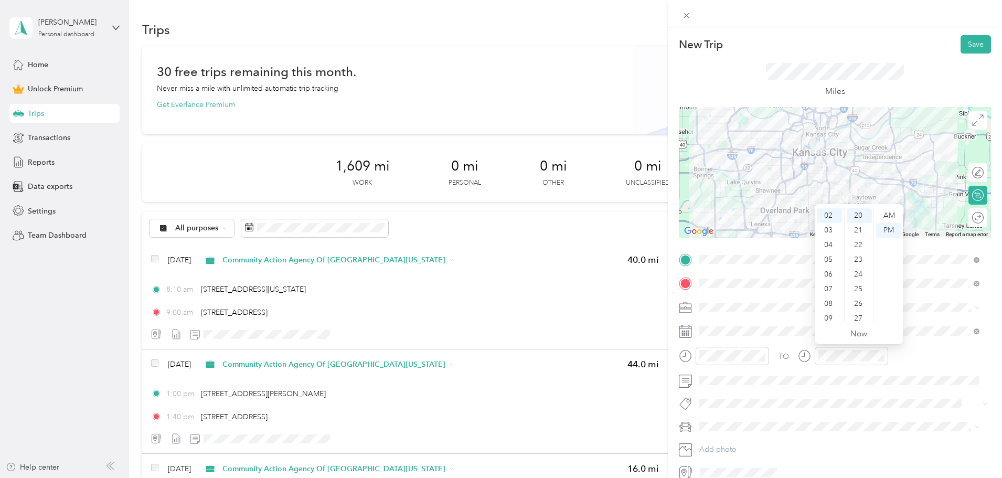
click at [848, 85] on div "Miles" at bounding box center [835, 79] width 312 height 53
click at [848, 65] on div "Miles" at bounding box center [835, 79] width 312 height 53
click at [848, 45] on button "Save" at bounding box center [975, 44] width 30 height 18
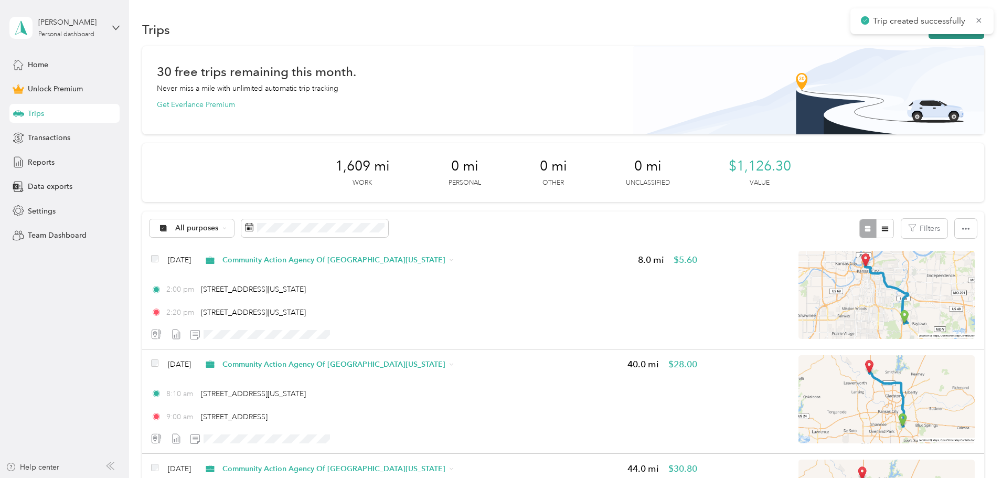
click at [848, 38] on button "New trip" at bounding box center [956, 29] width 56 height 18
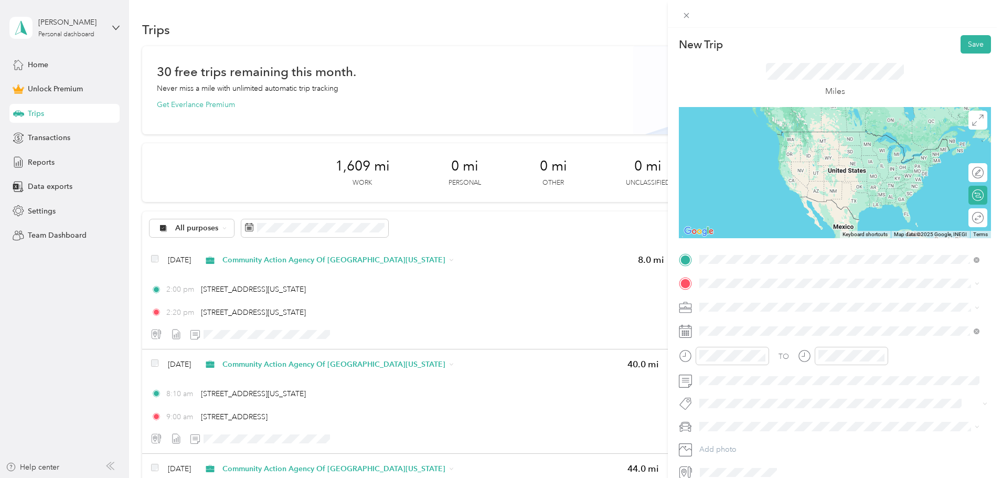
click at [781, 299] on span "[STREET_ADDRESS][US_STATE][US_STATE]" at bounding box center [790, 297] width 143 height 9
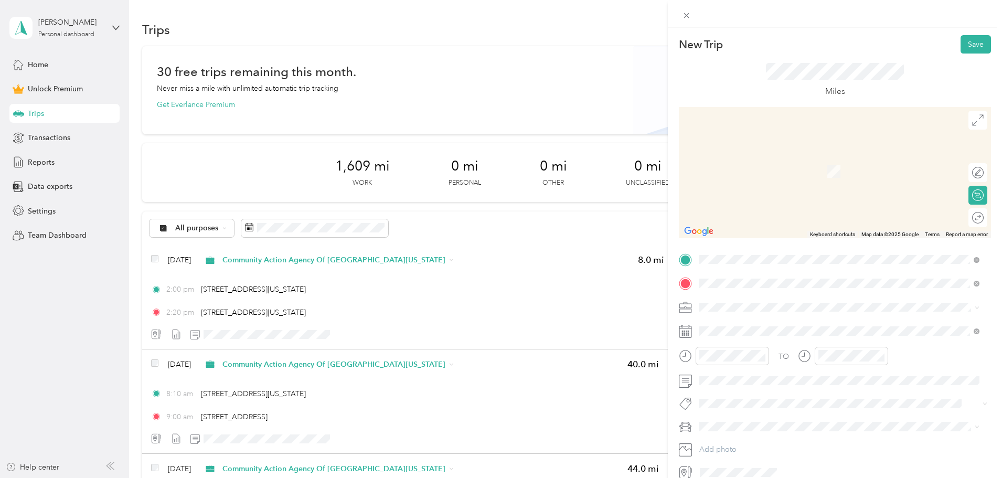
click at [781, 323] on span "[STREET_ADDRESS][US_STATE][US_STATE]" at bounding box center [790, 320] width 143 height 9
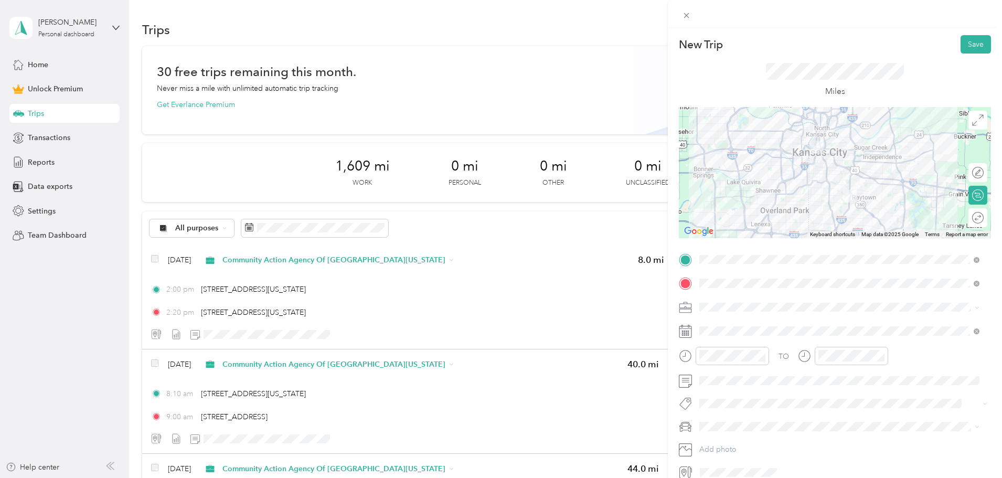
click at [758, 362] on div "Community Action Agency Of [GEOGRAPHIC_DATA][US_STATE]" at bounding box center [839, 357] width 273 height 11
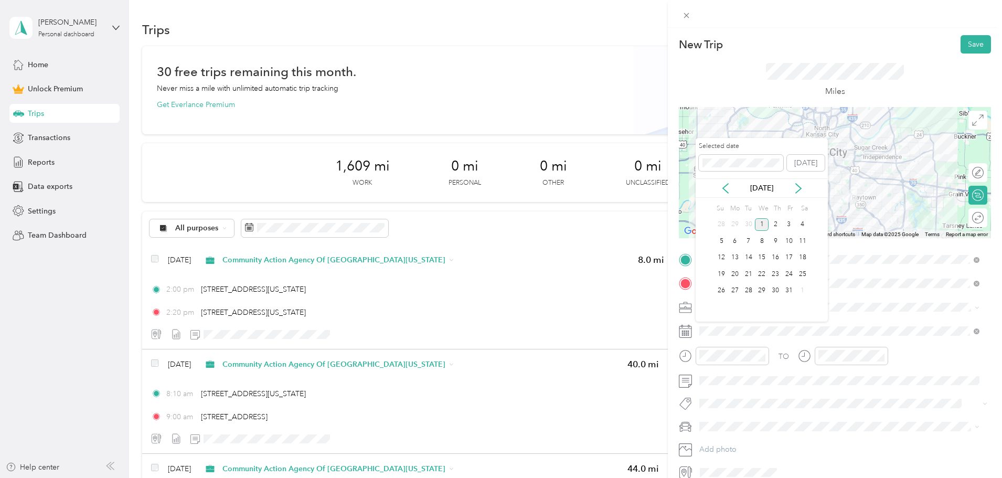
click at [731, 194] on div "[DATE]" at bounding box center [761, 187] width 132 height 19
click at [730, 194] on div "[DATE]" at bounding box center [761, 187] width 132 height 19
click at [727, 191] on icon at bounding box center [725, 188] width 10 height 10
click at [737, 271] on div "22" at bounding box center [735, 273] width 14 height 13
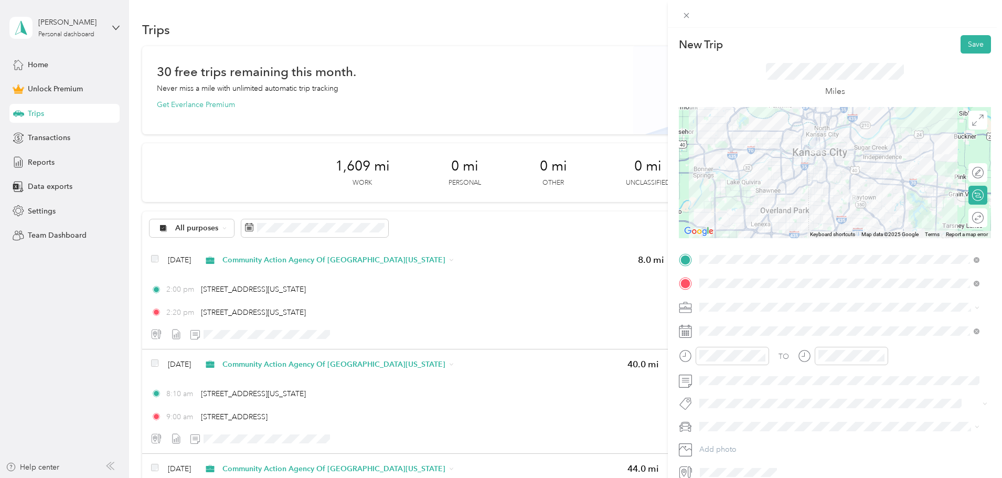
click at [848, 73] on div "Miles" at bounding box center [835, 79] width 312 height 53
click at [848, 39] on button "Save" at bounding box center [975, 44] width 30 height 18
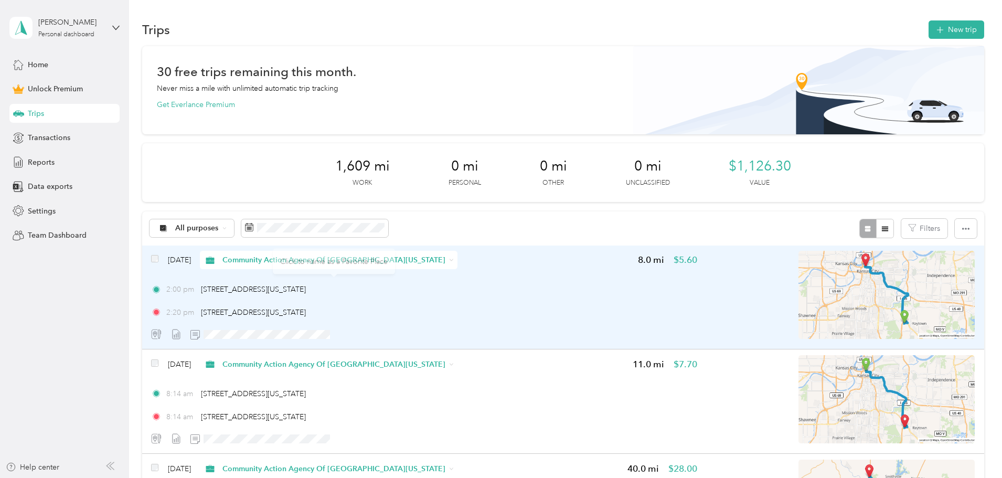
click at [453, 293] on div "2:00 pm [STREET_ADDRESS][US_STATE]" at bounding box center [424, 289] width 546 height 11
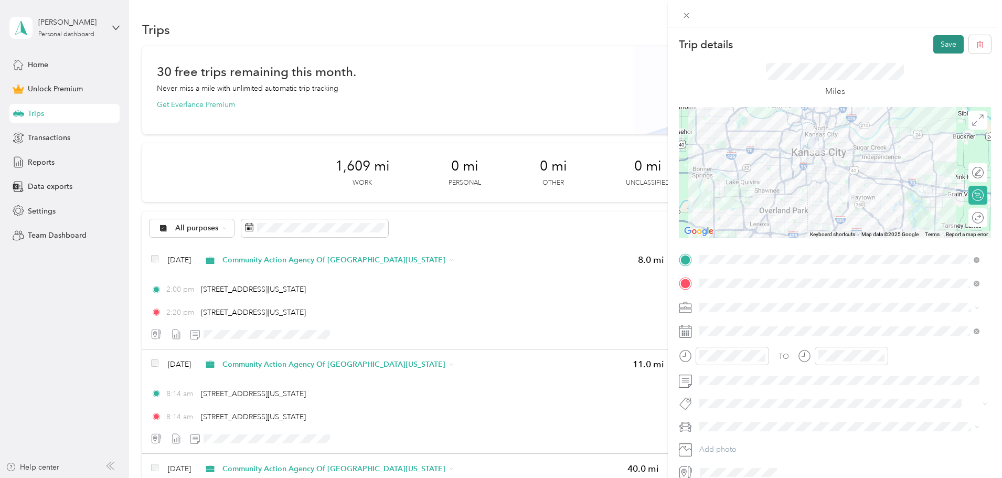
click at [848, 40] on button "Save" at bounding box center [948, 44] width 30 height 18
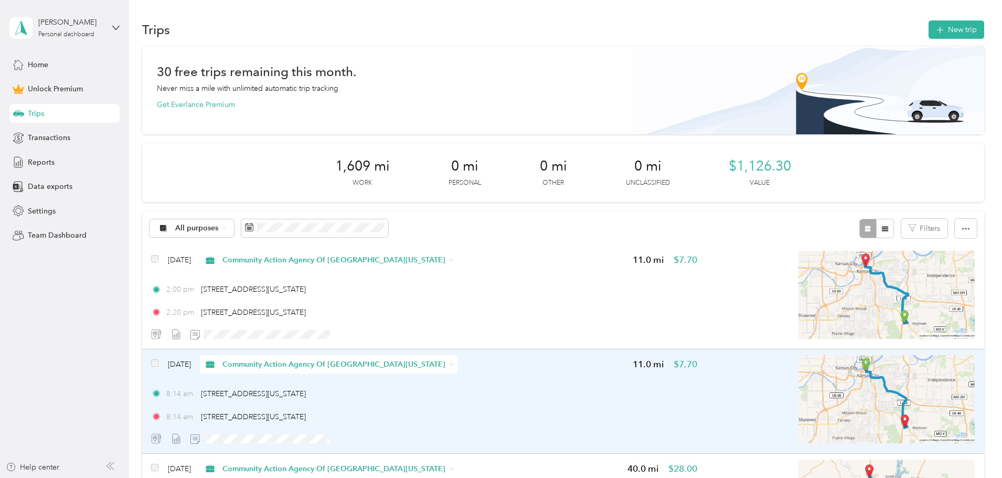
click at [544, 376] on div "[DATE] Community Action Agency Of [GEOGRAPHIC_DATA][US_STATE] 11.0 mi $7.70 8:1…" at bounding box center [424, 401] width 546 height 93
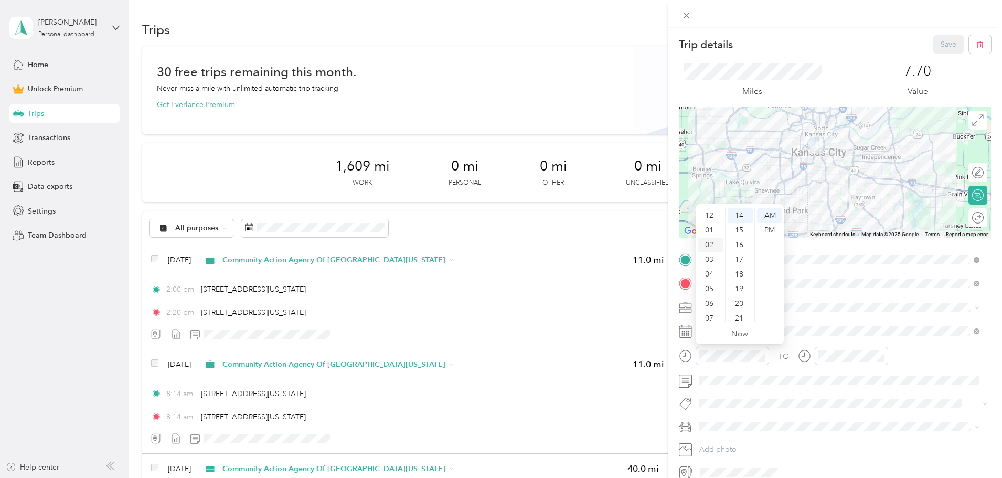
click at [712, 244] on div "02" at bounding box center [710, 245] width 25 height 15
click at [738, 232] on div "40" at bounding box center [739, 230] width 25 height 15
click at [771, 232] on div "PM" at bounding box center [769, 230] width 25 height 15
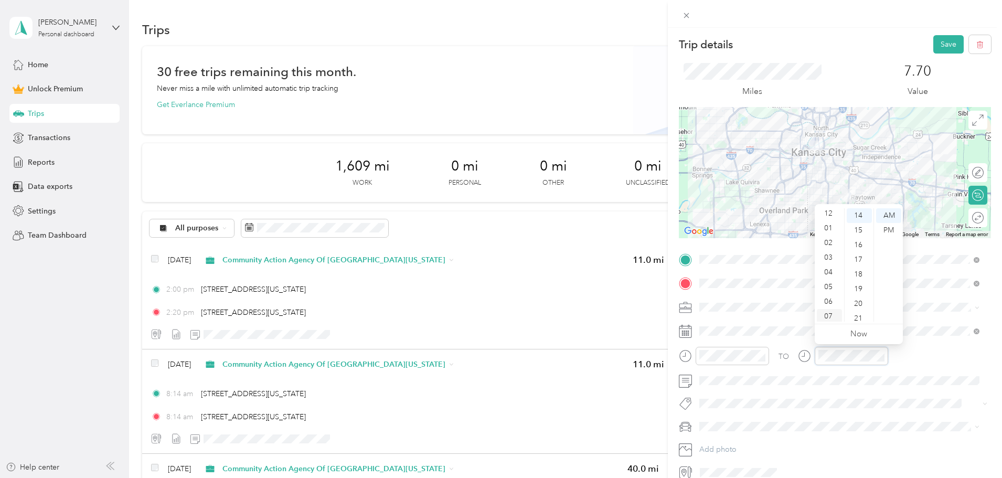
scroll to position [0, 0]
click at [832, 261] on div "03" at bounding box center [829, 259] width 25 height 15
click at [848, 214] on div "00" at bounding box center [858, 215] width 25 height 15
click at [848, 225] on div "PM" at bounding box center [888, 230] width 25 height 15
click at [848, 86] on div "7.70 Value" at bounding box center [917, 80] width 147 height 35
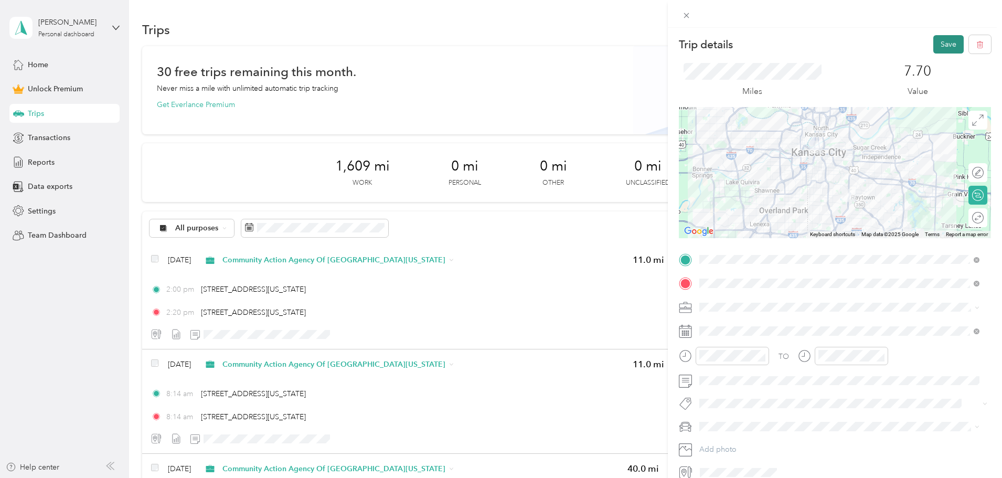
click at [848, 42] on button "Save" at bounding box center [948, 44] width 30 height 18
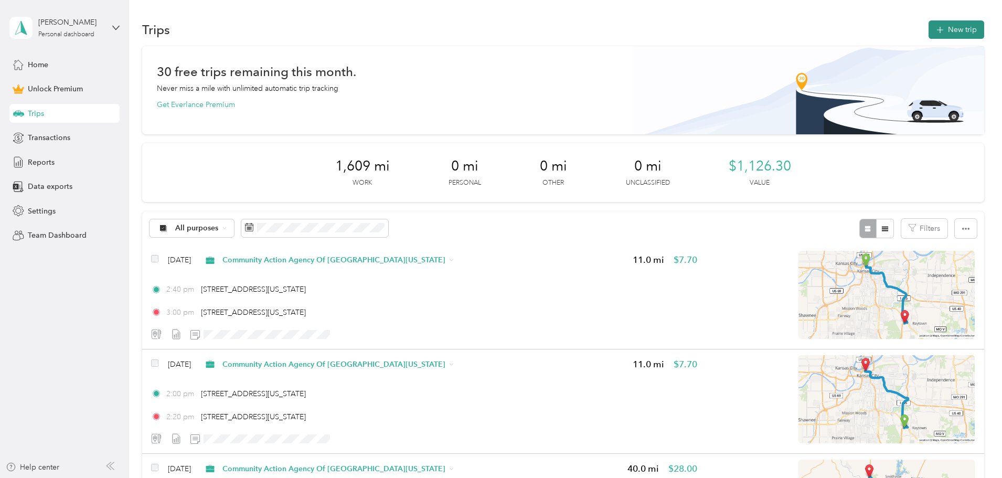
click at [848, 35] on button "New trip" at bounding box center [956, 29] width 56 height 18
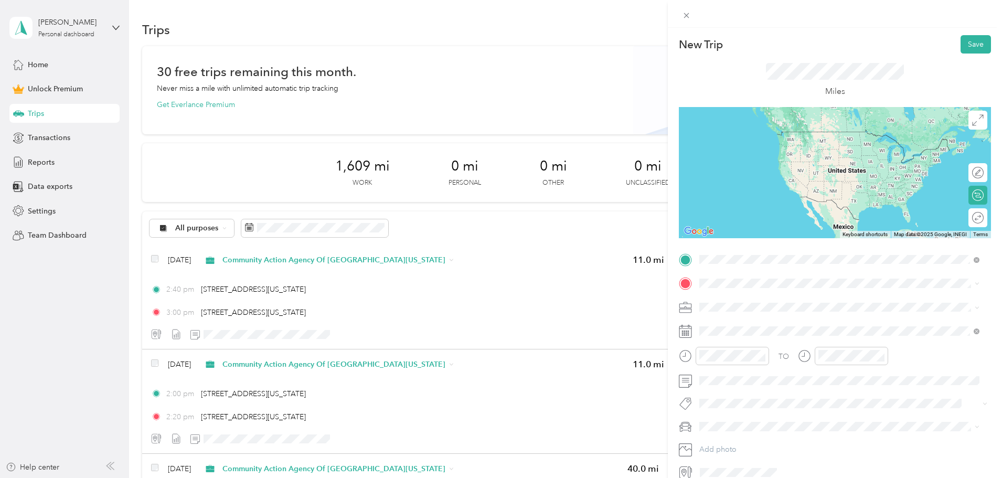
click at [786, 302] on span "[STREET_ADDRESS][US_STATE][US_STATE]" at bounding box center [790, 297] width 143 height 9
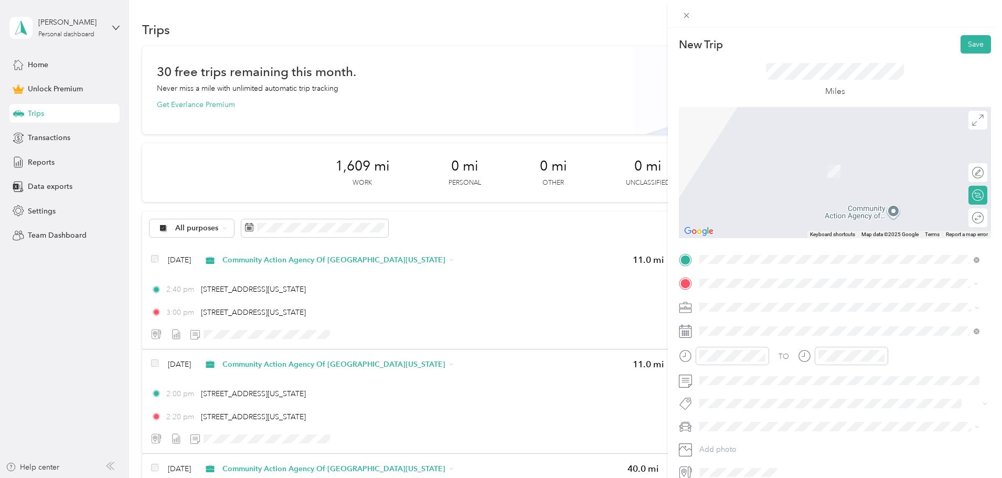
click at [765, 325] on span "[STREET_ADDRESS][PERSON_NAME][US_STATE][US_STATE]" at bounding box center [819, 320] width 201 height 9
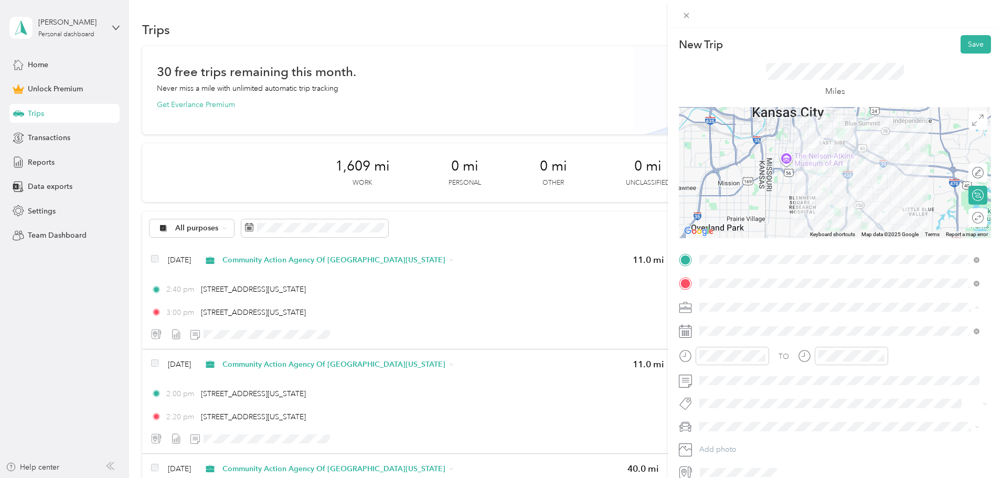
click at [755, 359] on span "Community Action Agency Of [GEOGRAPHIC_DATA][US_STATE]" at bounding box center [811, 362] width 216 height 9
click at [848, 77] on div "Miles" at bounding box center [835, 79] width 312 height 53
click at [728, 325] on span at bounding box center [842, 331] width 295 height 17
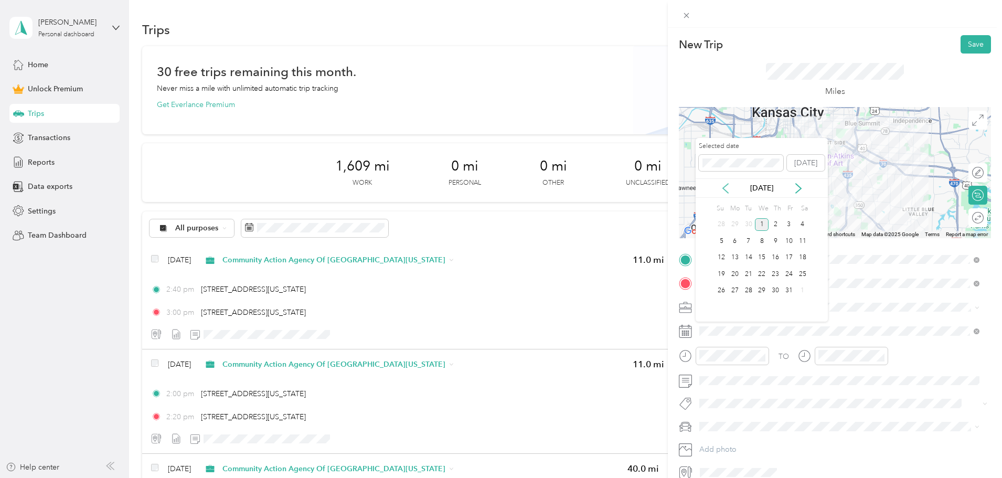
click at [724, 187] on icon at bounding box center [725, 188] width 5 height 9
click at [749, 274] on div "23" at bounding box center [749, 273] width 14 height 13
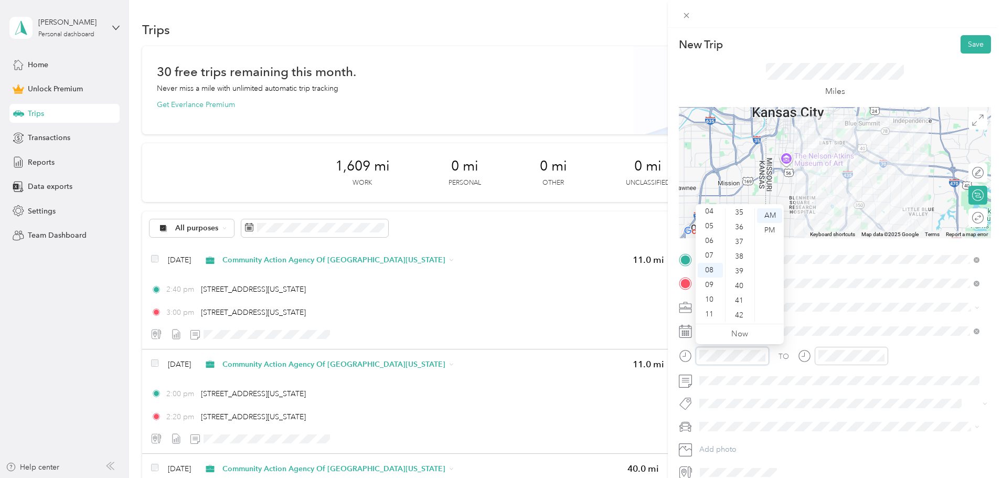
scroll to position [535, 0]
click at [739, 268] on div "40" at bounding box center [739, 268] width 25 height 15
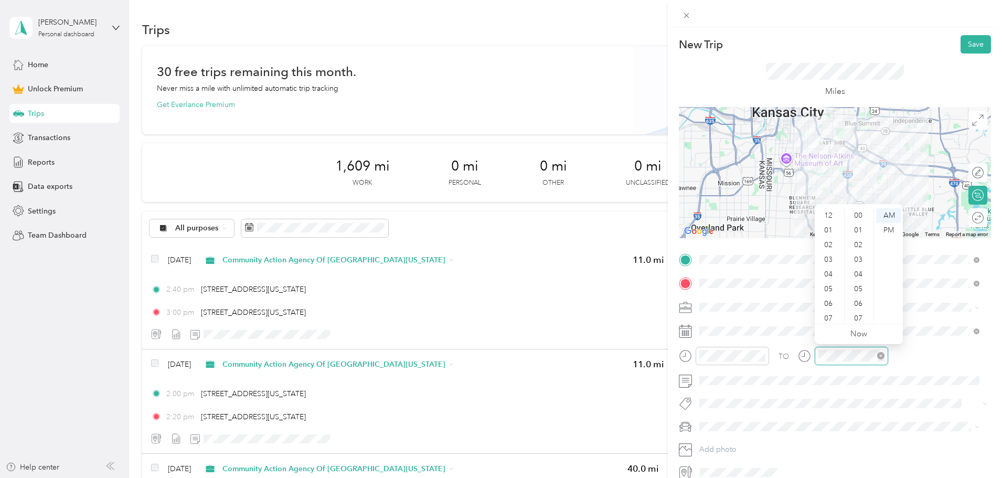
scroll to position [63, 0]
click at [829, 287] on div "09" at bounding box center [829, 284] width 25 height 15
click at [848, 217] on div "00" at bounding box center [858, 215] width 25 height 15
click at [848, 78] on div "Miles" at bounding box center [835, 79] width 312 height 53
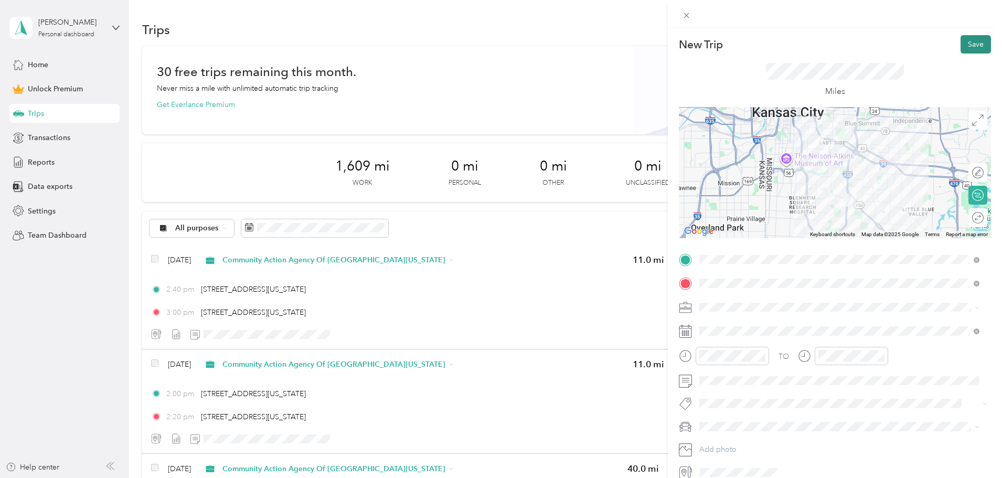
click at [848, 46] on button "Save" at bounding box center [975, 44] width 30 height 18
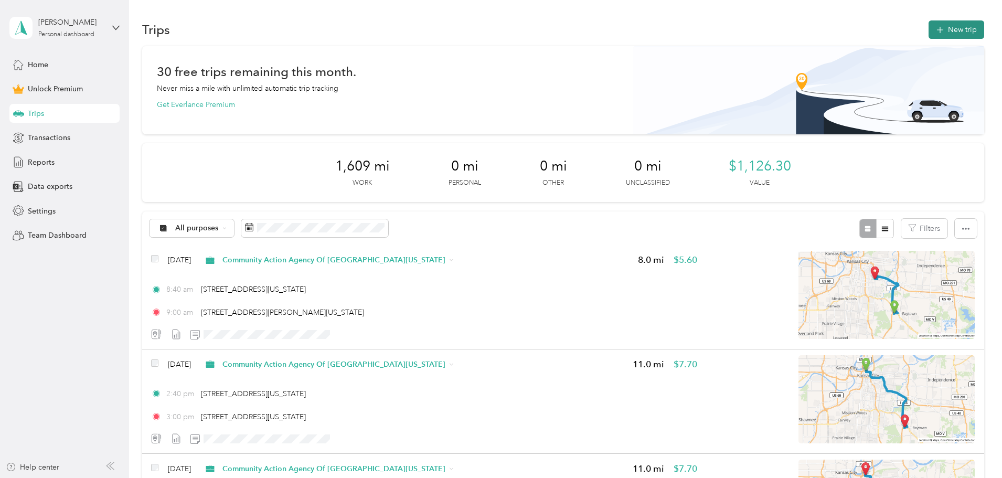
click at [848, 31] on button "New trip" at bounding box center [956, 29] width 56 height 18
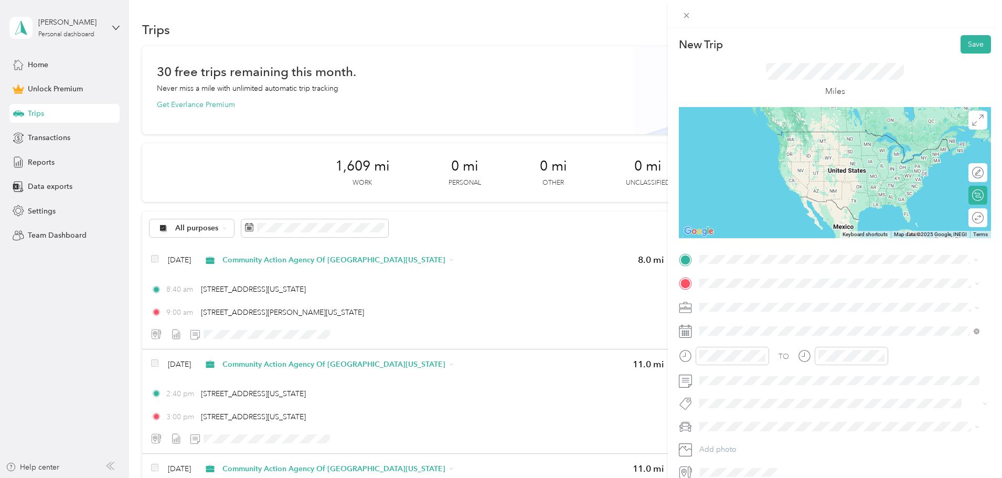
click at [754, 295] on span "[STREET_ADDRESS][PERSON_NAME][US_STATE][US_STATE]" at bounding box center [819, 297] width 201 height 9
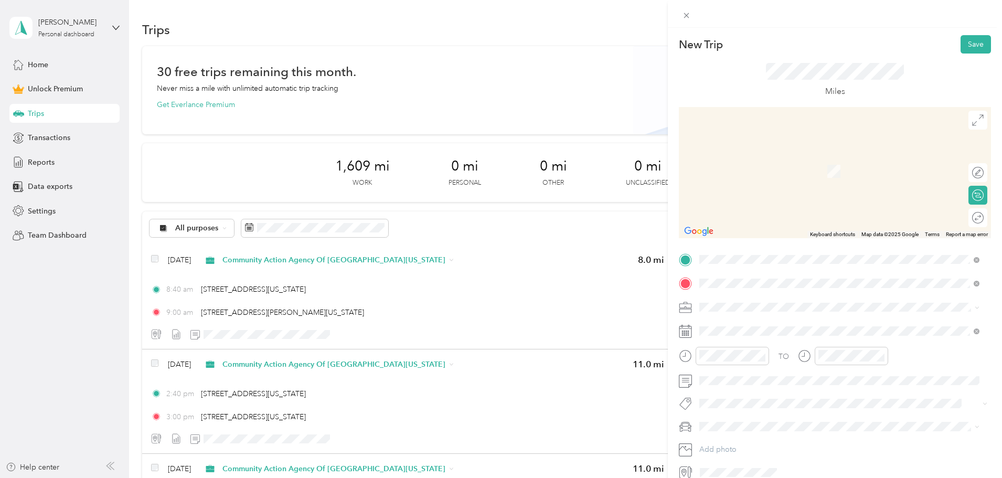
click at [754, 315] on div "[STREET_ADDRESS][US_STATE][US_STATE]" at bounding box center [839, 322] width 273 height 14
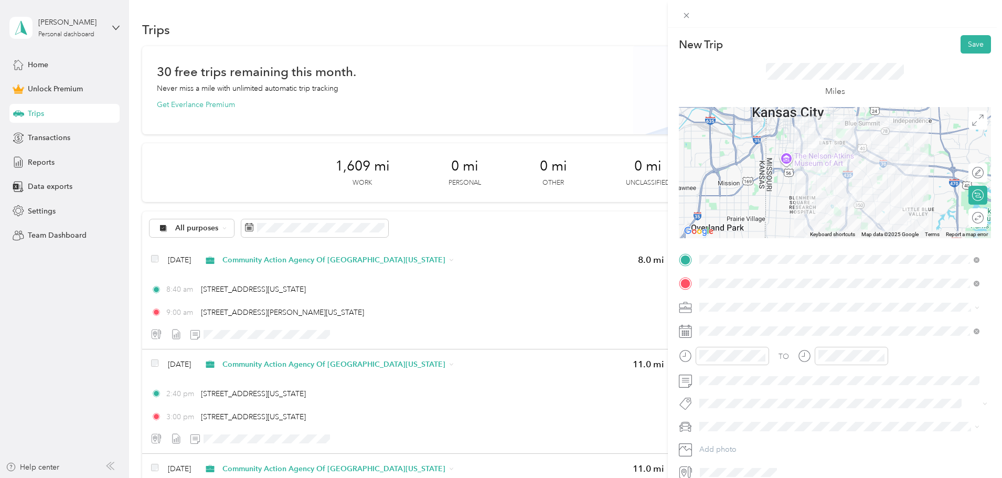
click at [848, 77] on div "Miles" at bounding box center [835, 79] width 312 height 53
click at [738, 361] on span "Community Action Agency Of [GEOGRAPHIC_DATA][US_STATE]" at bounding box center [811, 358] width 216 height 9
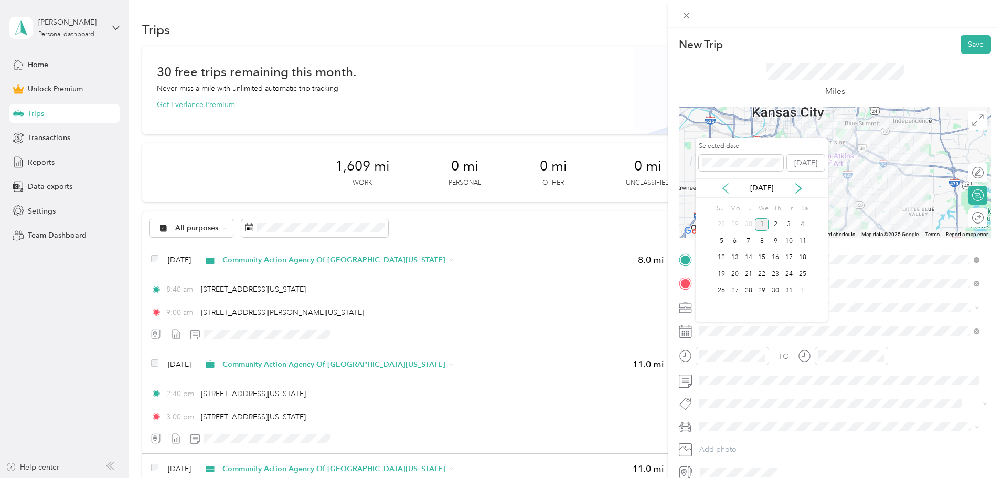
click at [727, 187] on icon at bounding box center [725, 188] width 10 height 10
click at [747, 276] on div "23" at bounding box center [749, 273] width 14 height 13
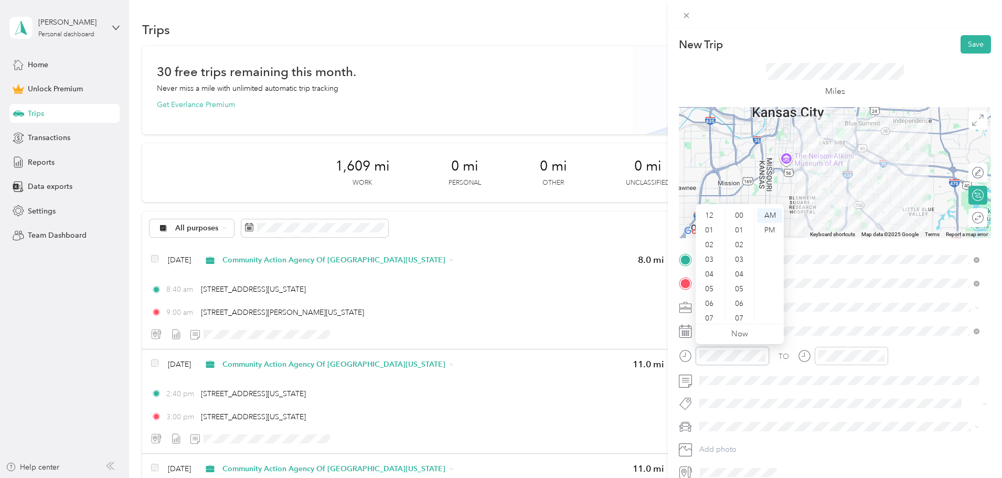
scroll to position [63, 0]
click at [714, 313] on div "11" at bounding box center [710, 314] width 25 height 15
click at [743, 259] on div "30" at bounding box center [739, 263] width 25 height 15
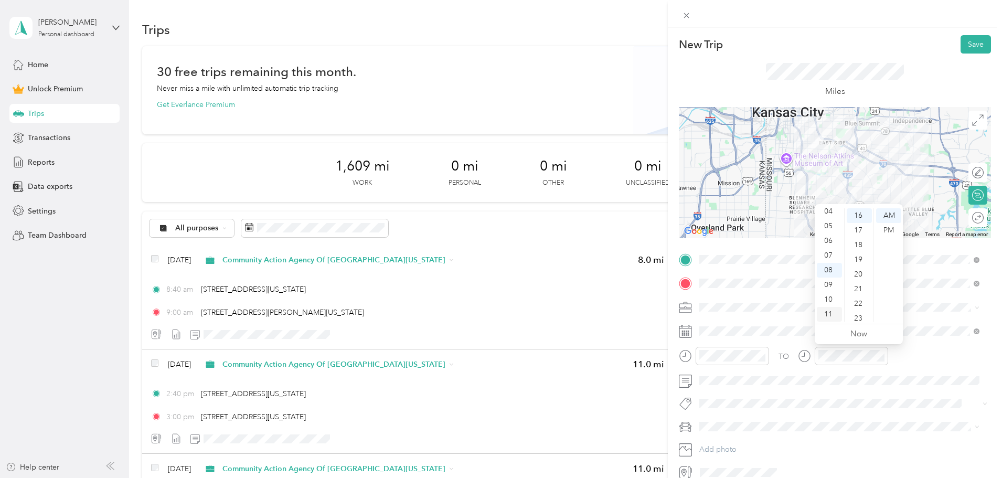
click at [833, 312] on div "11" at bounding box center [829, 314] width 25 height 15
click at [848, 275] on div "45" at bounding box center [858, 274] width 25 height 15
click at [848, 70] on div "Miles" at bounding box center [835, 79] width 312 height 53
click at [848, 48] on button "Save" at bounding box center [975, 44] width 30 height 18
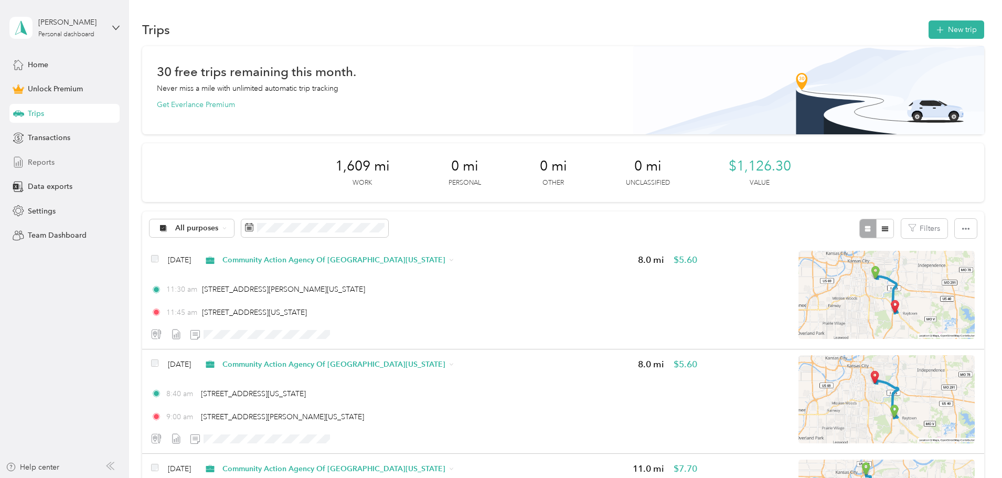
click at [50, 166] on span "Reports" at bounding box center [41, 162] width 27 height 11
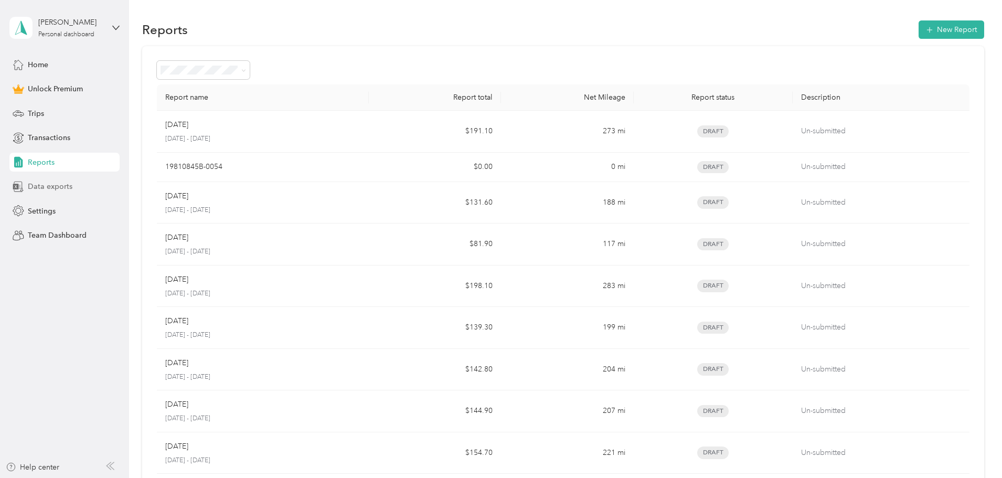
click at [71, 190] on span "Data exports" at bounding box center [50, 186] width 45 height 11
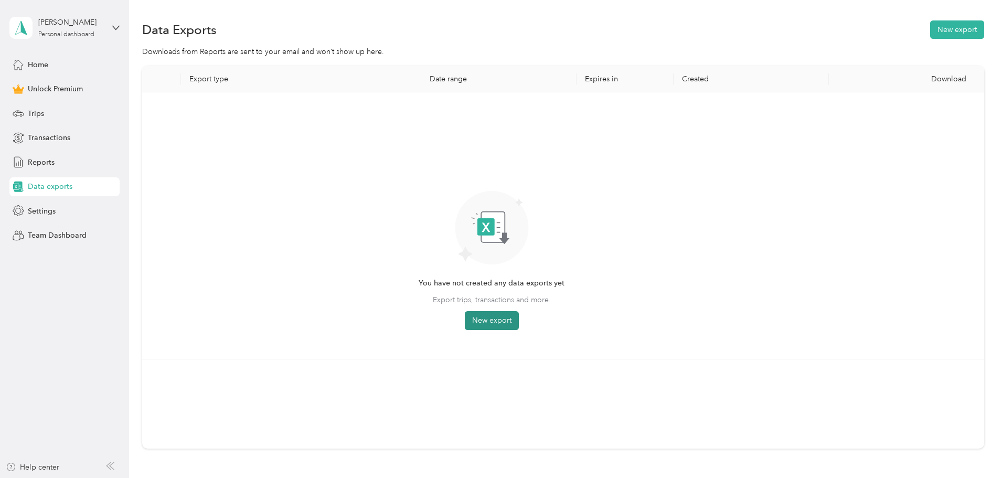
click at [519, 315] on button "New export" at bounding box center [492, 320] width 54 height 19
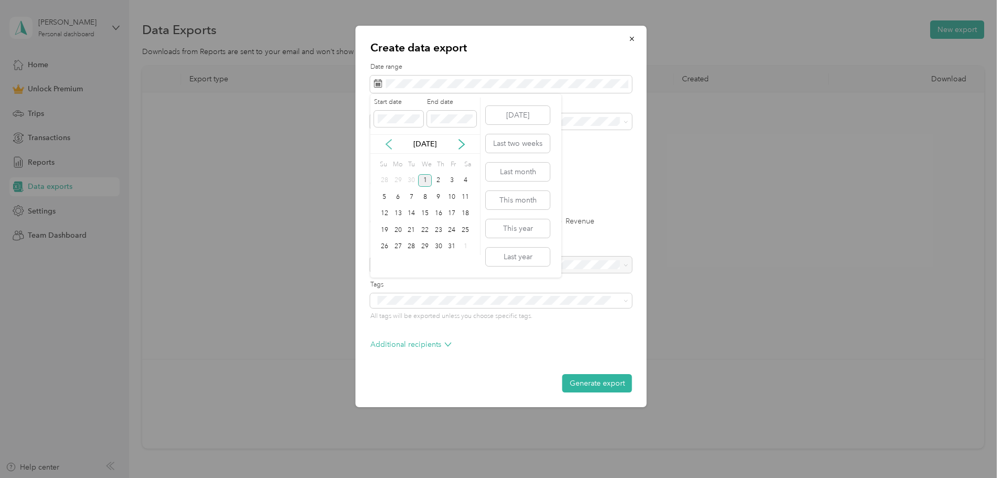
click at [385, 141] on icon at bounding box center [388, 144] width 10 height 10
click at [402, 181] on div "1" at bounding box center [398, 180] width 14 height 13
click at [415, 246] on div "30" at bounding box center [411, 246] width 14 height 13
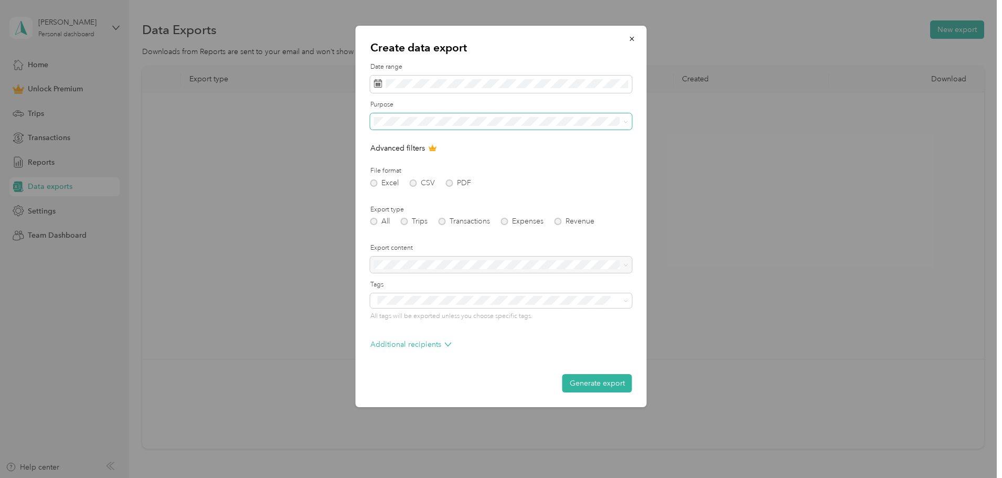
click at [498, 126] on span at bounding box center [501, 121] width 262 height 17
click at [485, 190] on div "Community Action Agency Of [GEOGRAPHIC_DATA][US_STATE]" at bounding box center [501, 194] width 247 height 11
click at [593, 378] on button "Generate export" at bounding box center [597, 383] width 70 height 18
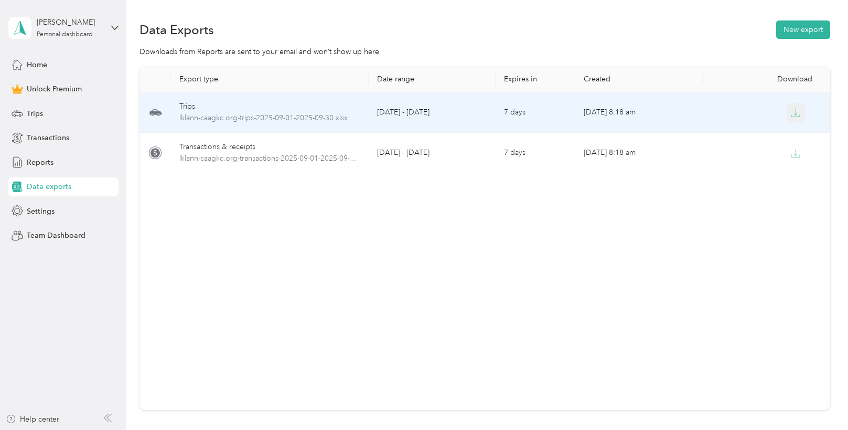
click at [796, 106] on button "button" at bounding box center [796, 112] width 19 height 19
